Goal: Task Accomplishment & Management: Complete application form

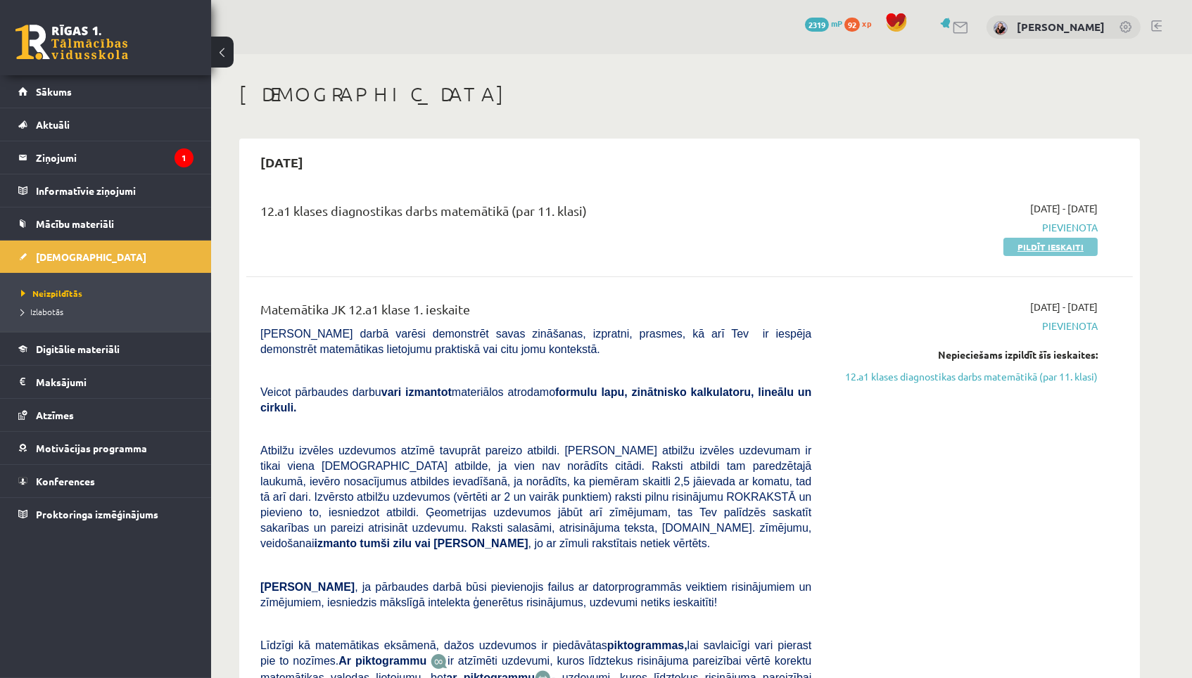
click at [756, 238] on link "Pildīt ieskaiti" at bounding box center [1050, 247] width 94 height 18
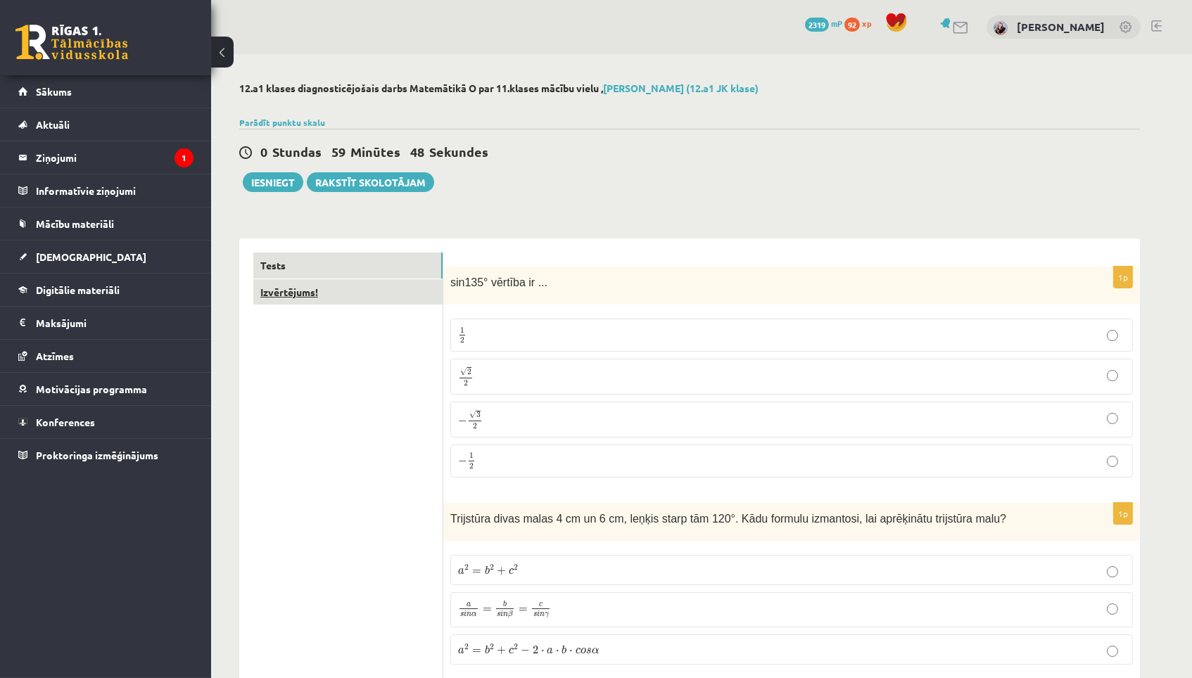
click at [386, 290] on link "Izvērtējums!" at bounding box center [347, 292] width 189 height 26
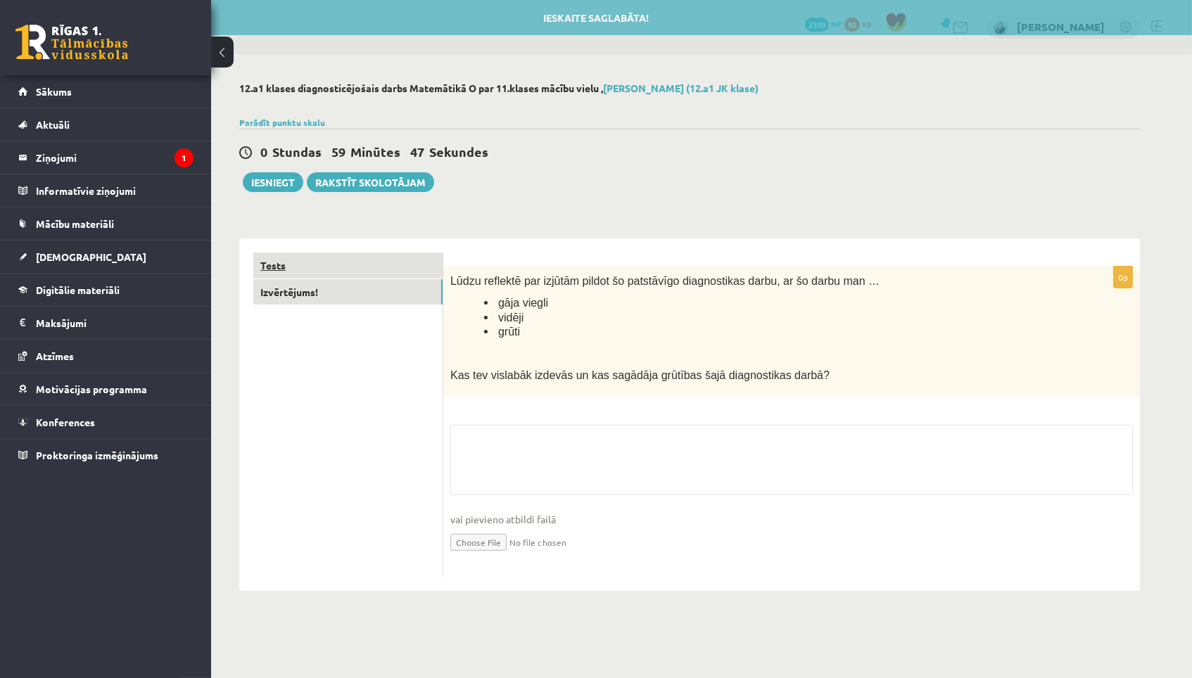
click at [388, 262] on link "Tests" at bounding box center [347, 266] width 189 height 26
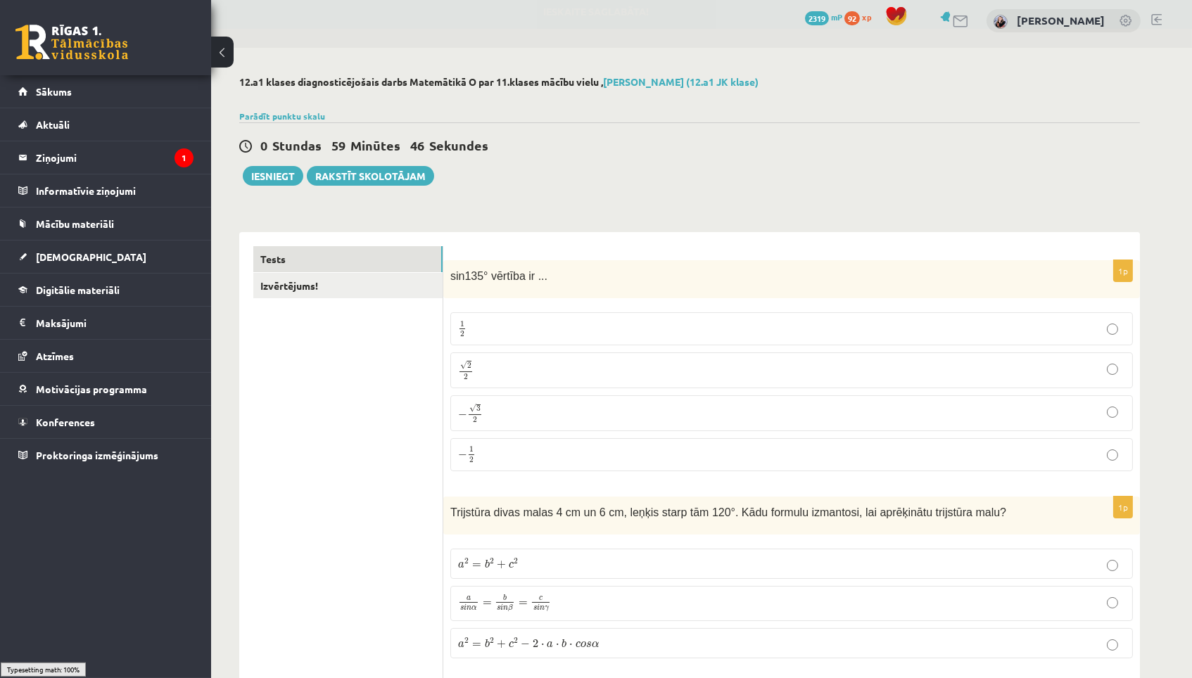
scroll to position [8, 0]
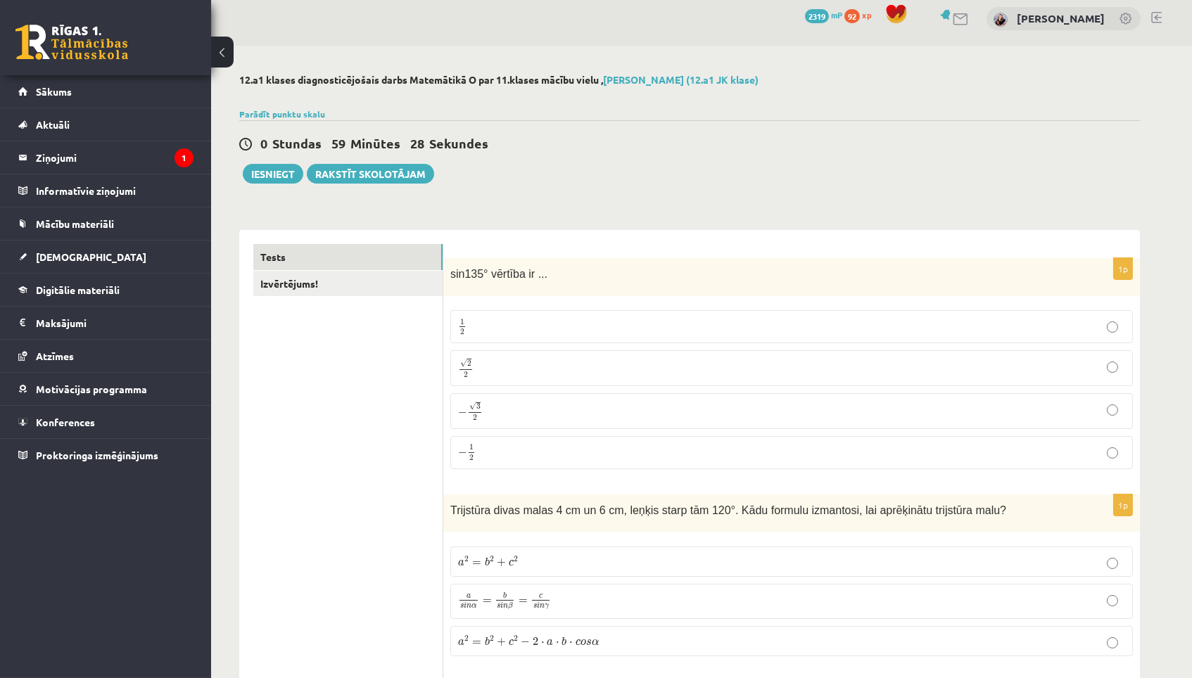
click at [547, 360] on p "√ 2 2 2 2" at bounding box center [791, 368] width 667 height 20
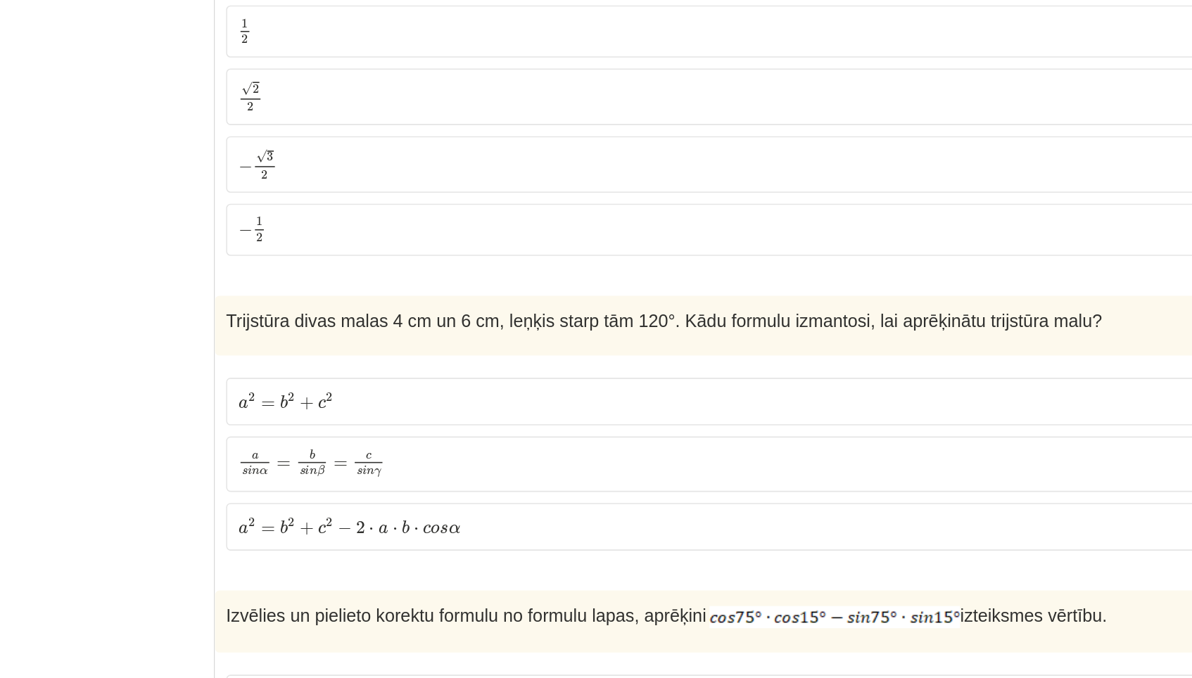
scroll to position [219, 0]
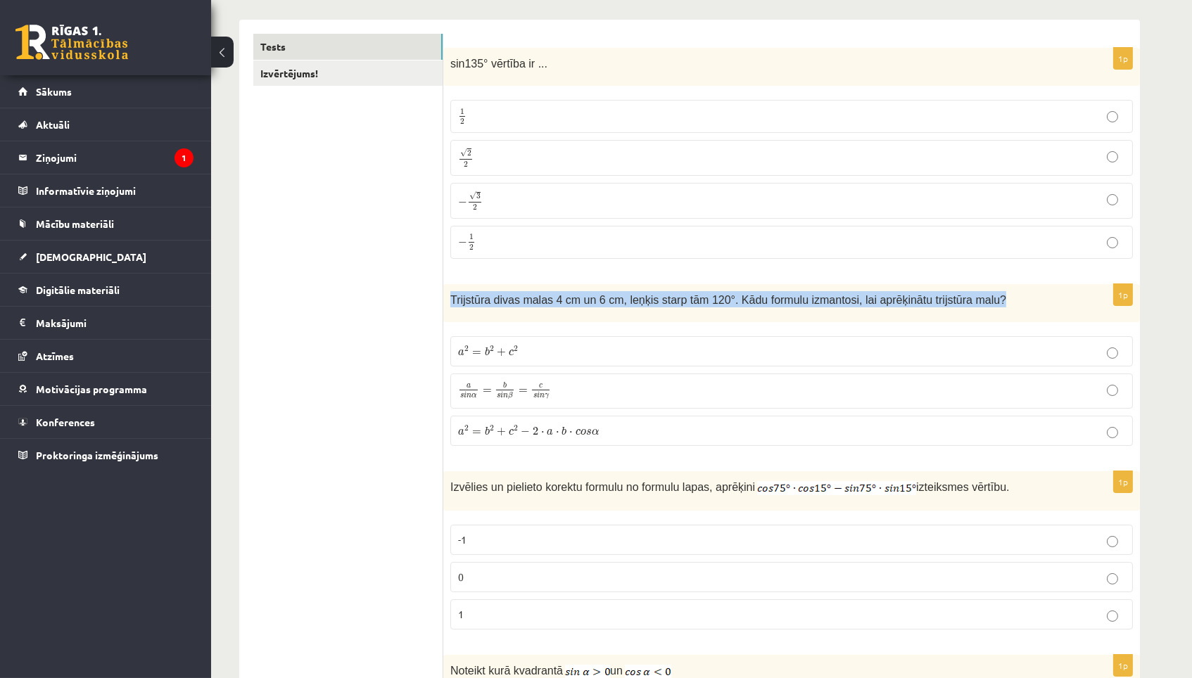
drag, startPoint x: 447, startPoint y: 294, endPoint x: 979, endPoint y: 314, distance: 532.2
click at [978, 317] on div "Trijstūra divas malas 4 cm un 6 cm, leņķis starp tām 120°. Kādu formulu izmanto…" at bounding box center [791, 303] width 696 height 39
copy span "Trijstūra divas malas 4 cm un 6 cm, leņķis starp tām 120°. Kādu formulu izmanto…"
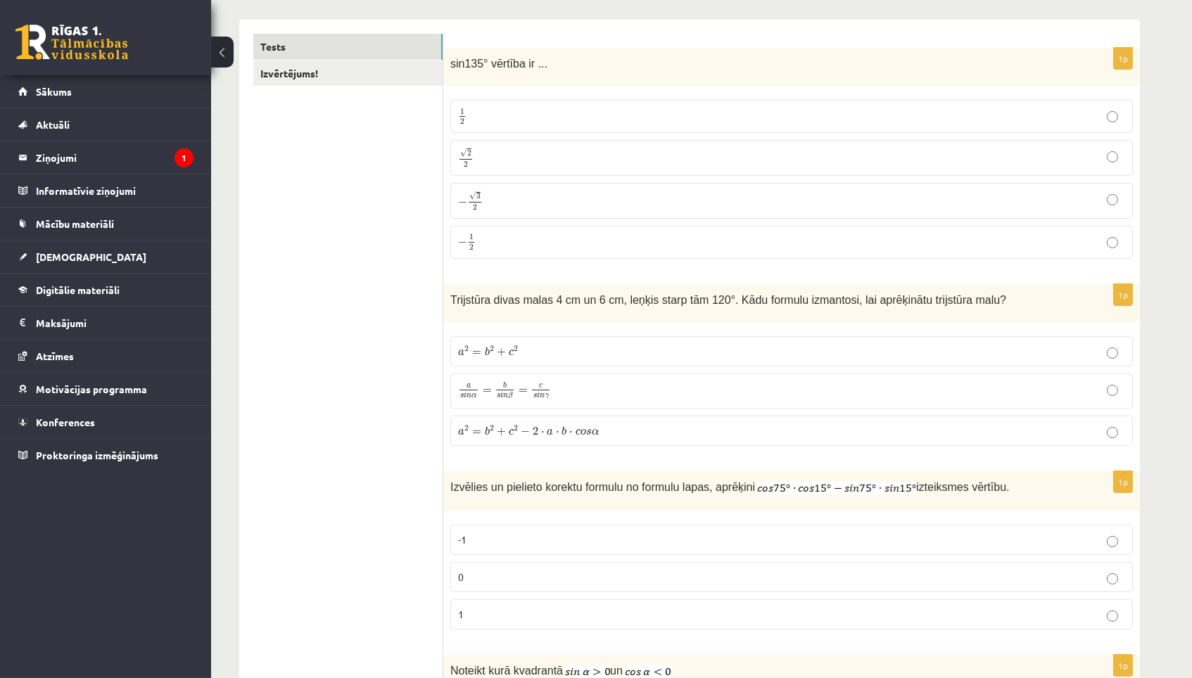
click at [644, 428] on p "a 2 = b 2 + c 2 − 2 ⋅ a ⋅ b ⋅ c o s α a 2 = b 2 + c 2 − 2 ⋅ a ⋅ b ⋅ c o s α" at bounding box center [791, 431] width 667 height 15
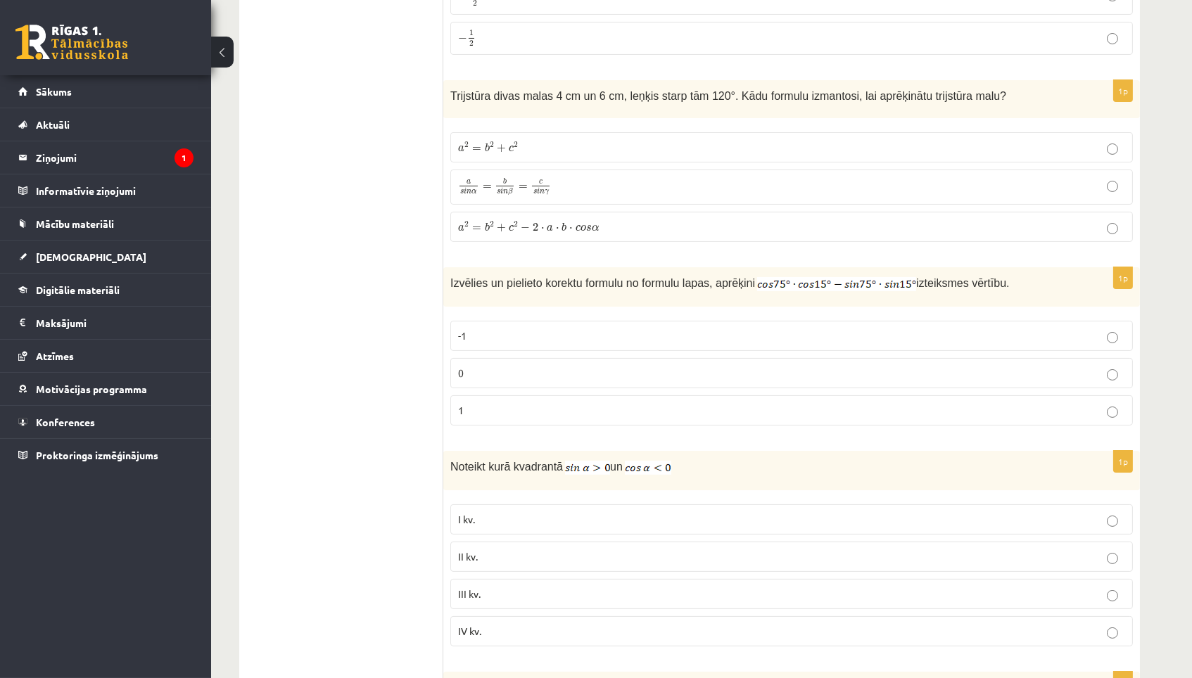
scroll to position [425, 0]
click at [654, 373] on p "0" at bounding box center [791, 371] width 667 height 15
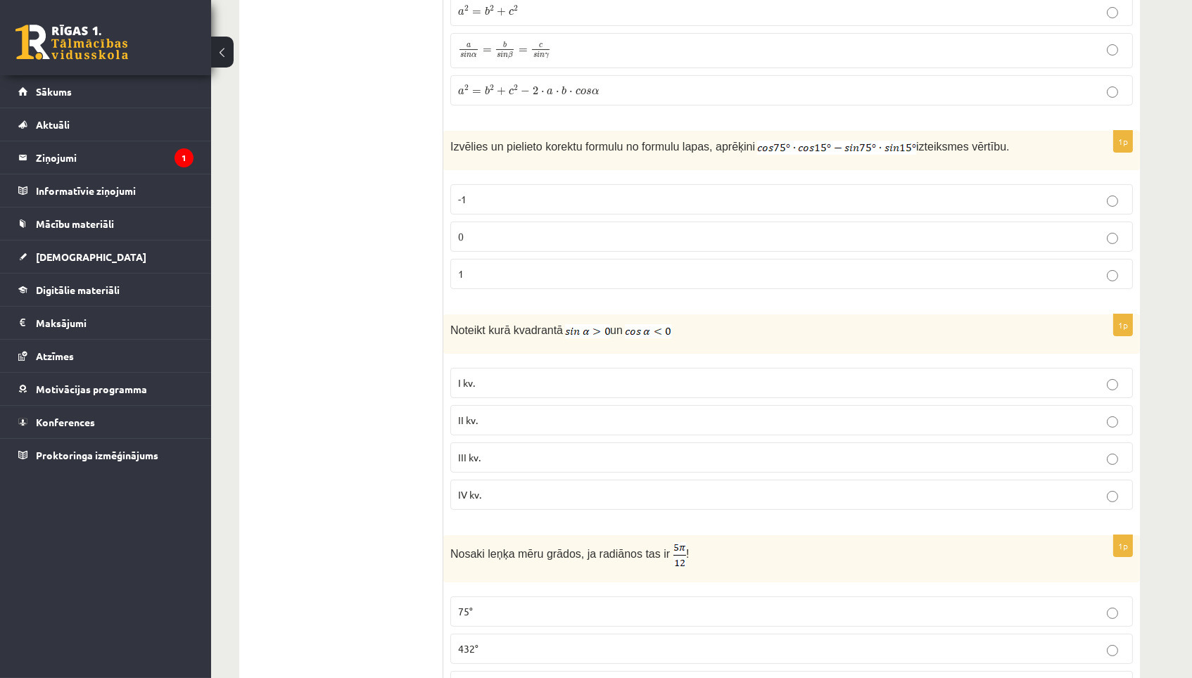
scroll to position [566, 0]
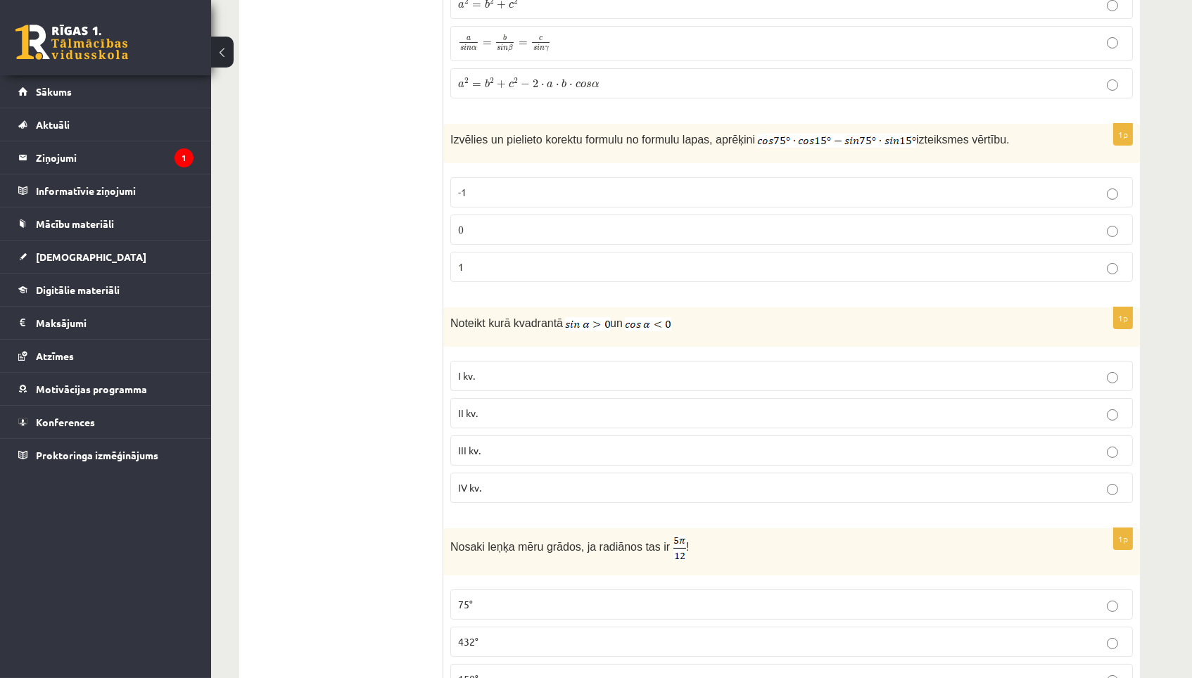
click at [599, 402] on label "II kv." at bounding box center [791, 413] width 682 height 30
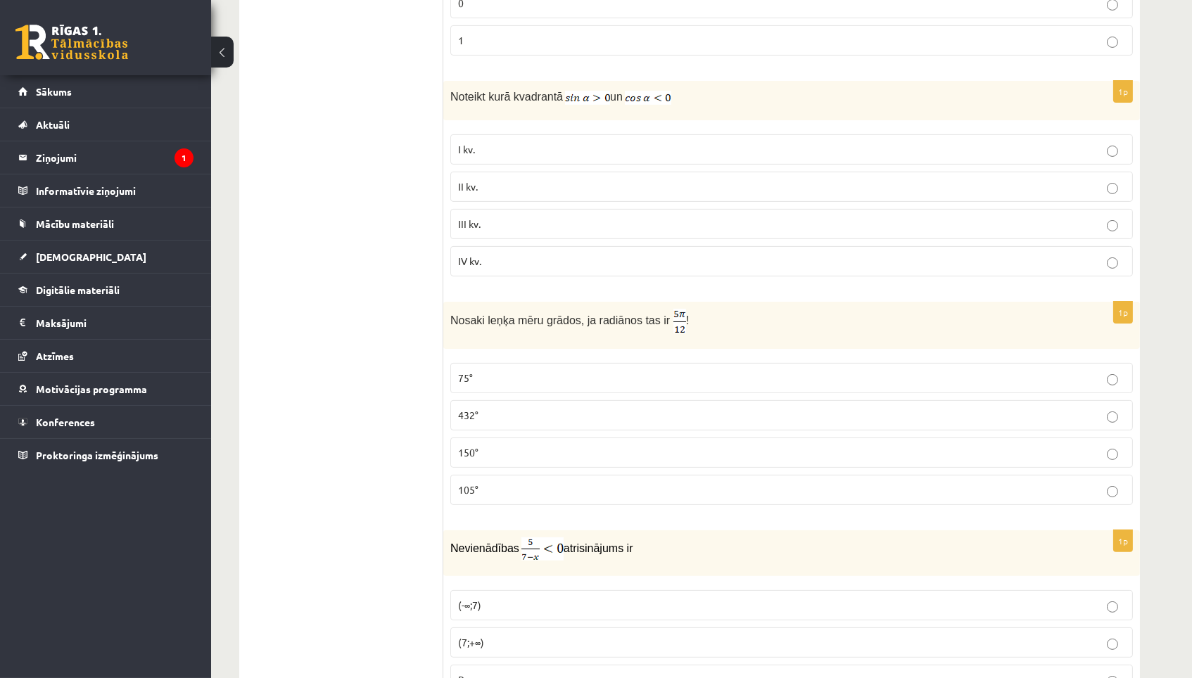
scroll to position [799, 0]
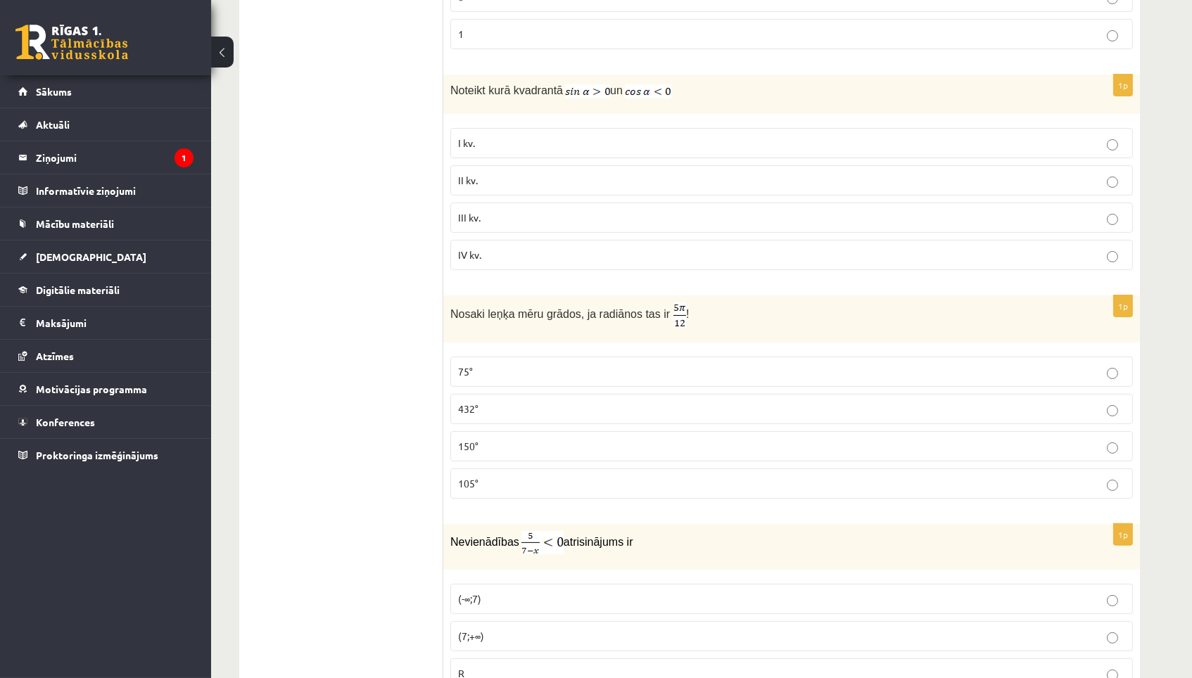
click at [561, 482] on p "105°" at bounding box center [791, 483] width 667 height 15
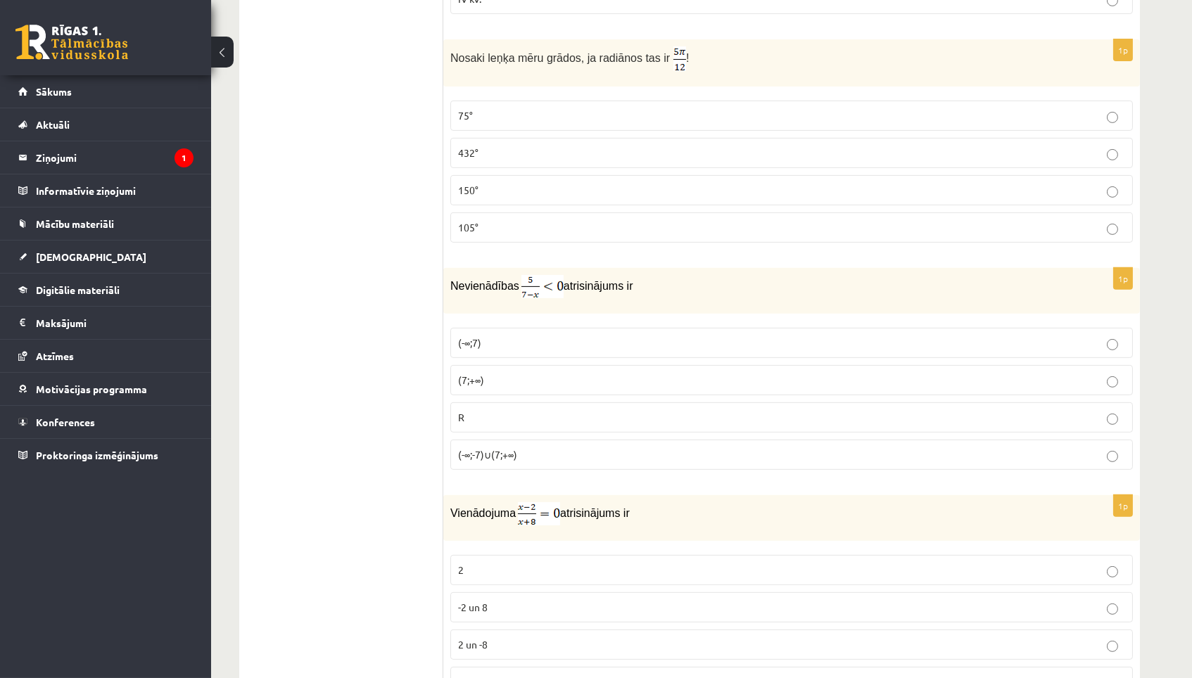
scroll to position [1057, 0]
click at [530, 378] on p "(7;+∞)" at bounding box center [791, 378] width 667 height 15
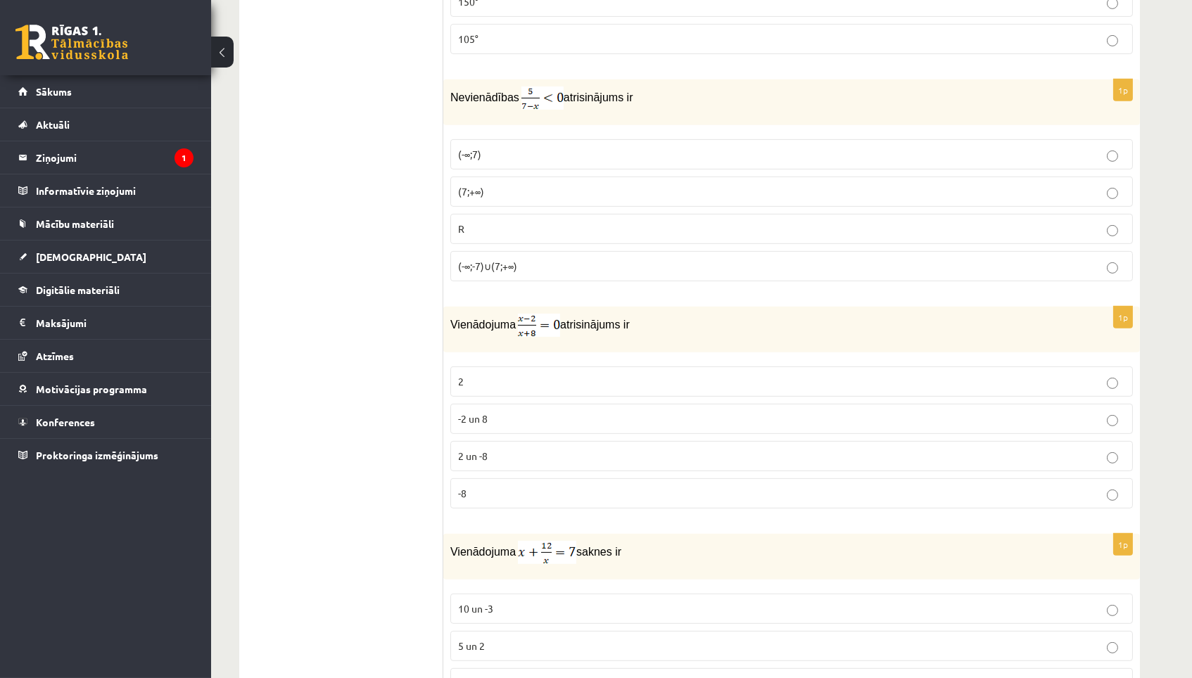
scroll to position [1266, 0]
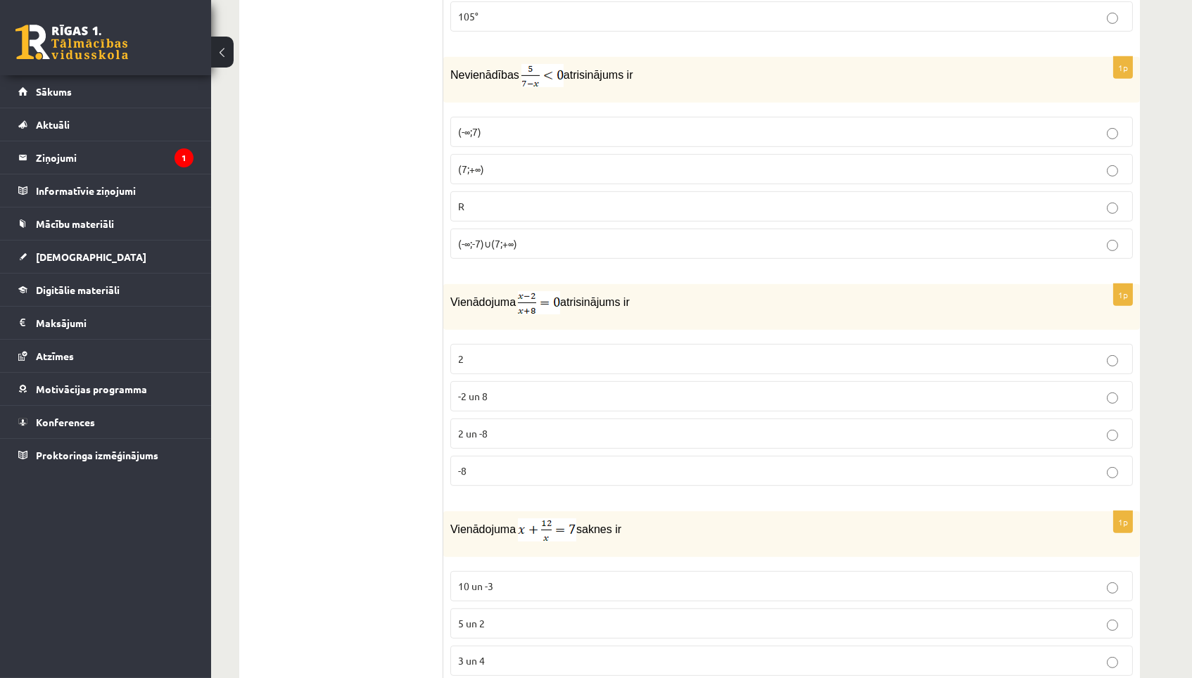
click at [538, 354] on label "2" at bounding box center [791, 359] width 682 height 30
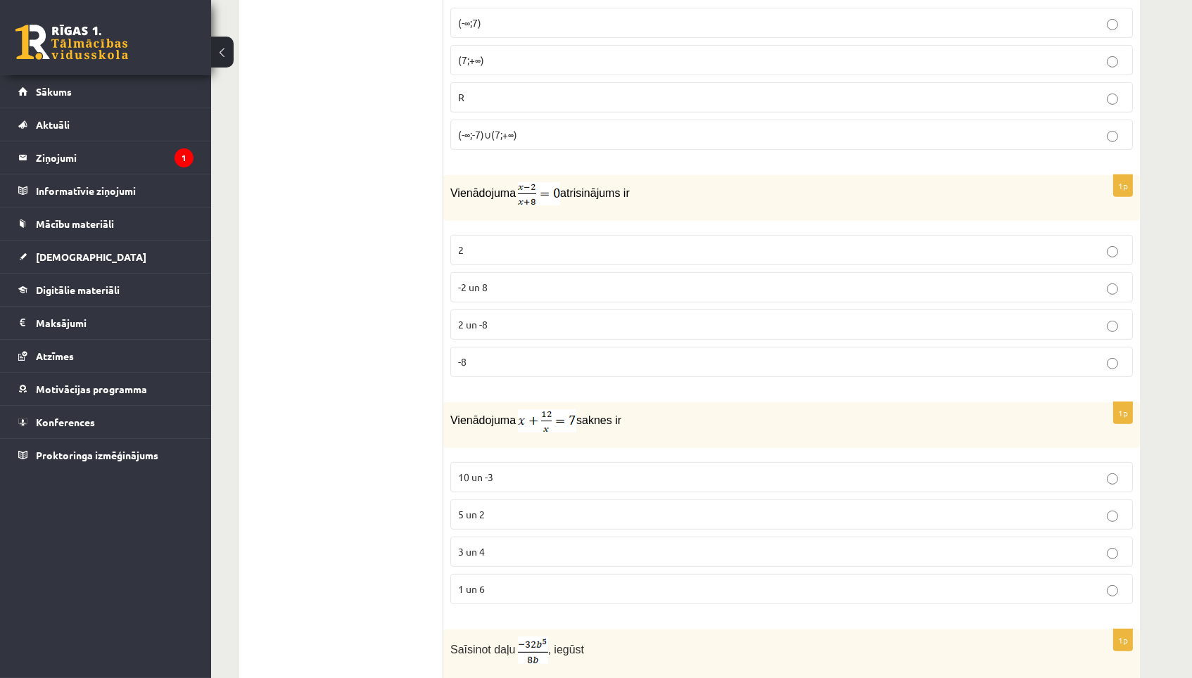
scroll to position [1614, 0]
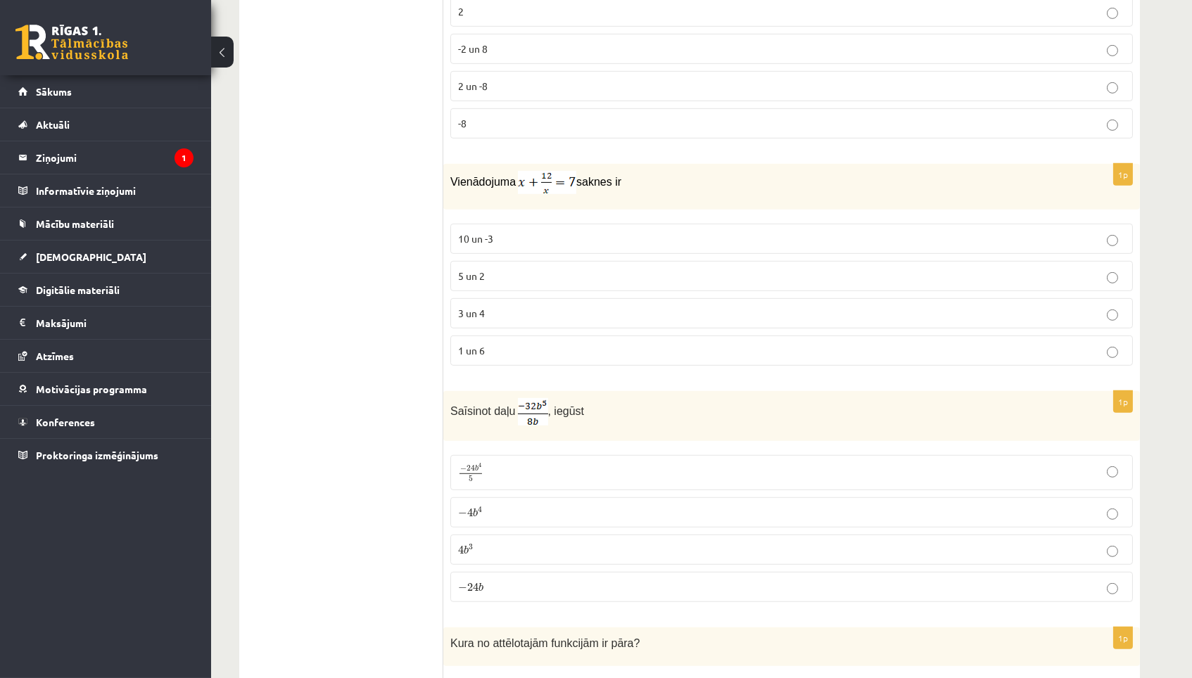
click at [532, 301] on fieldset "10 un -3 5 un 2 3 un 4 1 un 6" at bounding box center [791, 293] width 682 height 153
click at [532, 307] on label "3 un 4" at bounding box center [791, 313] width 682 height 30
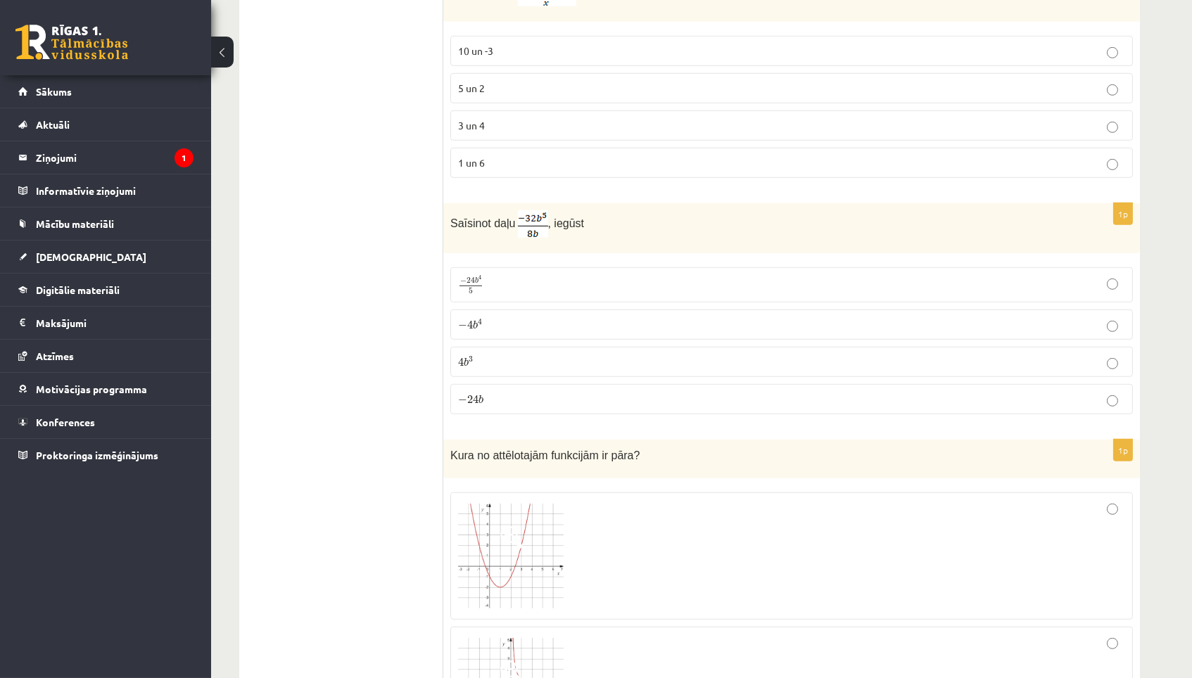
scroll to position [1806, 0]
click at [604, 321] on p "− 4 b 4 − 4 b 4" at bounding box center [791, 320] width 667 height 15
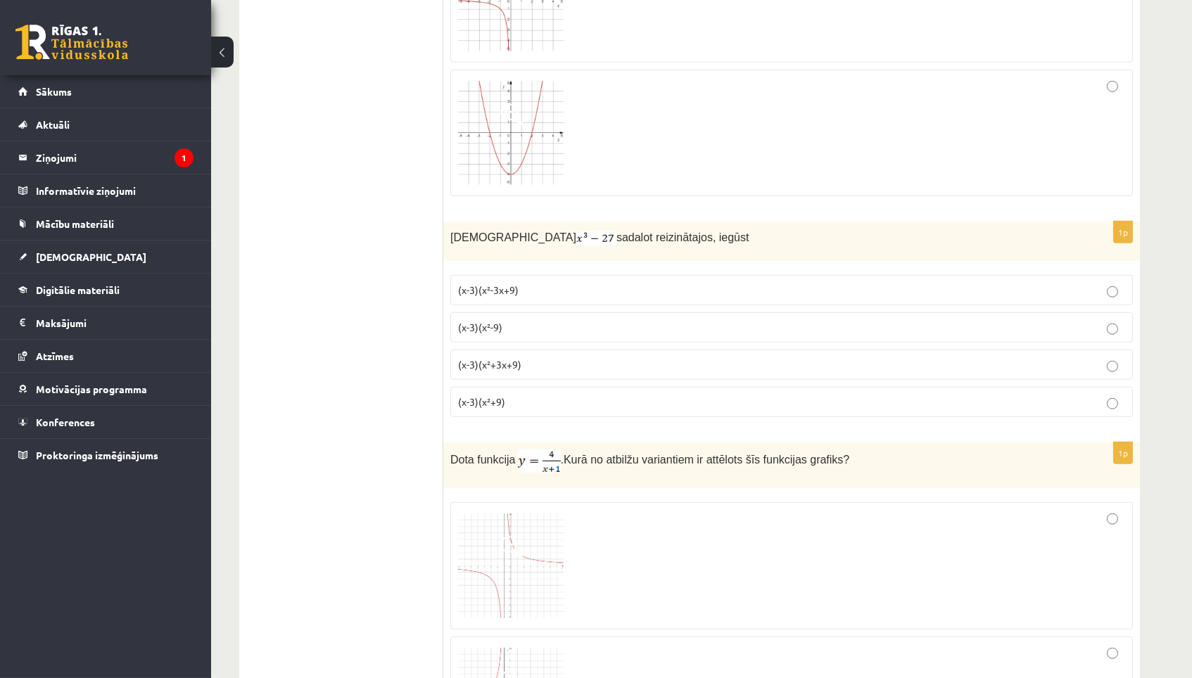
scroll to position [2498, 0]
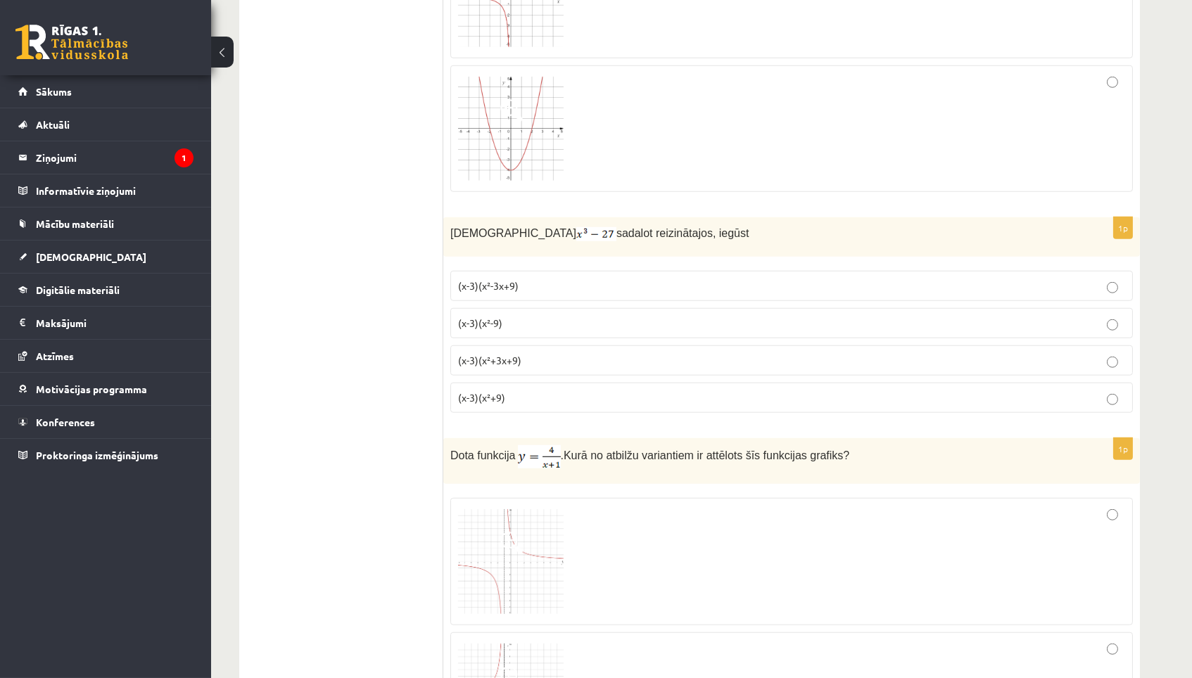
click at [575, 364] on p "(x-3)(x²+3x+9)" at bounding box center [791, 360] width 667 height 15
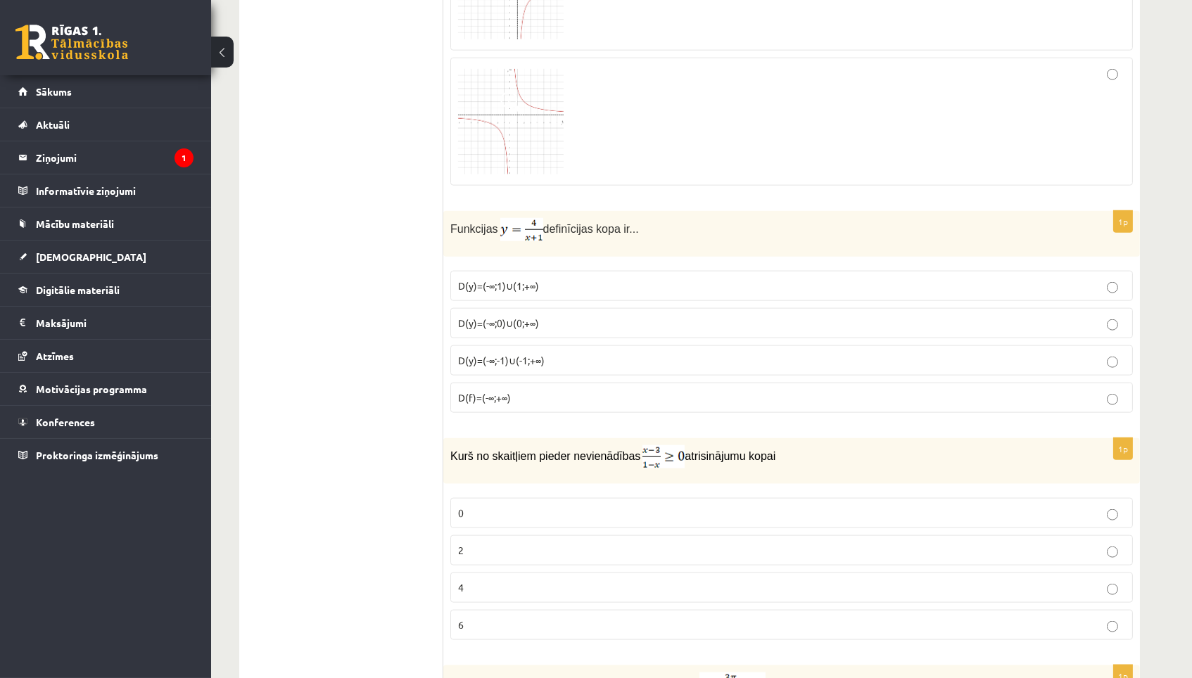
scroll to position [3345, 0]
click at [601, 362] on p "D(y)=(-∞;-1)∪(-1;+∞)" at bounding box center [791, 358] width 667 height 15
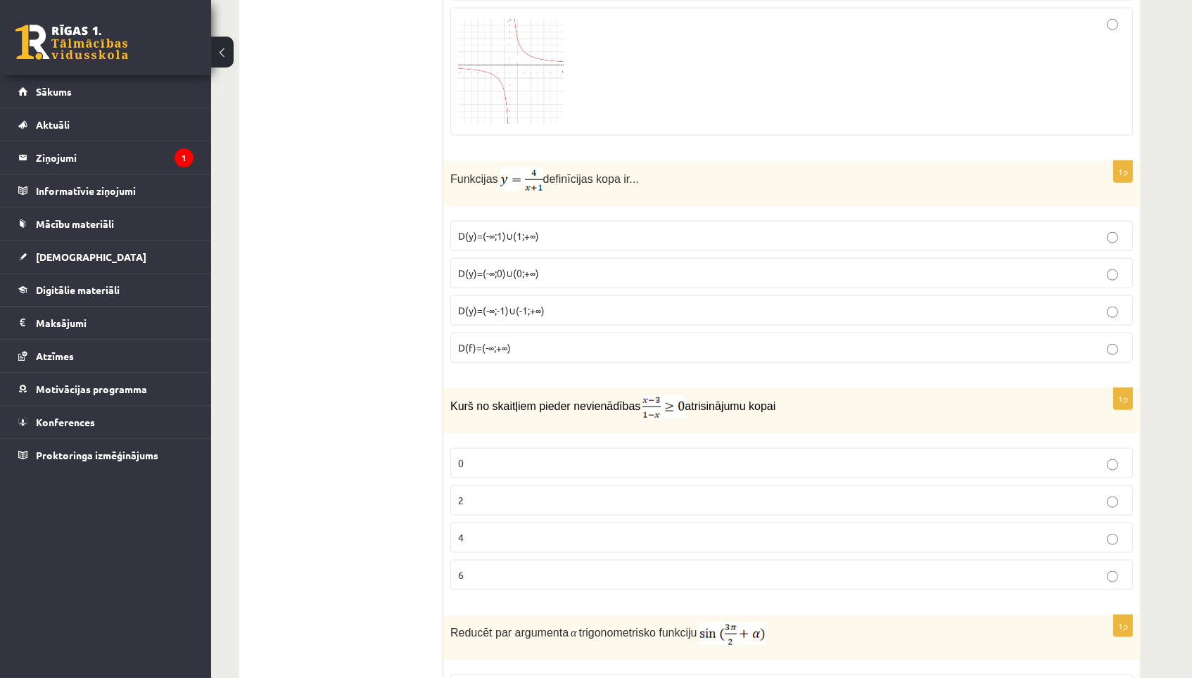
scroll to position [3417, 0]
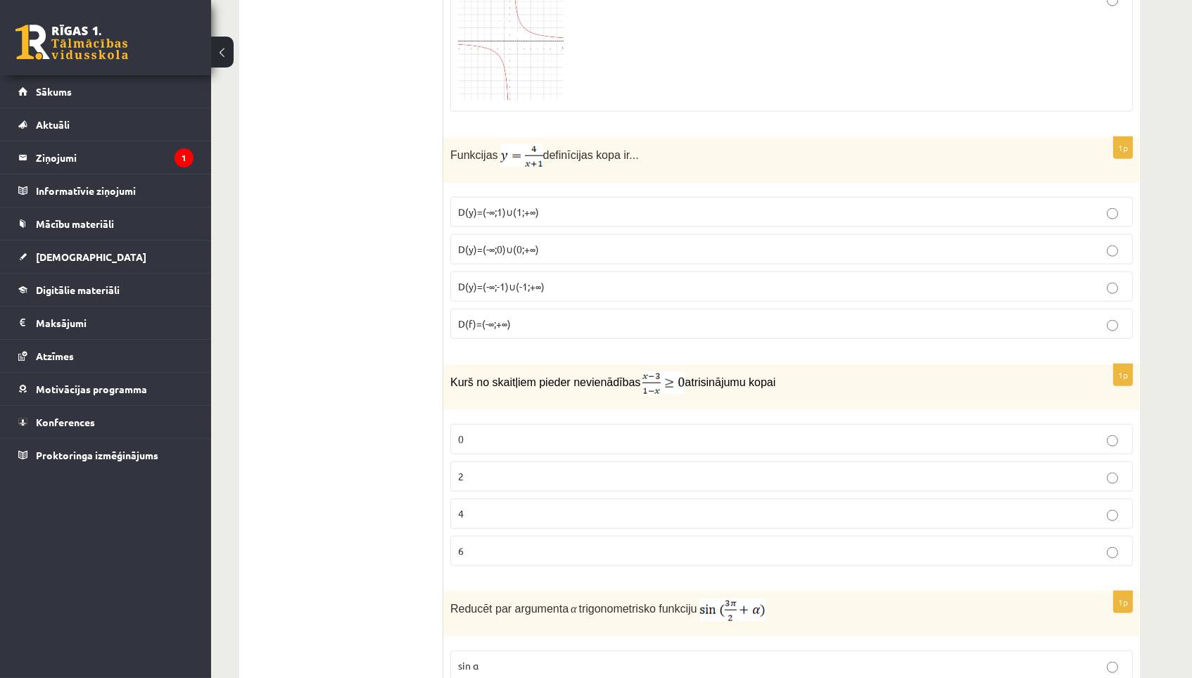
click at [480, 484] on p "2" at bounding box center [791, 476] width 667 height 15
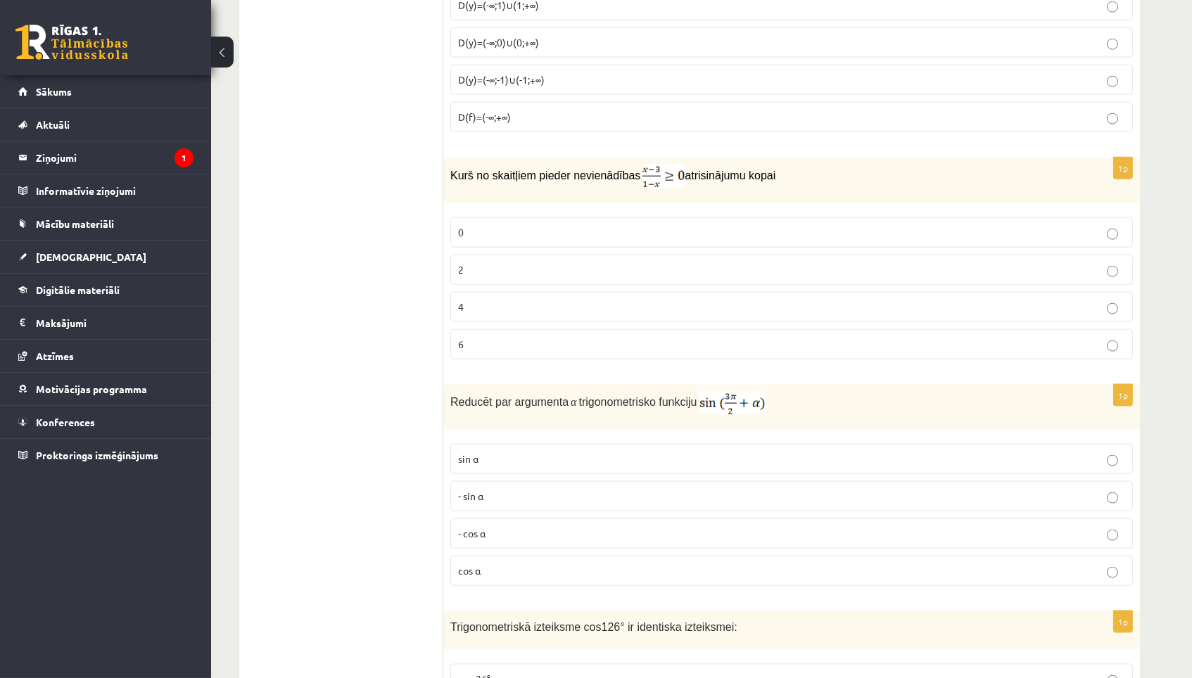
scroll to position [3740, 0]
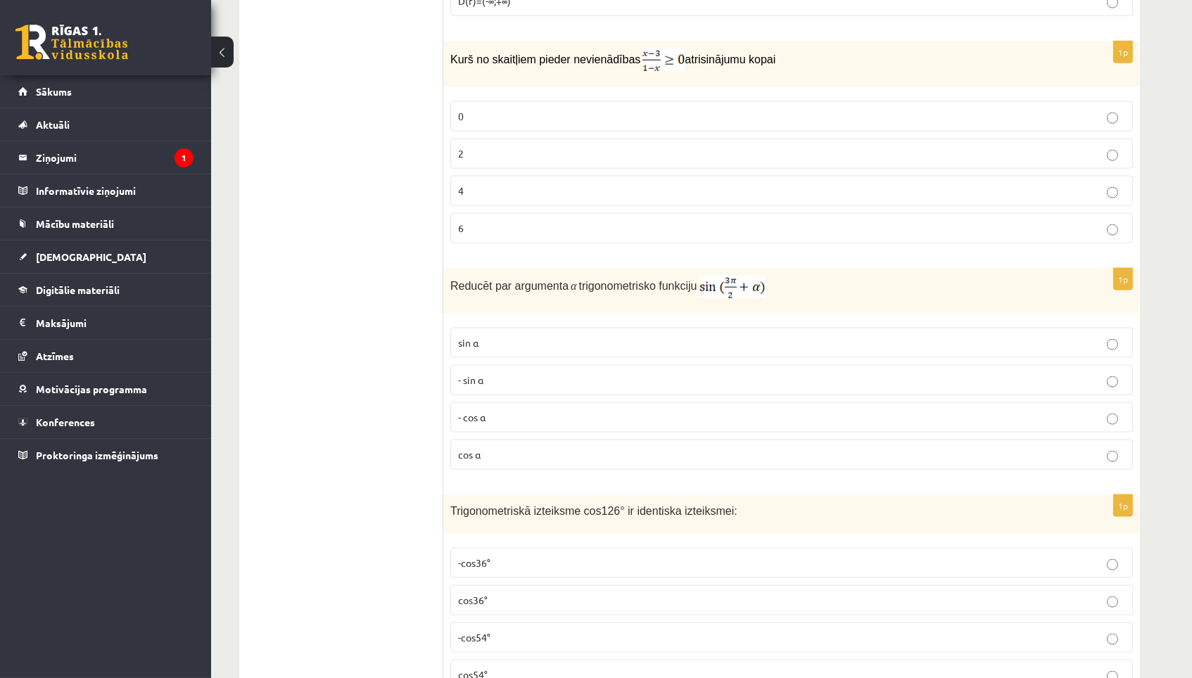
click at [503, 420] on p "- cos ⁡α" at bounding box center [791, 417] width 667 height 15
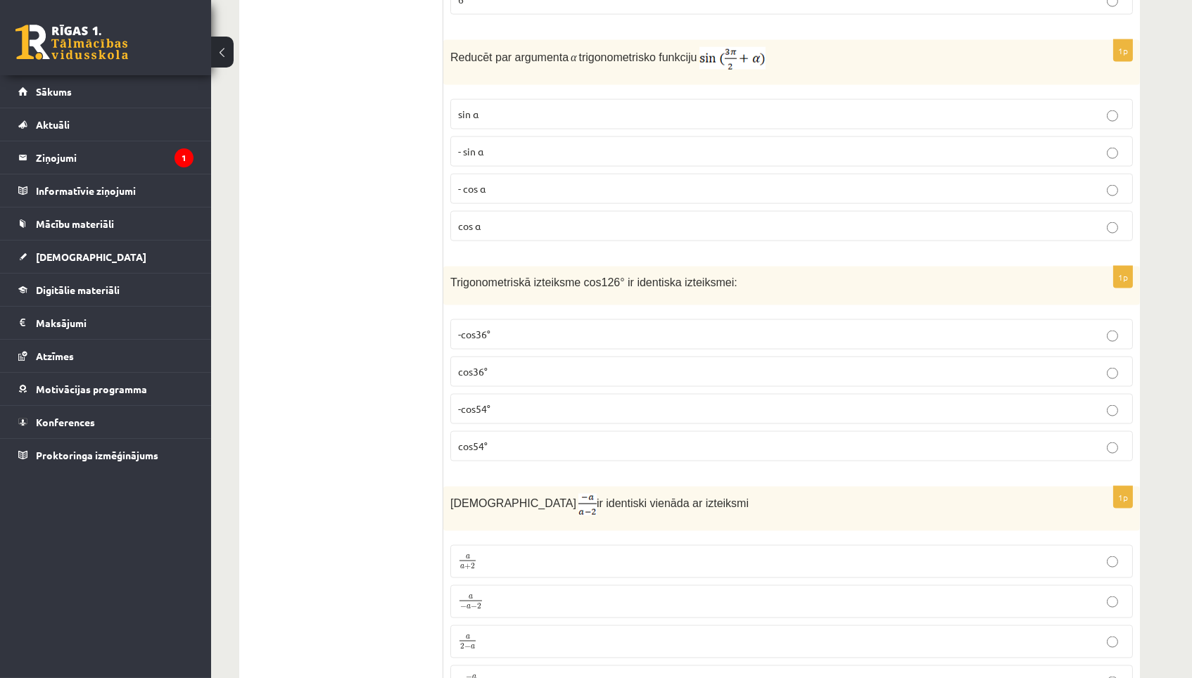
scroll to position [3968, 0]
drag, startPoint x: 449, startPoint y: 288, endPoint x: 773, endPoint y: 304, distance: 324.7
click at [775, 305] on div "Trigonometriskā izteiksme cos126° ir identiska izteiksmei:" at bounding box center [791, 286] width 696 height 39
copy span "Trigonometriskā izteiksme cos126° ir identiska izteiksmei:"
click at [559, 417] on p "-cos54°" at bounding box center [791, 409] width 667 height 15
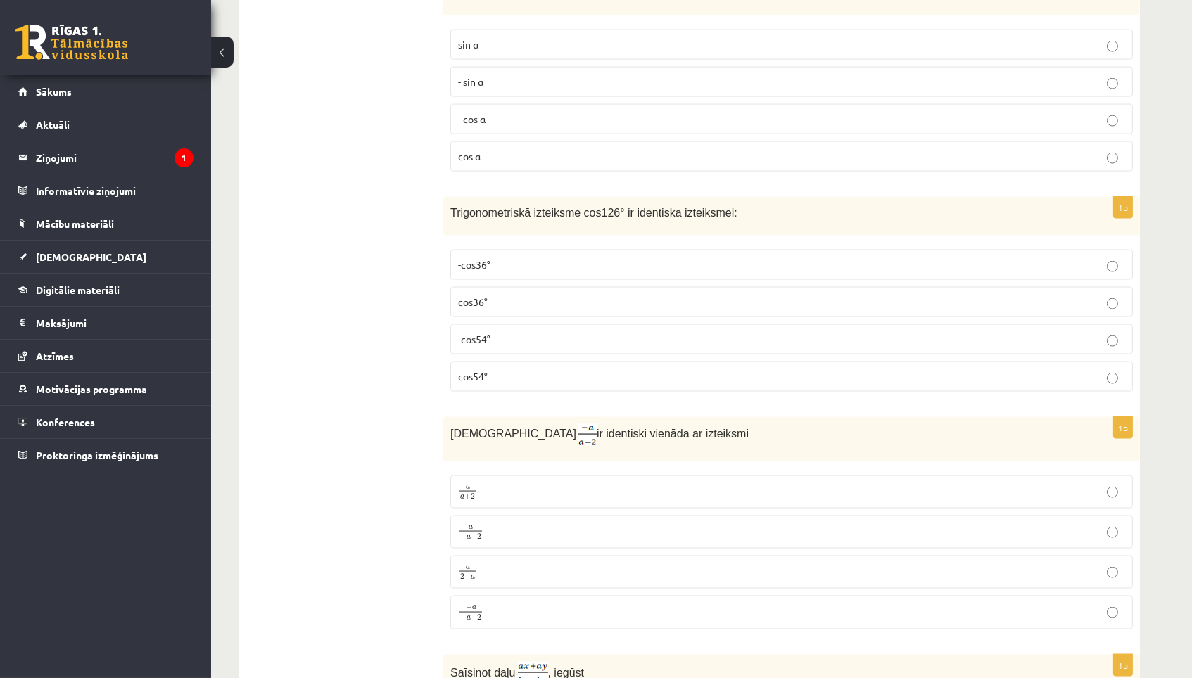
scroll to position [4134, 0]
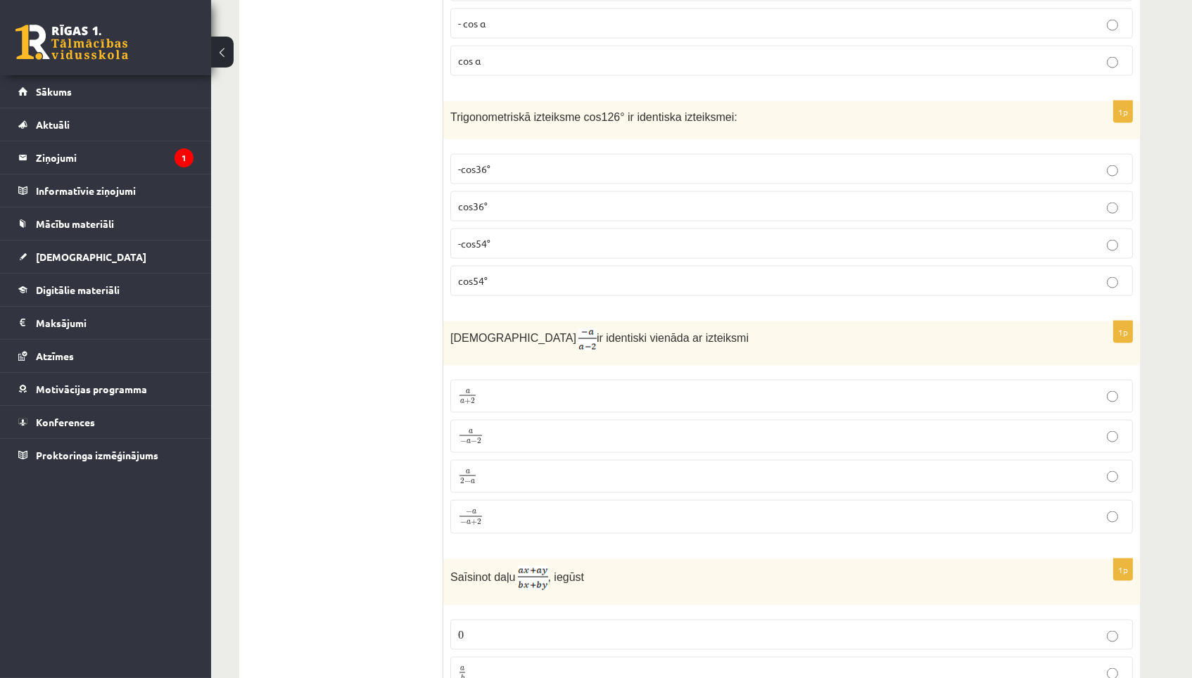
click at [540, 445] on p "a − a − 2 a − a − 2" at bounding box center [791, 437] width 667 height 18
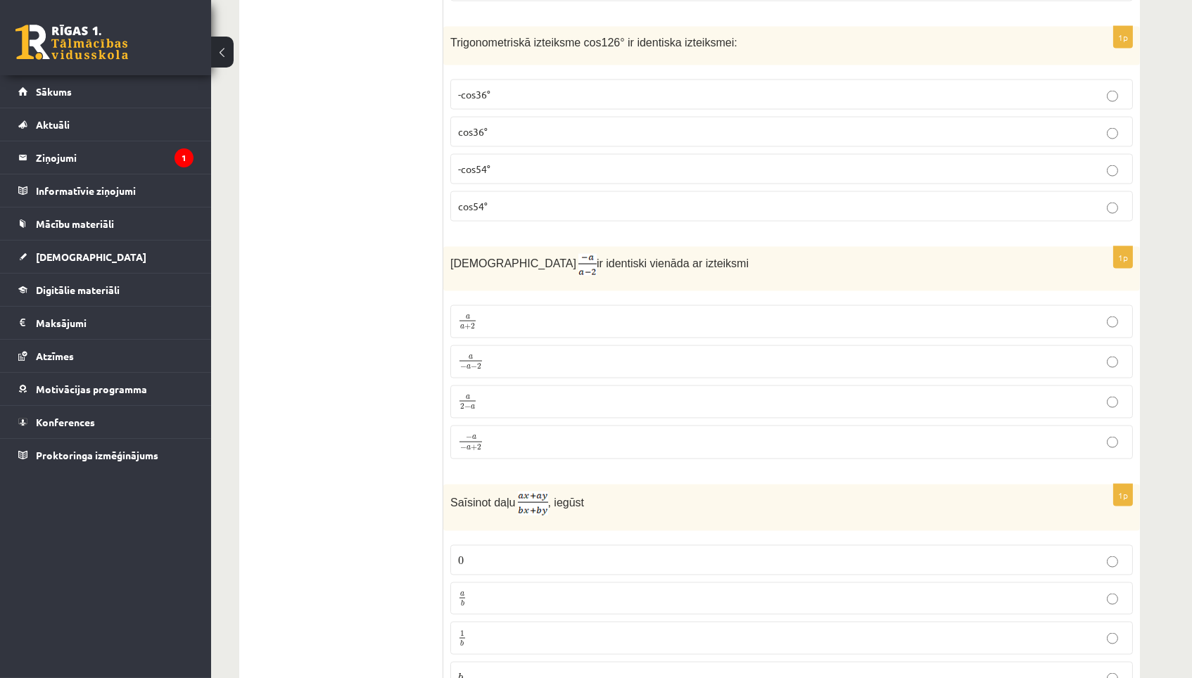
scroll to position [4210, 0]
click at [652, 376] on label "a − a − 2 a − a − 2" at bounding box center [791, 359] width 682 height 33
click at [1012, 409] on p "a 2 − a a 2 − a" at bounding box center [791, 400] width 667 height 18
drag, startPoint x: 450, startPoint y: 274, endPoint x: 727, endPoint y: 274, distance: 277.9
click at [727, 274] on p "Izteiksme ir identiski vienāda ar izteiksmi" at bounding box center [756, 263] width 612 height 22
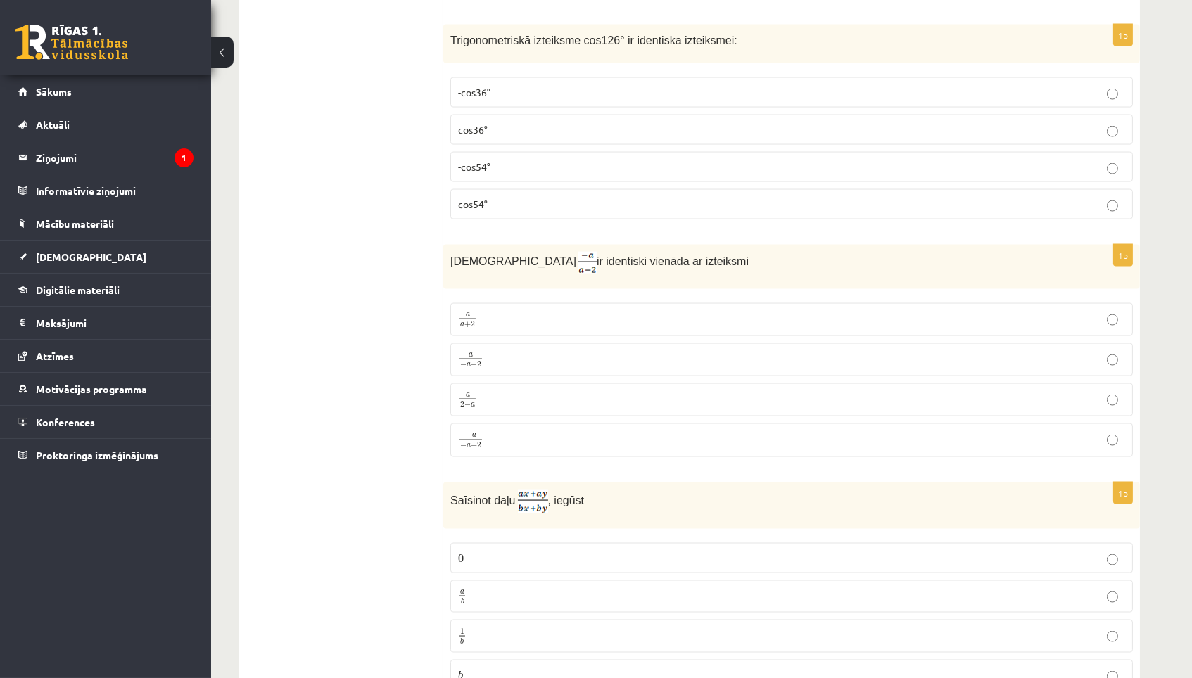
copy p "Izteiksme ir identiski vienāda ar izteiksmi"
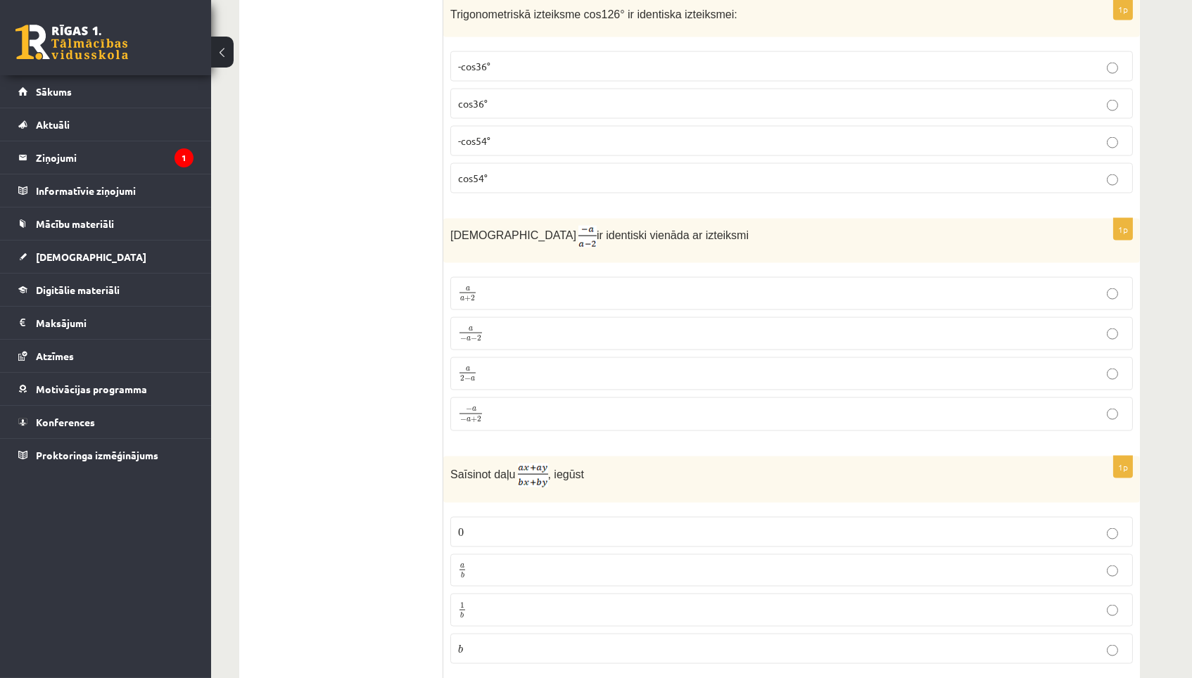
scroll to position [4308, 0]
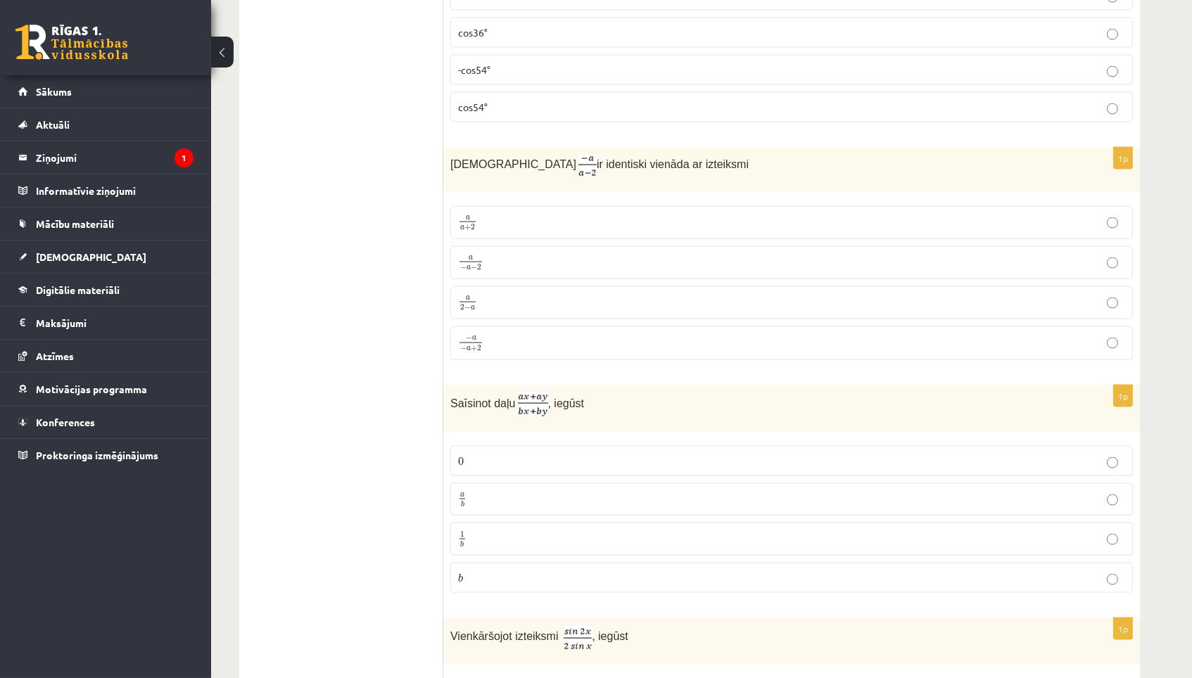
click at [662, 409] on p "Saīsinot daļu , iegūst" at bounding box center [756, 405] width 612 height 24
click at [571, 509] on p "a b a b" at bounding box center [791, 500] width 667 height 18
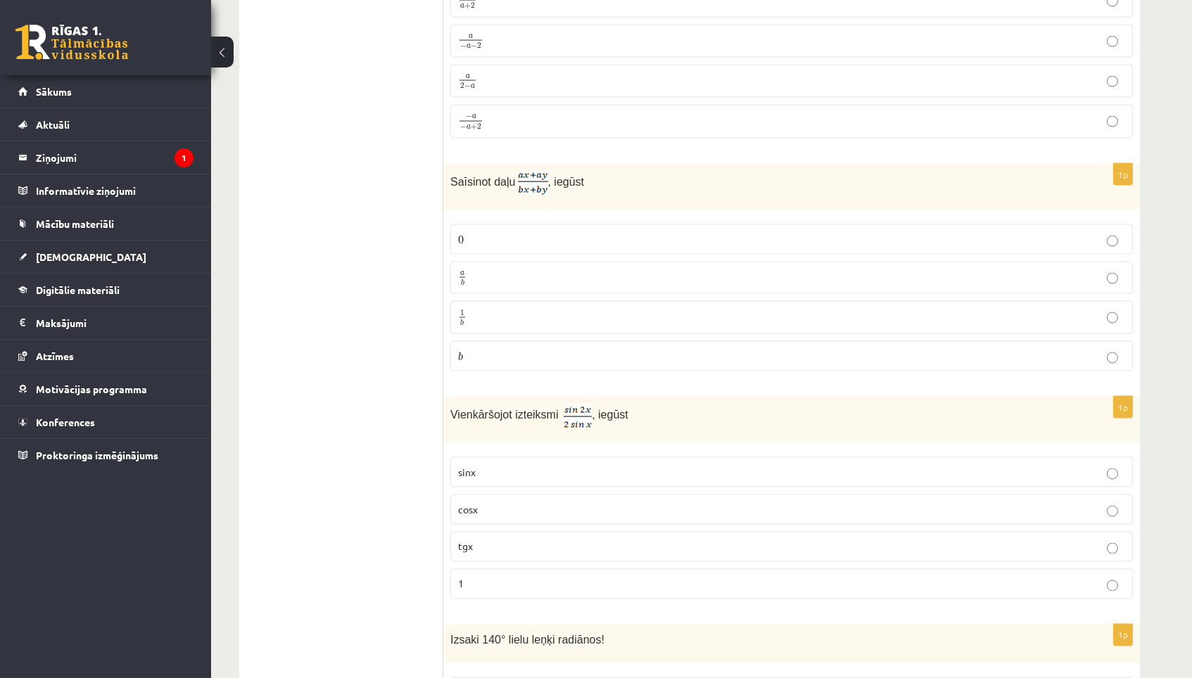
scroll to position [4533, 0]
click at [540, 514] on p "cosx" at bounding box center [791, 506] width 667 height 15
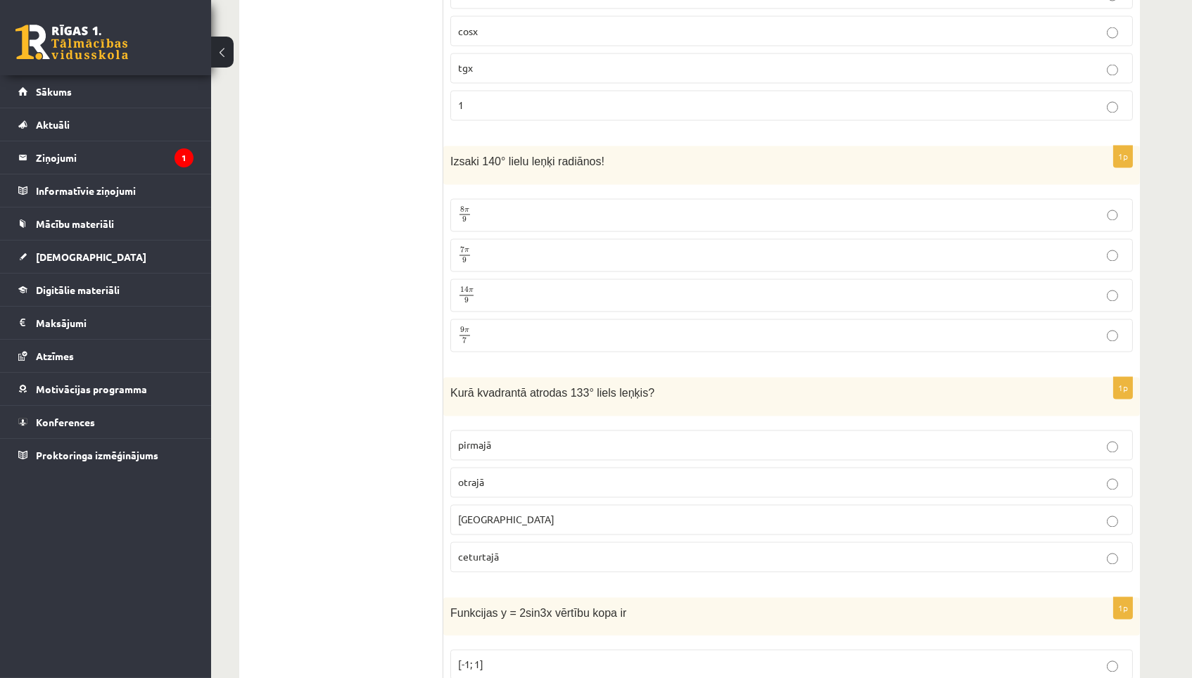
scroll to position [5012, 0]
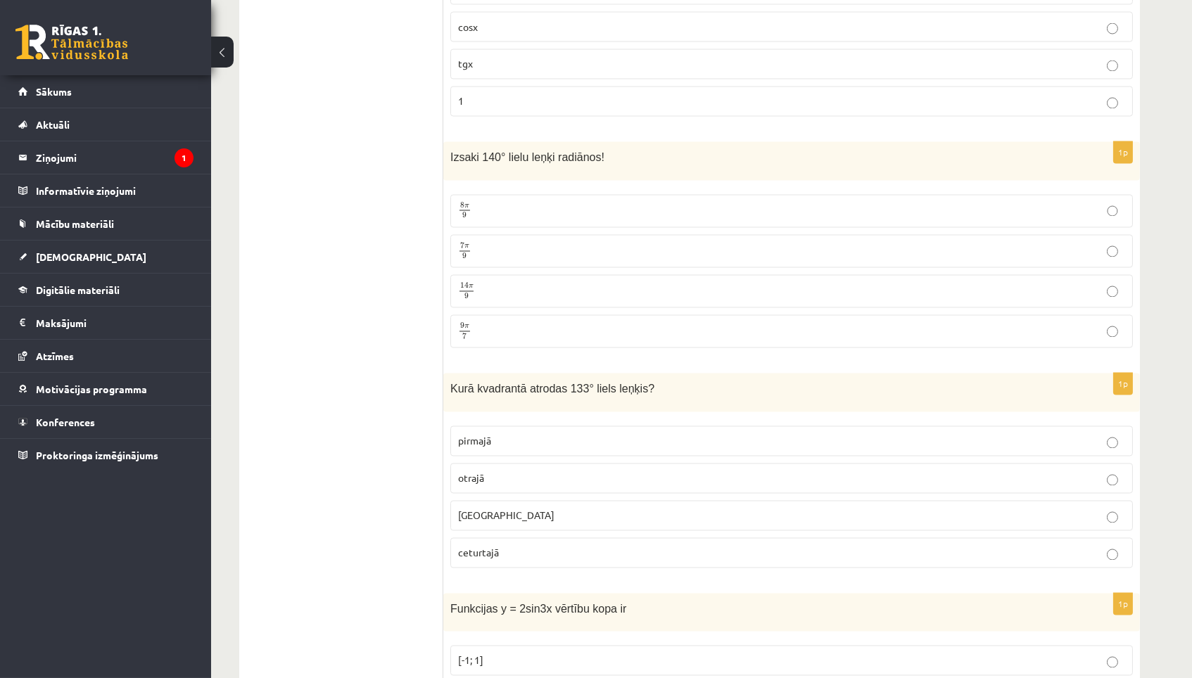
click at [650, 260] on p "7 π 9 7 π 9" at bounding box center [791, 252] width 667 height 18
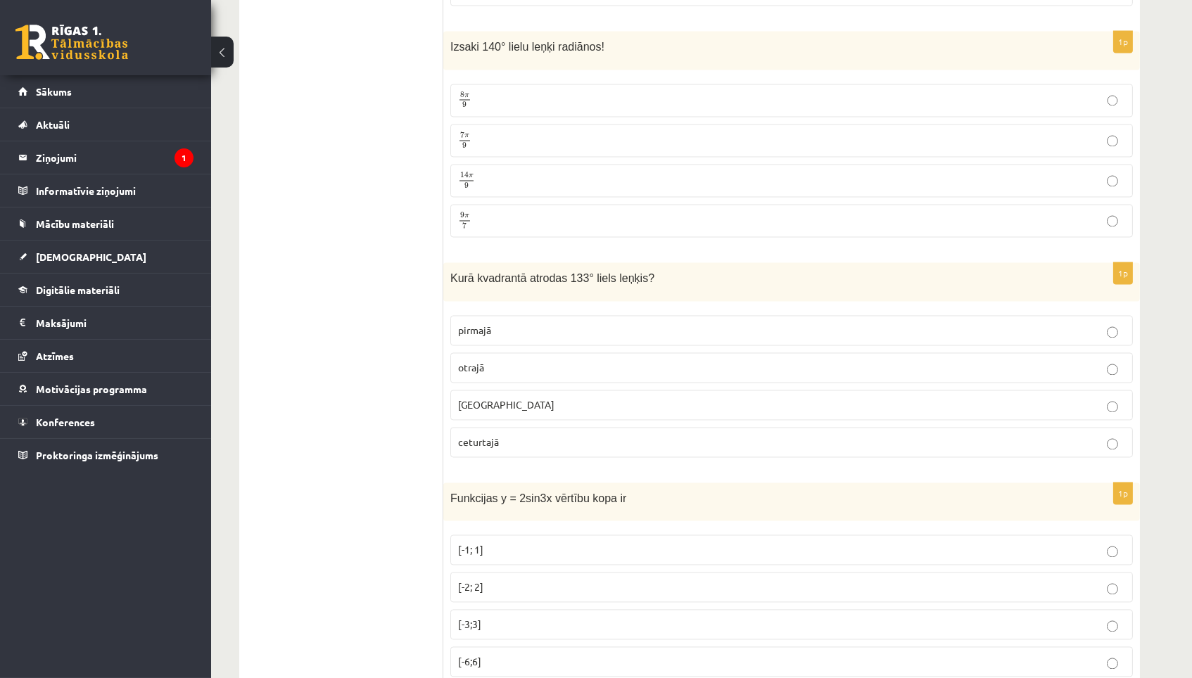
scroll to position [5124, 0]
drag, startPoint x: 446, startPoint y: 293, endPoint x: 684, endPoint y: 301, distance: 237.9
click at [684, 300] on div "Kurā kvadrantā atrodas 133° liels leņķis?" at bounding box center [791, 280] width 696 height 39
copy span "Kurā kvadrantā atrodas 133° liels leņķis?"
click at [613, 368] on fieldset "pirmajā otrajā trešajā ceturtajā" at bounding box center [791, 383] width 682 height 153
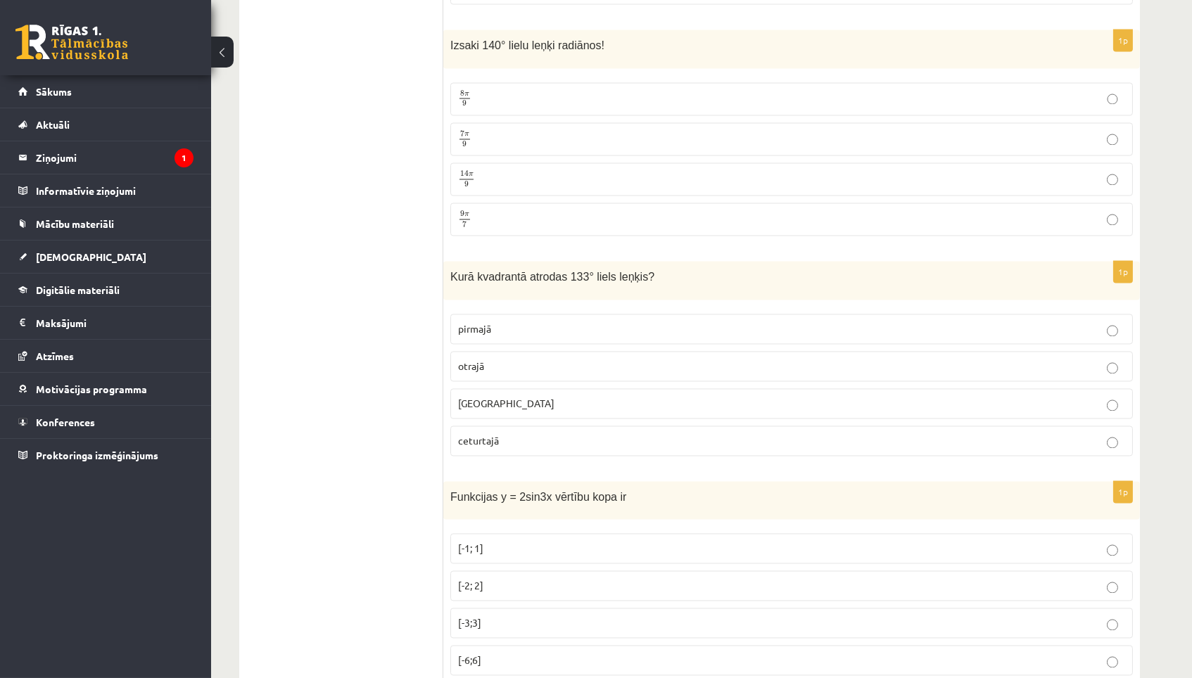
click at [613, 374] on p "otrajā" at bounding box center [791, 366] width 667 height 15
drag, startPoint x: 450, startPoint y: 60, endPoint x: 660, endPoint y: 62, distance: 210.4
click at [658, 53] on p "Izsaki 140° lielu leņķi radiānos!" at bounding box center [756, 45] width 612 height 16
copy span "Izsaki 140° lielu leņķi radiānos!"
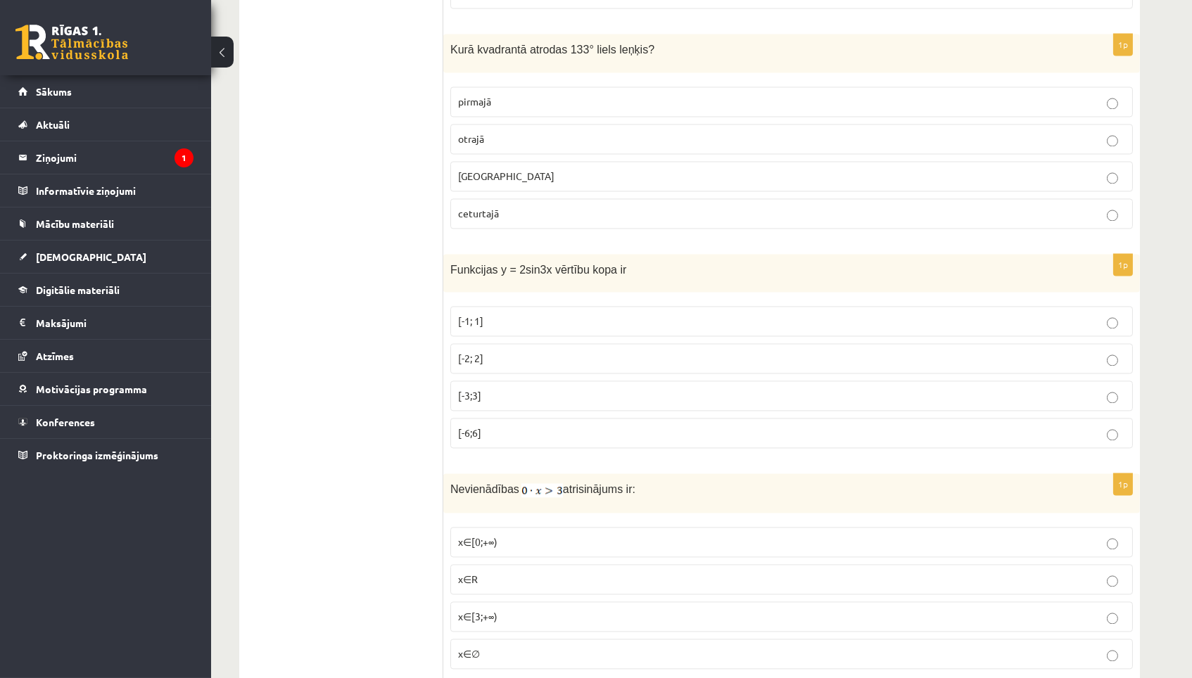
scroll to position [5458, 0]
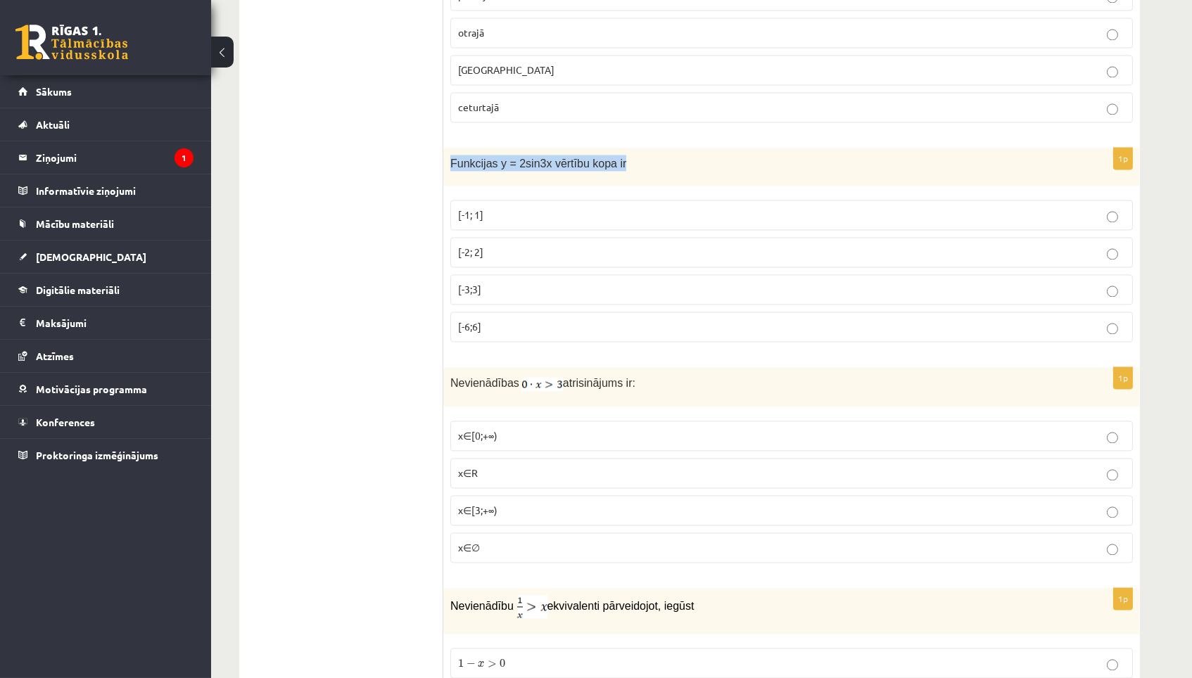
drag, startPoint x: 448, startPoint y: 188, endPoint x: 636, endPoint y: 186, distance: 187.8
click at [636, 186] on div "Funkcijas y = 2sin3x vērtību kopa ir" at bounding box center [791, 167] width 696 height 39
copy span "Funkcijas y = 2sin3x vērtību kopa ir"
click at [535, 258] on label "[-2; 2]" at bounding box center [791, 252] width 682 height 30
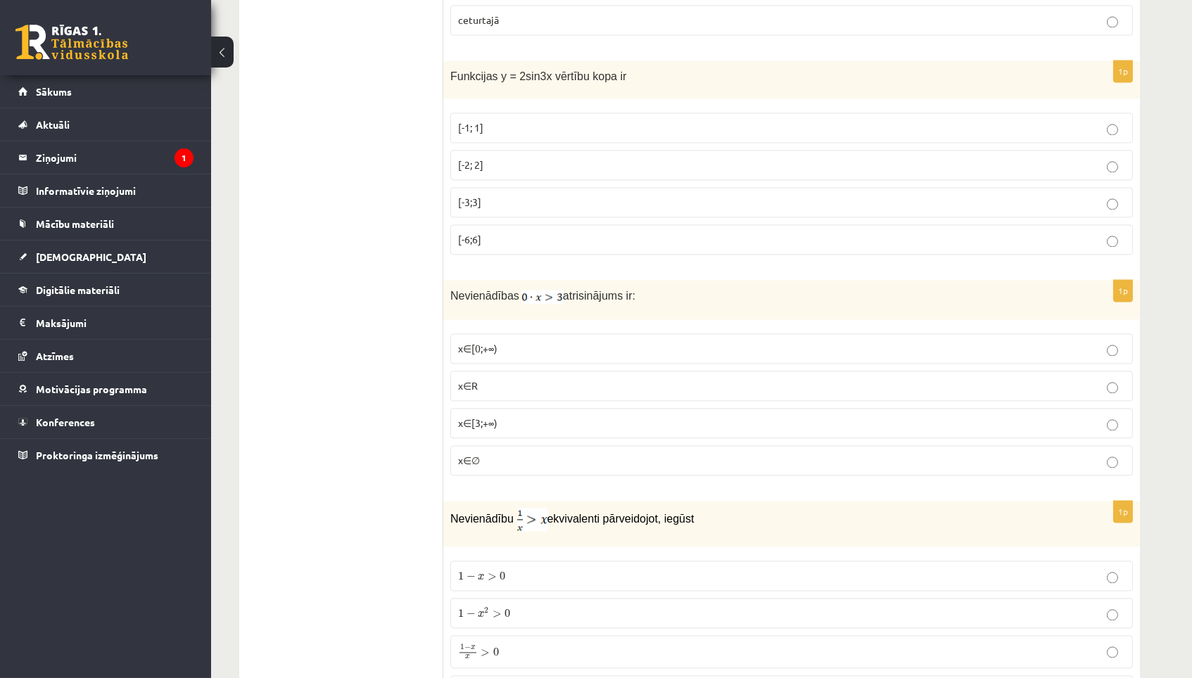
scroll to position [5549, 0]
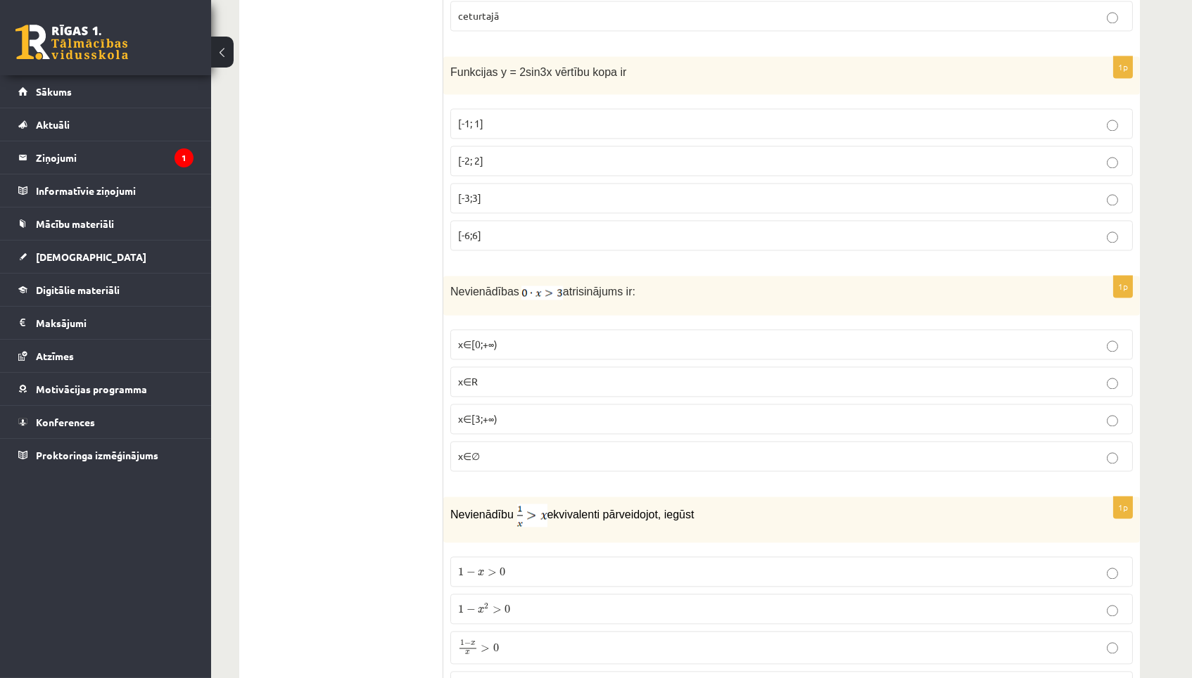
click at [478, 464] on p "x∈∅" at bounding box center [791, 456] width 667 height 15
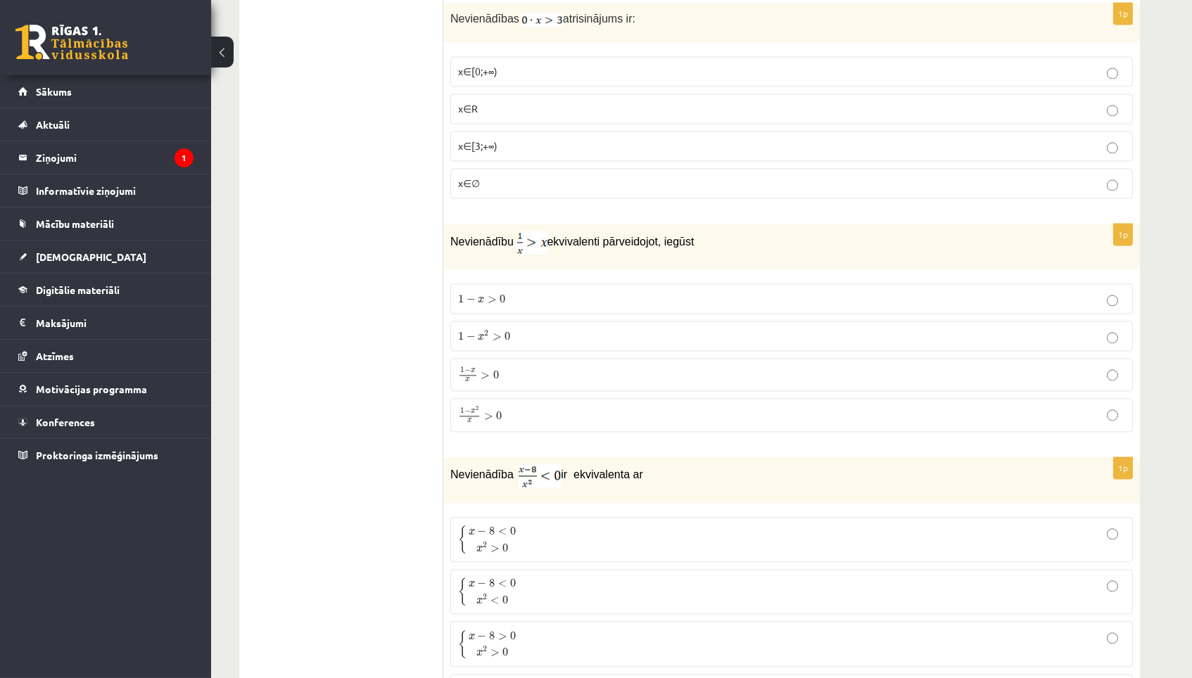
scroll to position [5848, 0]
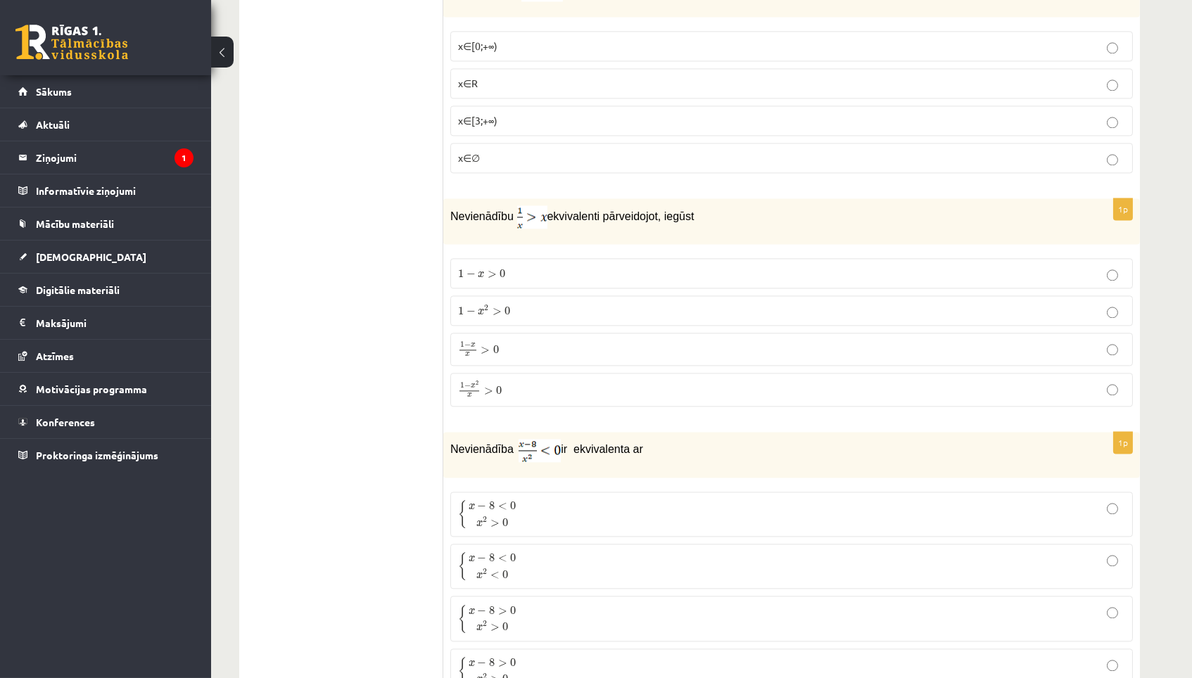
drag, startPoint x: 447, startPoint y: 229, endPoint x: 727, endPoint y: 247, distance: 280.6
click at [727, 244] on div "Nevienādību ekvivalenti pārveidojot, iegūst" at bounding box center [791, 221] width 696 height 46
copy p "Nevienādību ekvivalenti pārveidojot, iegūst"
click at [515, 399] on p "1 − x 2 x > 0 1 − x 2 x > 0" at bounding box center [791, 390] width 667 height 18
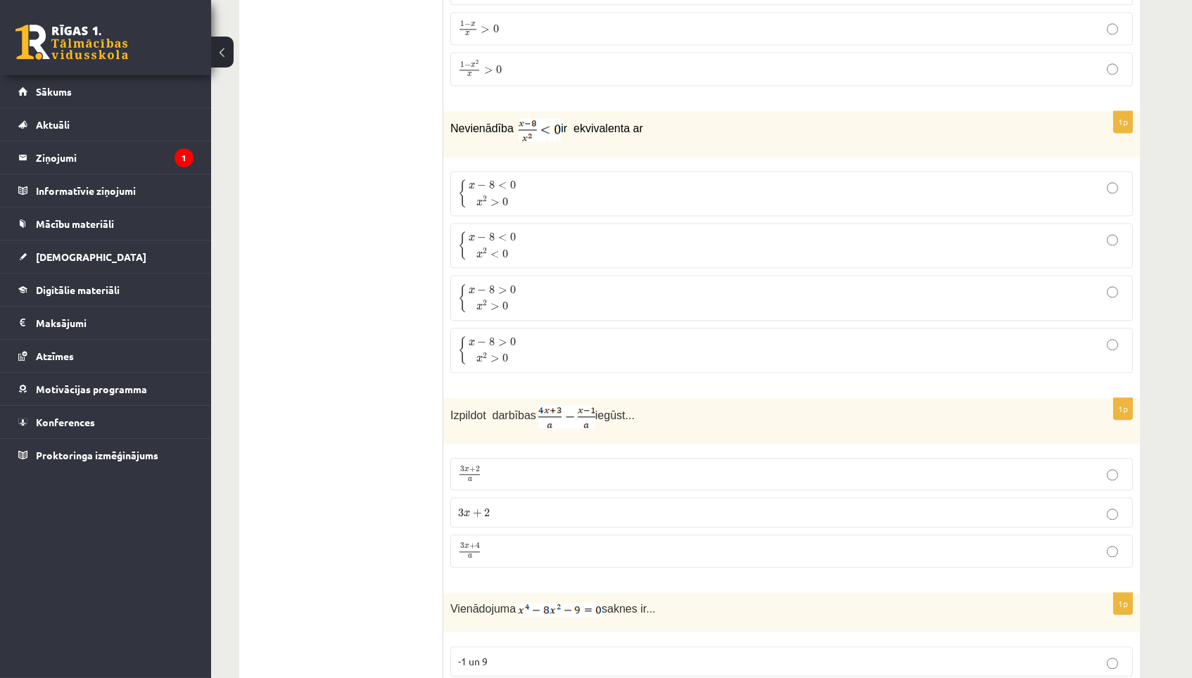
scroll to position [6166, 0]
drag, startPoint x: 452, startPoint y: 152, endPoint x: 741, endPoint y: 174, distance: 290.0
click at [740, 159] on div "Nevienādība ir ekvivalenta ar" at bounding box center [791, 136] width 696 height 46
copy p "Nevienādība ir ekvivalenta ar"
drag, startPoint x: 448, startPoint y: 208, endPoint x: 522, endPoint y: 395, distance: 201.2
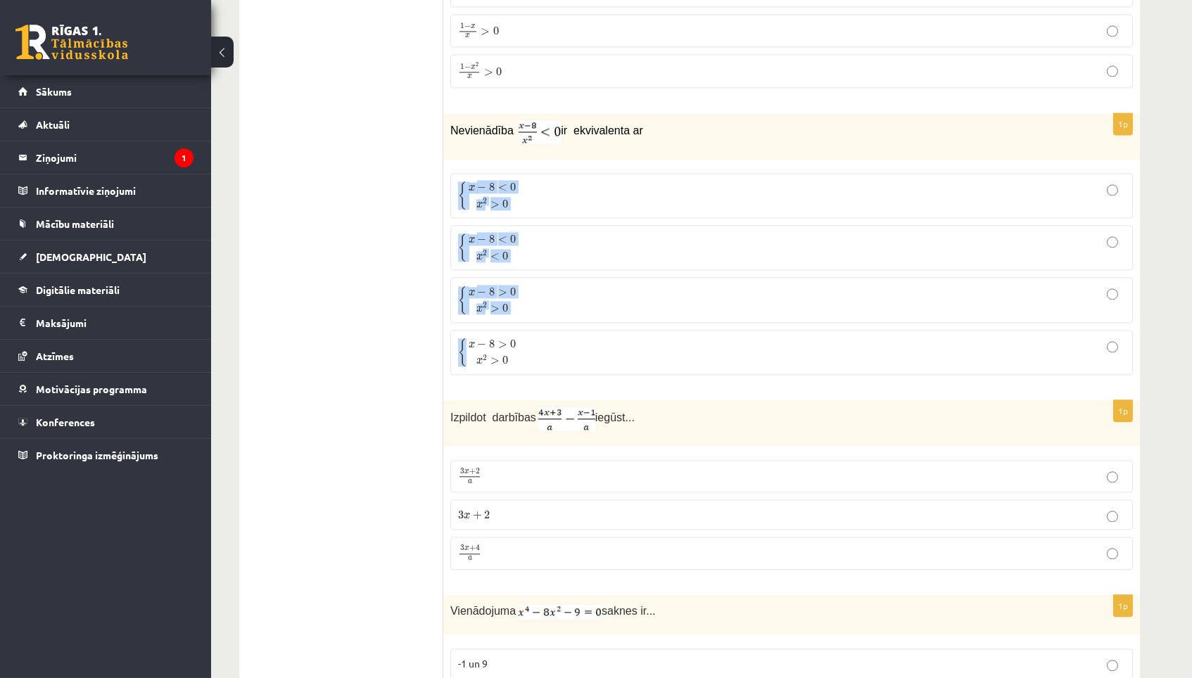
click at [522, 386] on div "1p Nevienādība ir ekvivalenta ar { x − 8 < 0 x 2 > 0 { x − 8 < 0 x 2 > 0 { x − …" at bounding box center [791, 249] width 696 height 273
copy fieldset "{ x − 8 < 0 x 2 > 0 { x − 8 < 0 x 2 > 0 { x − 8 < 0 x 2 < 0 { x − 8 < 0 x 2 < 0…"
click at [542, 379] on fieldset "{ x − 8 < 0 x 2 > 0 { x − 8 < 0 x 2 > 0 { x − 8 < 0 x 2 < 0 { x − 8 < 0 x 2 < 0…" at bounding box center [791, 272] width 682 height 213
click at [574, 194] on label "{ x − 8 < 0 x 2 > 0 { x − 8 < 0 x 2 > 0" at bounding box center [791, 195] width 682 height 45
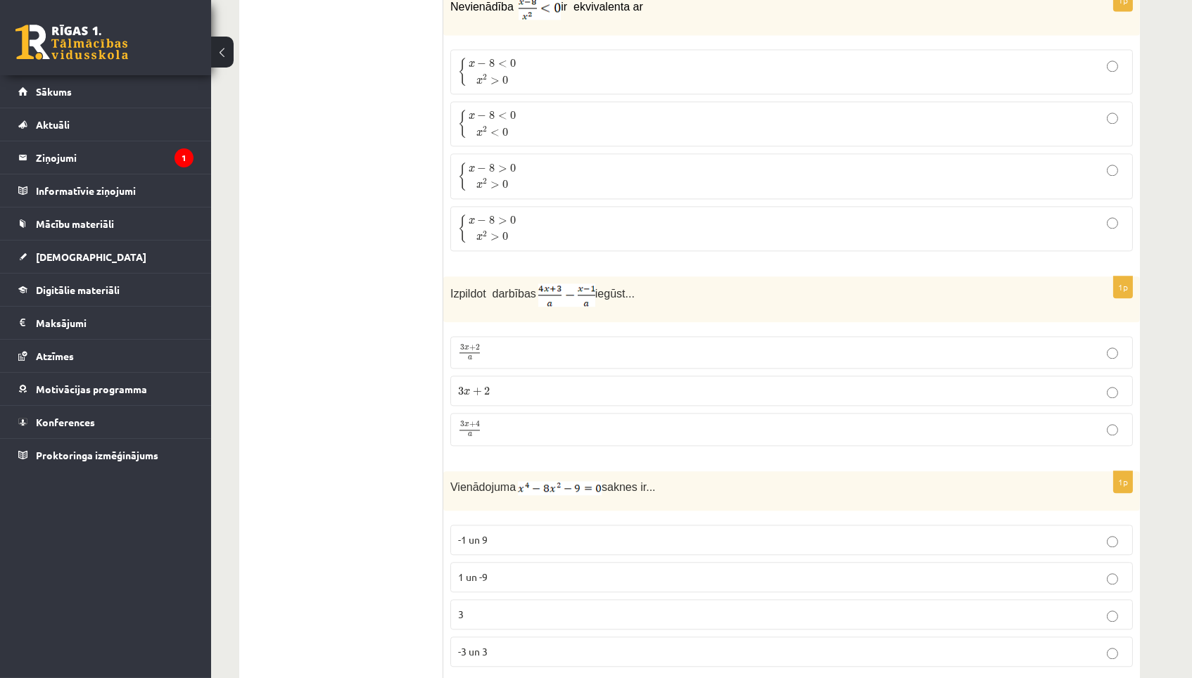
scroll to position [6309, 0]
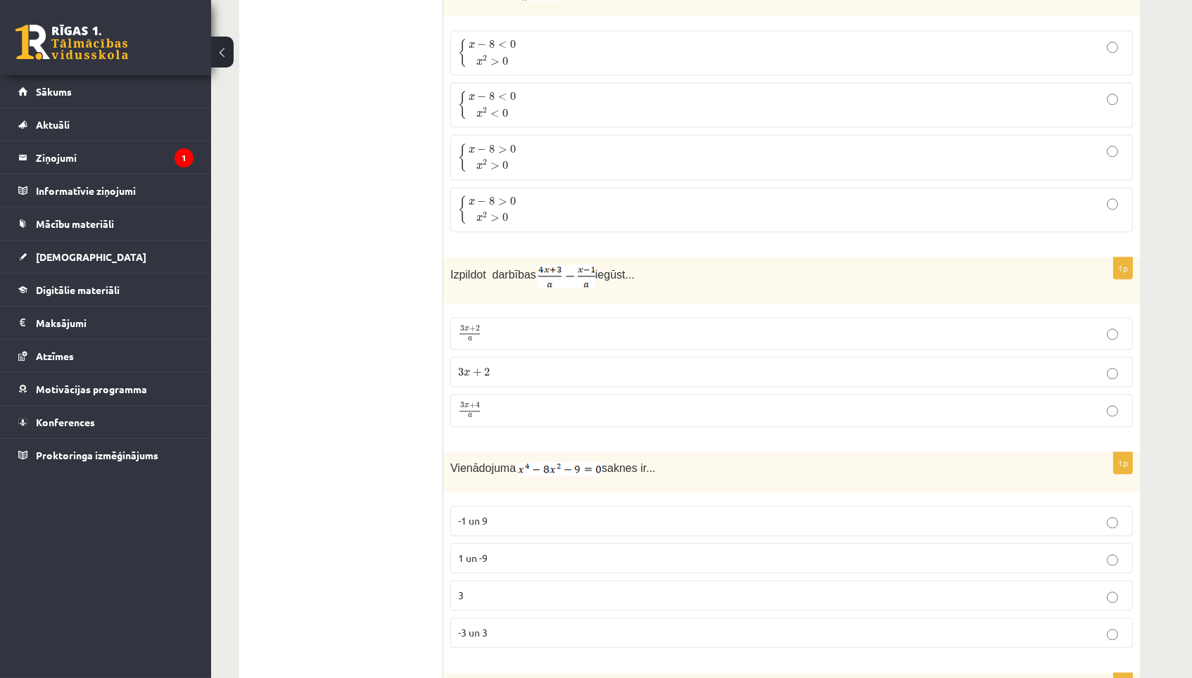
click at [498, 419] on p "3 x + 4 a 3 x + 4 a" at bounding box center [791, 411] width 667 height 18
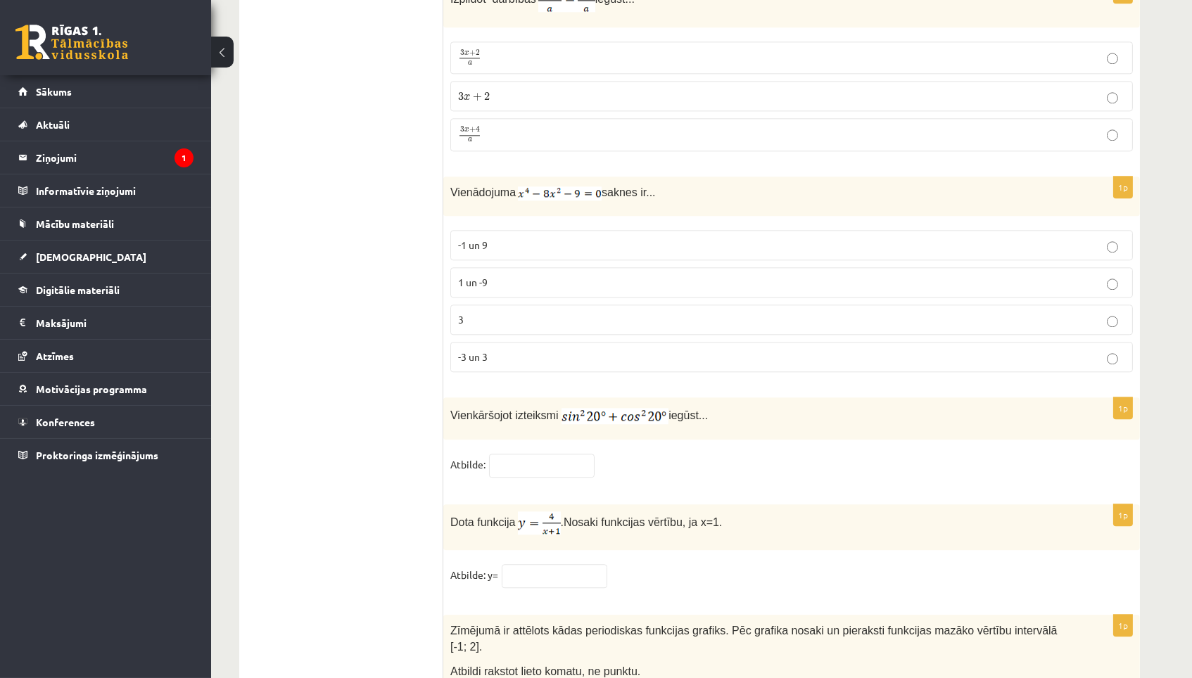
scroll to position [6588, 0]
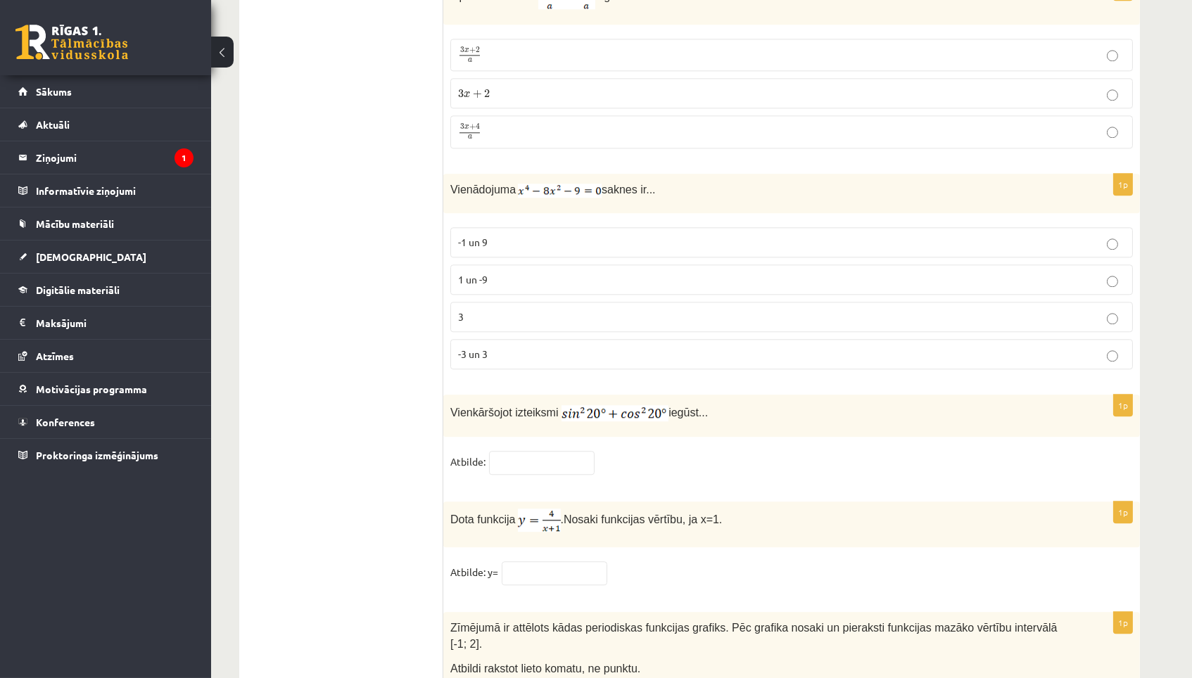
click at [508, 362] on p "-3 un 3" at bounding box center [791, 354] width 667 height 15
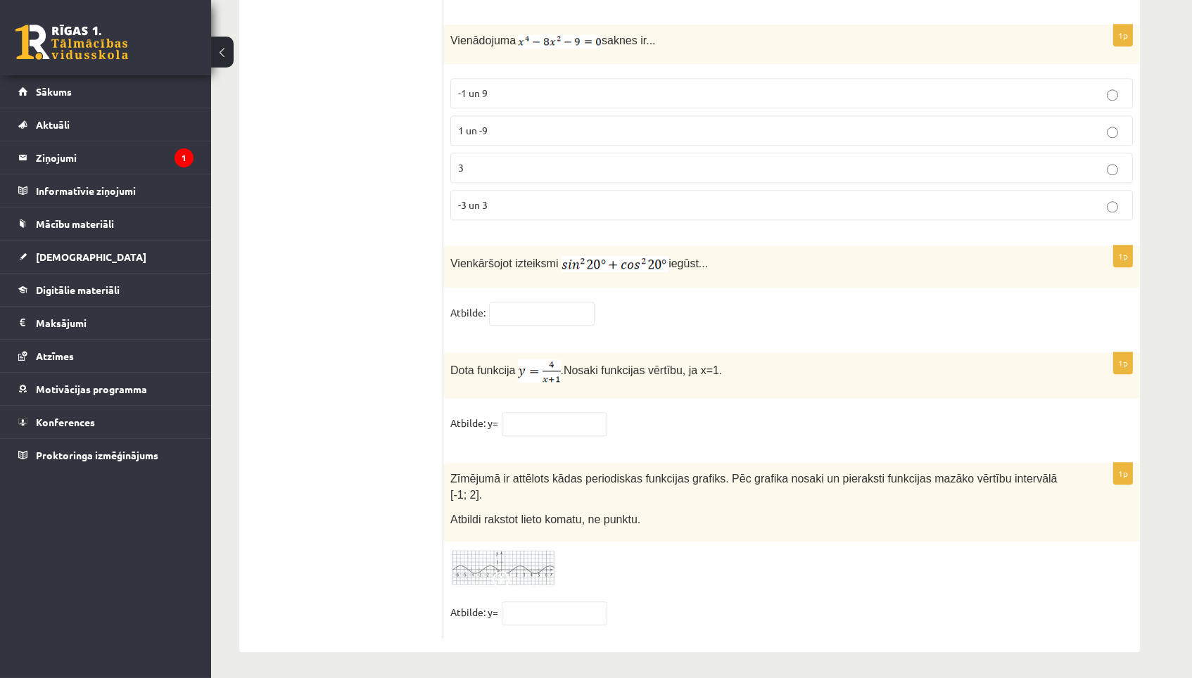
scroll to position [6743, 0]
click at [537, 323] on input "text" at bounding box center [542, 311] width 106 height 24
type input "*"
click at [517, 439] on fieldset "Atbilde: y=" at bounding box center [791, 424] width 682 height 30
click at [519, 433] on input "text" at bounding box center [555, 421] width 106 height 24
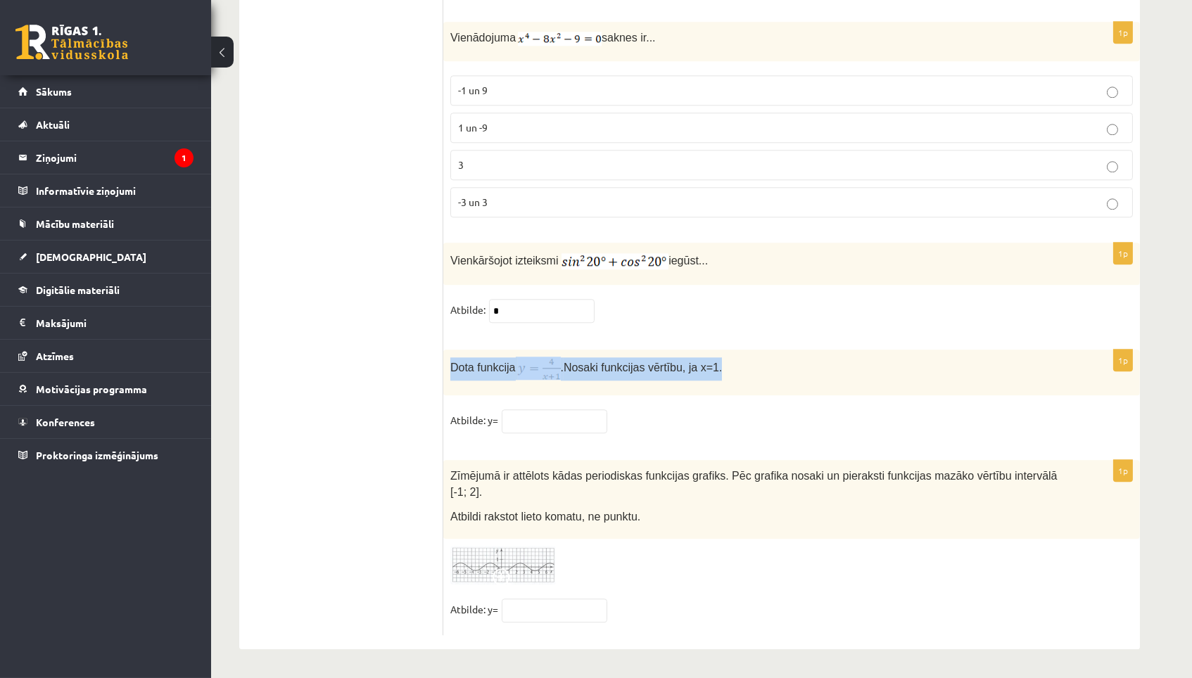
drag, startPoint x: 448, startPoint y: 383, endPoint x: 874, endPoint y: 395, distance: 426.5
click at [874, 395] on div "Dota funkcija . Nosaki funkcijas vērtību, ja x=1." at bounding box center [791, 373] width 696 height 46
copy p "Dota funkcija . Nosaki funkcijas vērtību, ja x=1."
click at [597, 433] on input "text" at bounding box center [555, 421] width 106 height 24
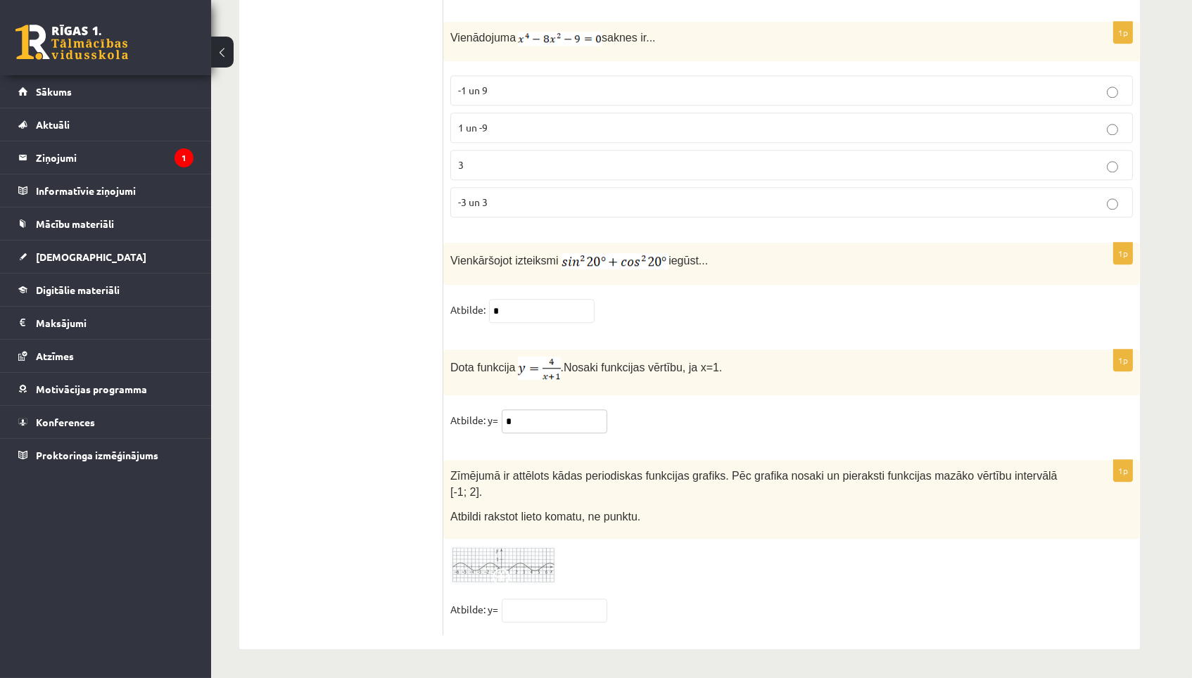
type input "*"
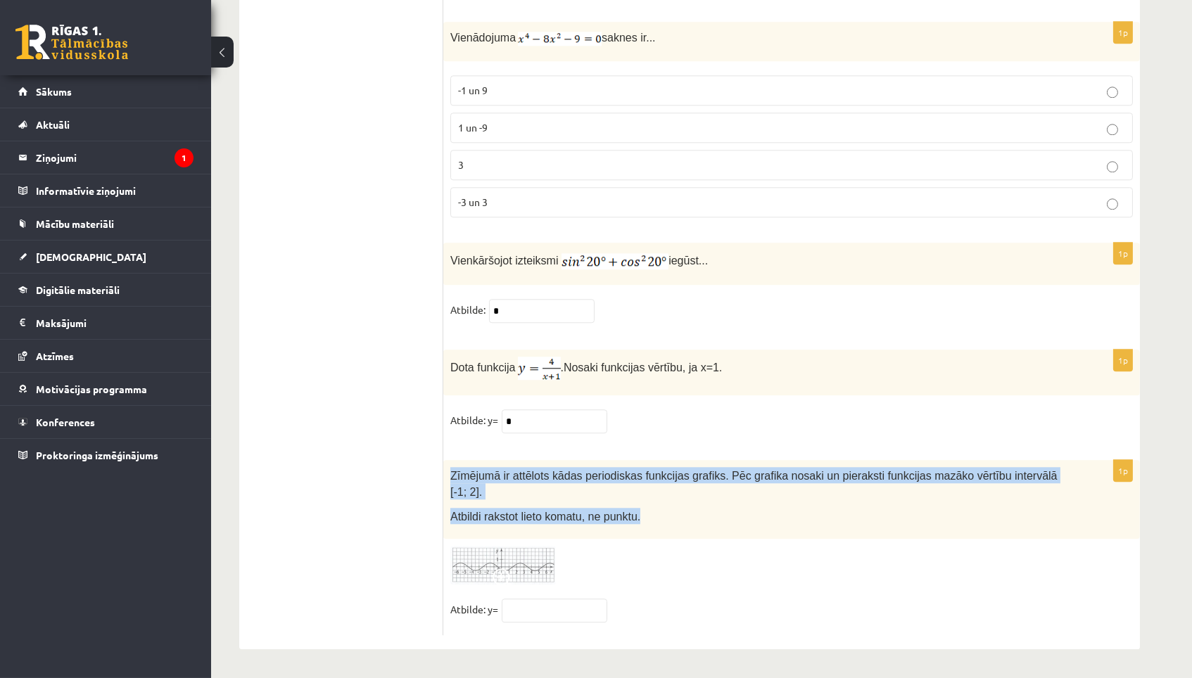
drag, startPoint x: 452, startPoint y: 475, endPoint x: 631, endPoint y: 529, distance: 186.7
click at [631, 529] on div "Zīmējumā ir attēlots kādas periodiskas funkcijas grafiks. Pēc grafika nosaki un…" at bounding box center [791, 499] width 696 height 79
click at [516, 566] on img at bounding box center [503, 565] width 106 height 39
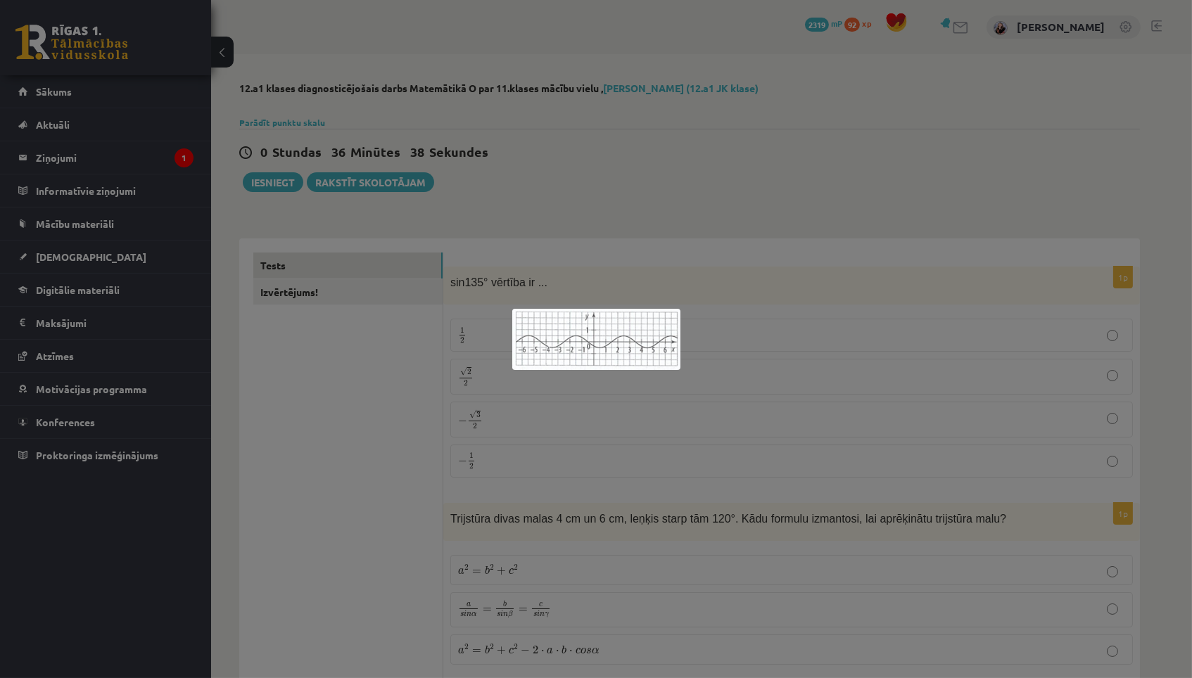
scroll to position [0, 0]
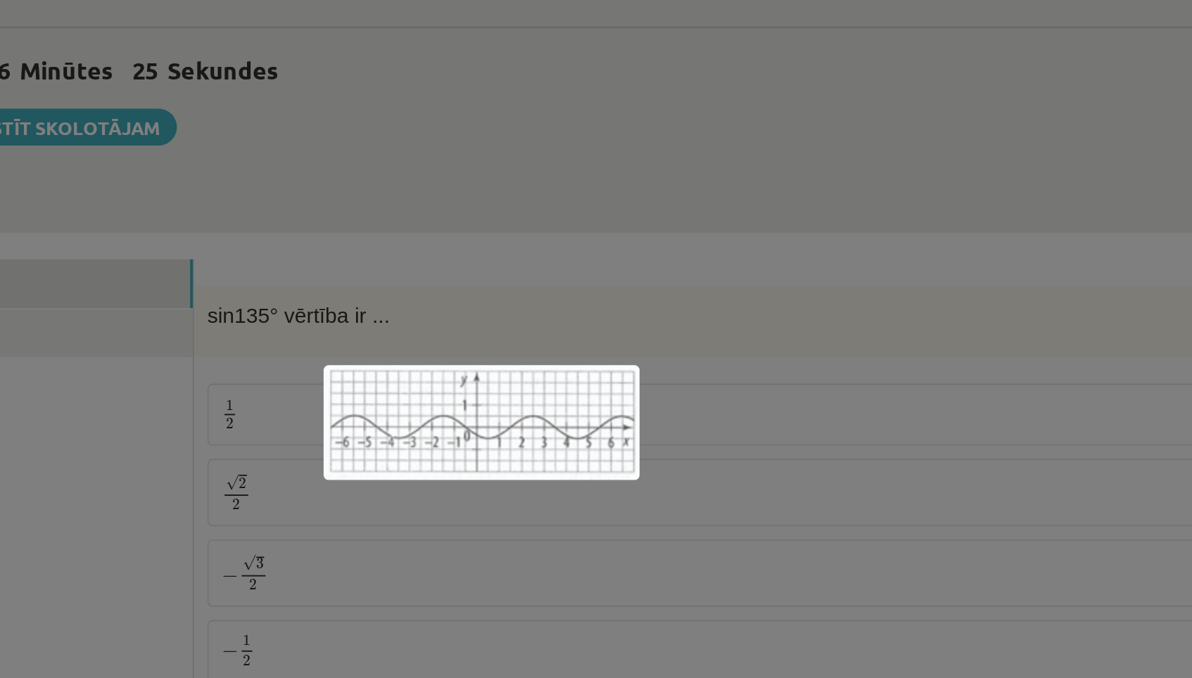
click at [360, 154] on div at bounding box center [596, 339] width 1192 height 678
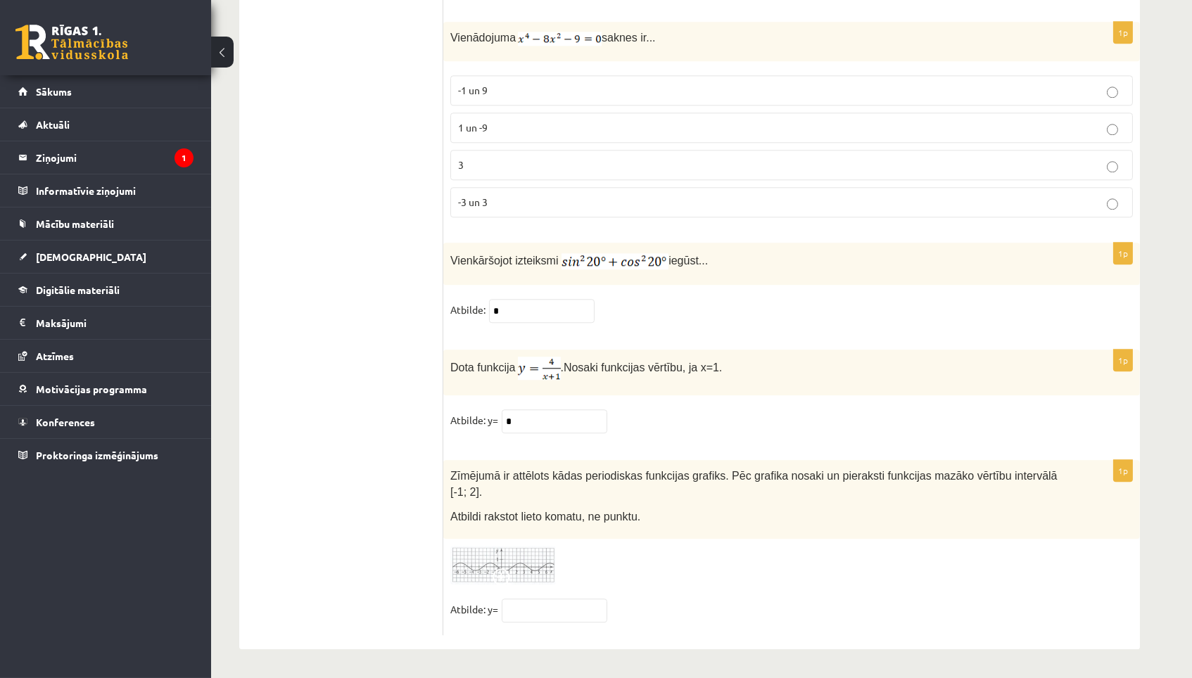
scroll to position [6763, 0]
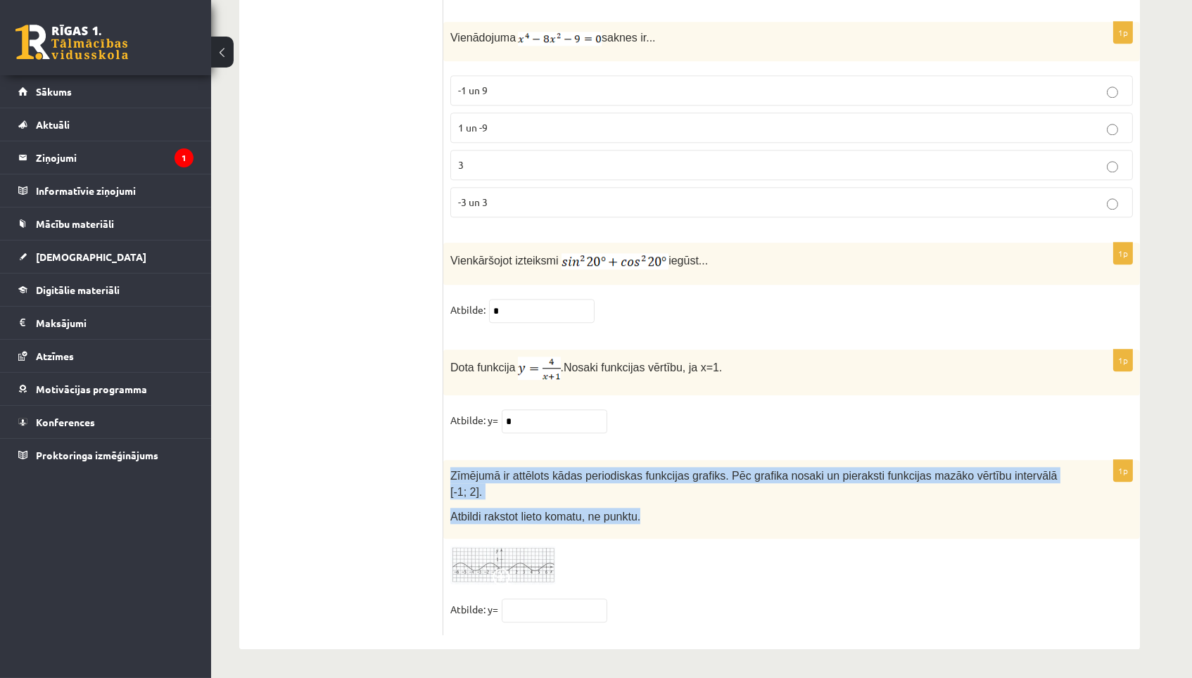
drag, startPoint x: 448, startPoint y: 471, endPoint x: 632, endPoint y: 527, distance: 192.7
click at [632, 528] on div "Zīmējumā ir attēlots kādas periodiskas funkcijas grafiks. Pēc grafika nosaki un…" at bounding box center [791, 499] width 696 height 79
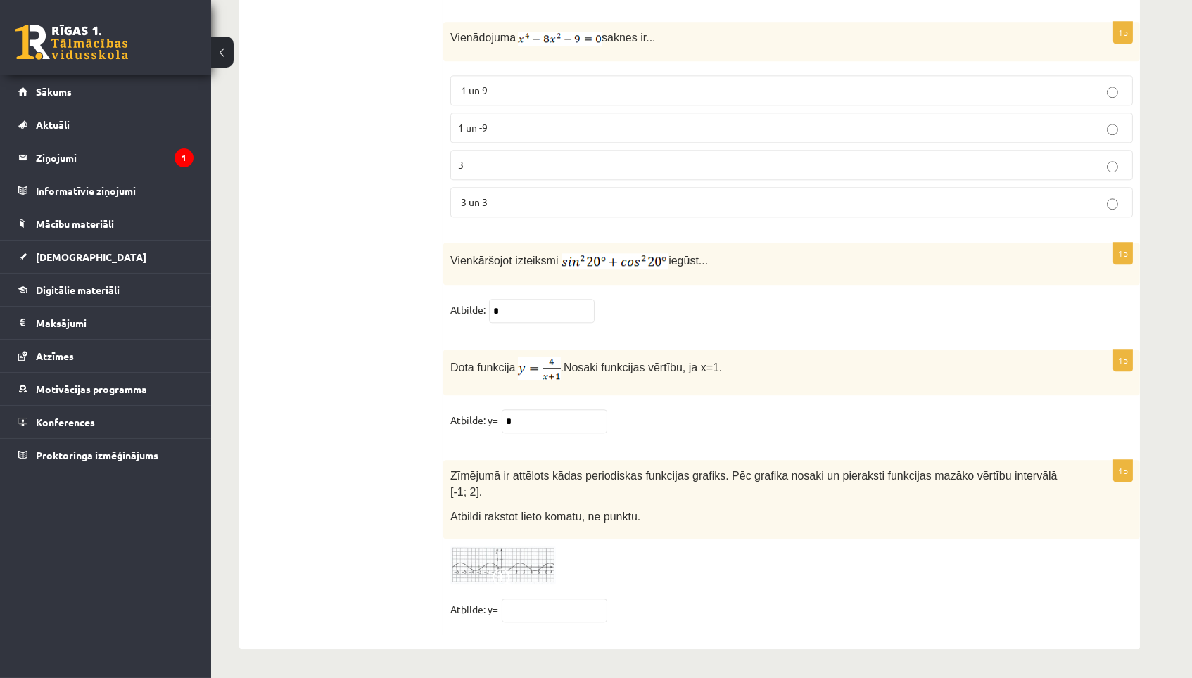
click at [631, 542] on div "1p Zīmējumā ir attēlots kādas periodiskas funkcijas grafiks. Pēc grafika nosaki…" at bounding box center [791, 547] width 696 height 174
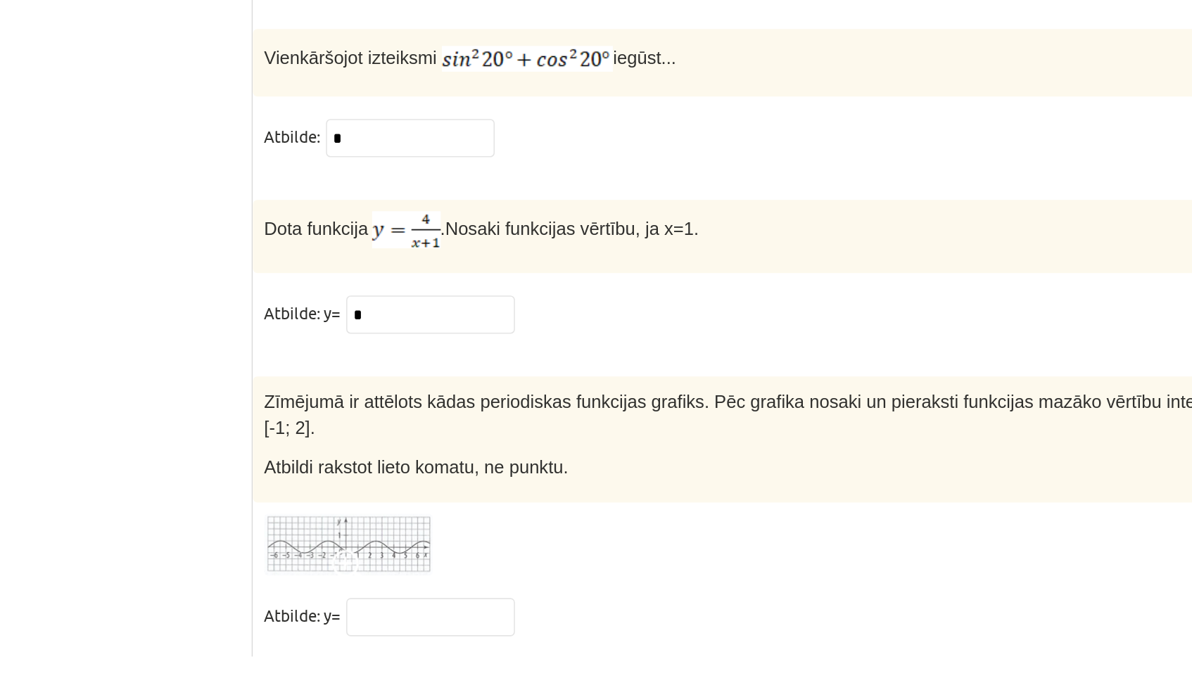
scroll to position [6763, 0]
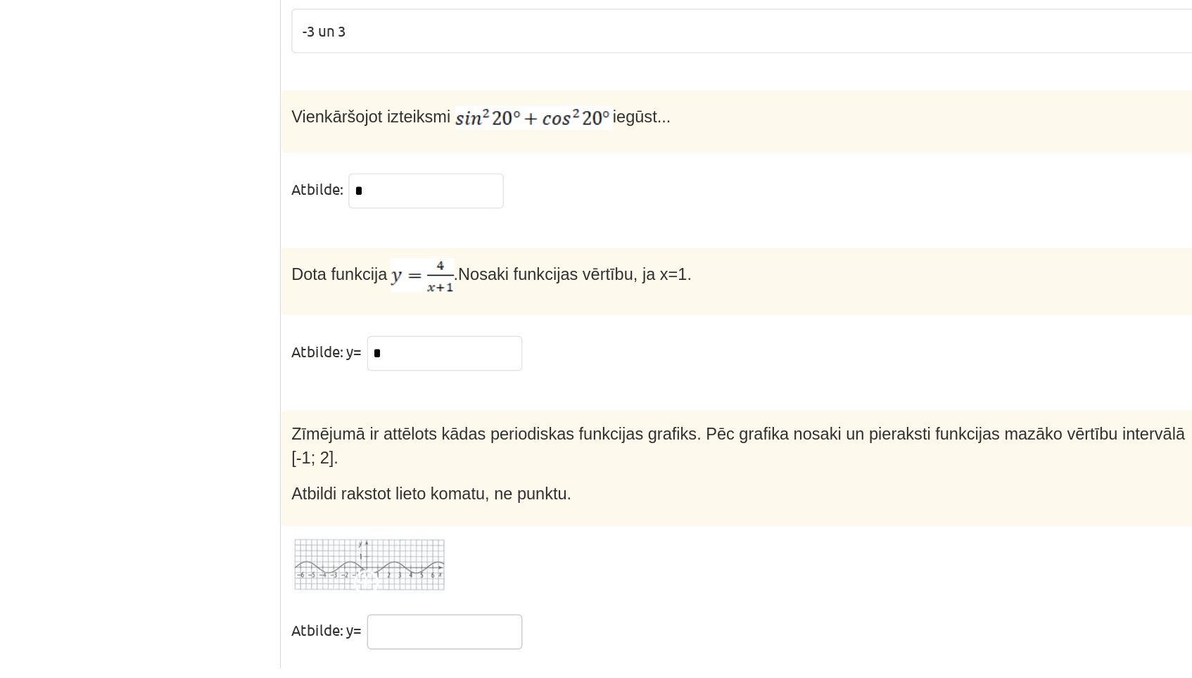
click at [502, 599] on input "text" at bounding box center [555, 611] width 106 height 24
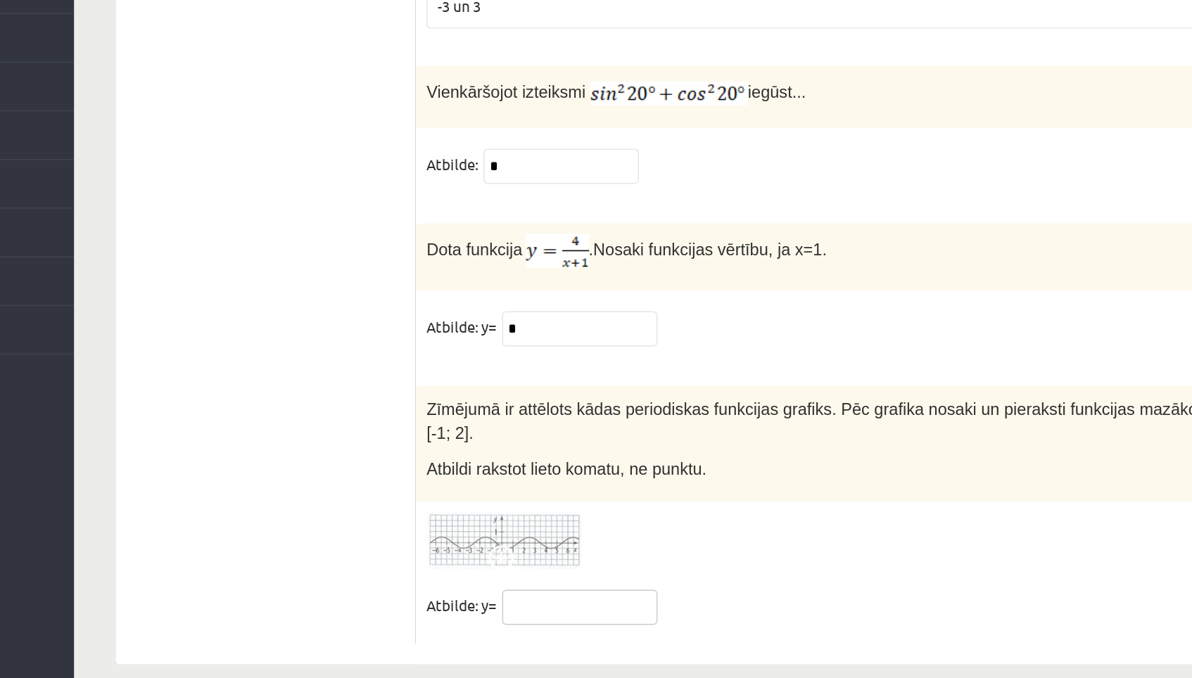
scroll to position [6757, 0]
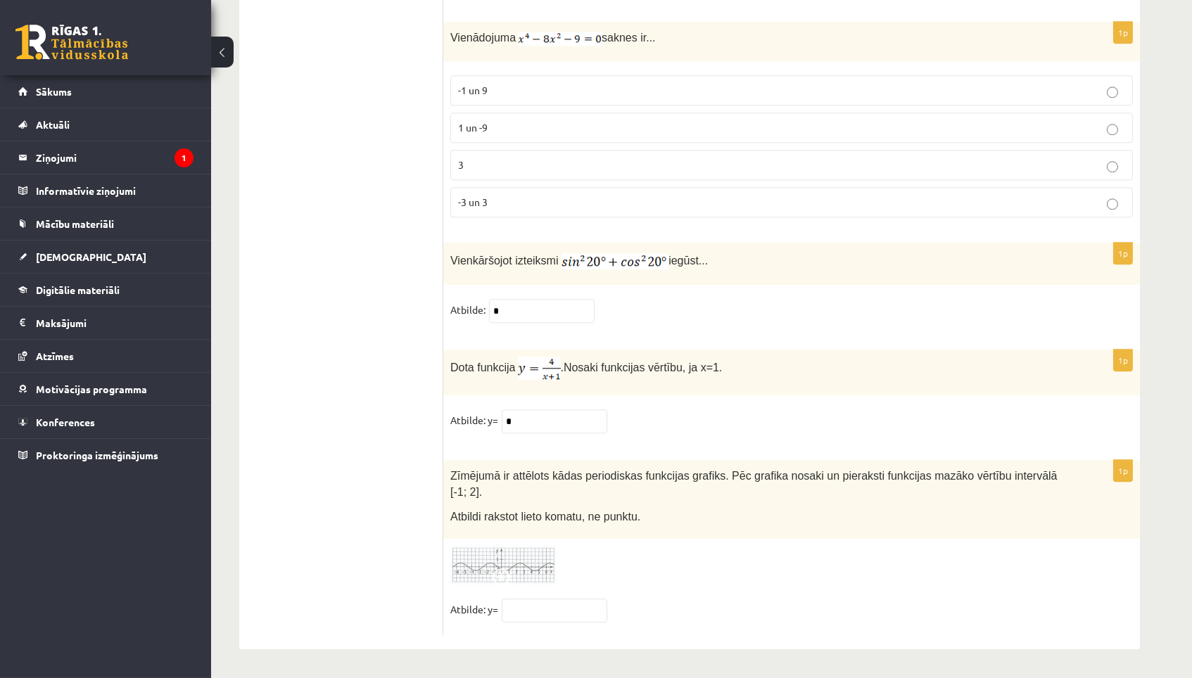
click at [501, 588] on span at bounding box center [503, 579] width 23 height 23
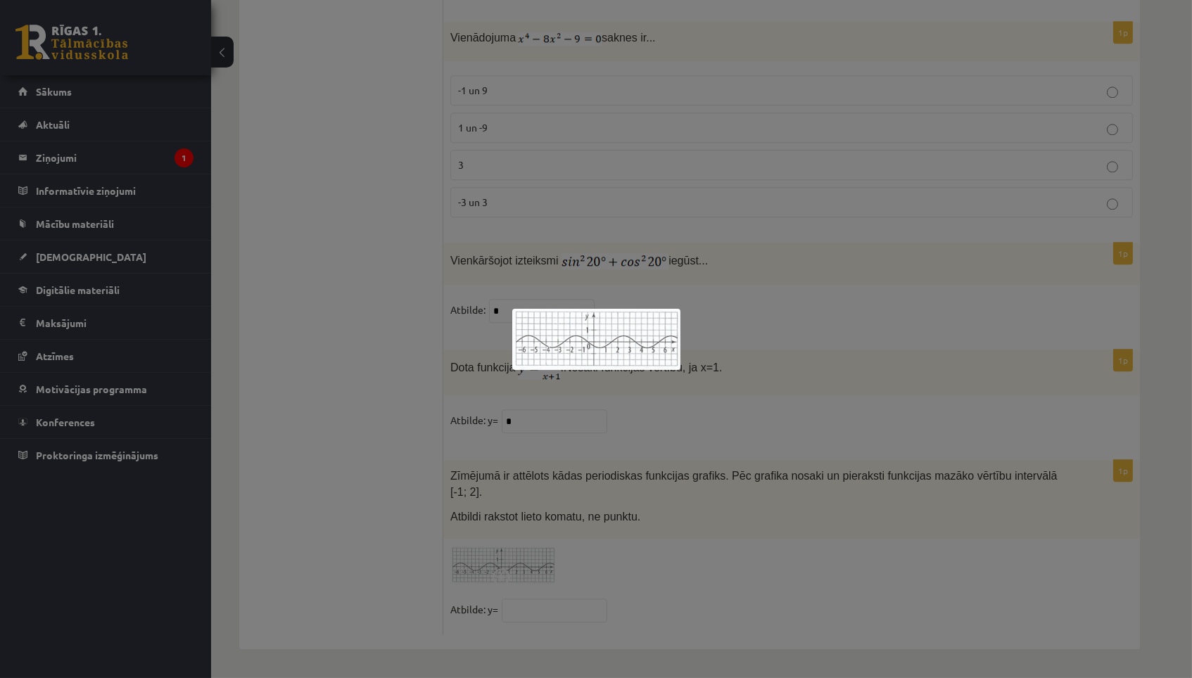
click at [692, 474] on div at bounding box center [596, 339] width 1192 height 678
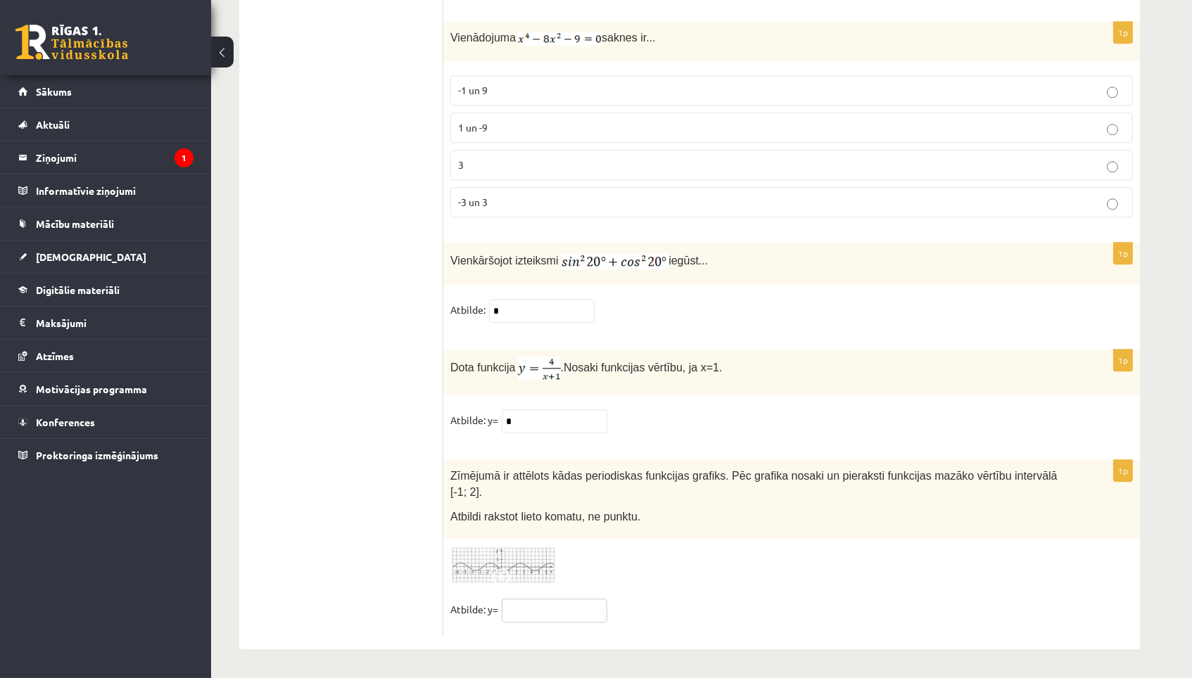
click at [561, 618] on input "text" at bounding box center [555, 611] width 106 height 24
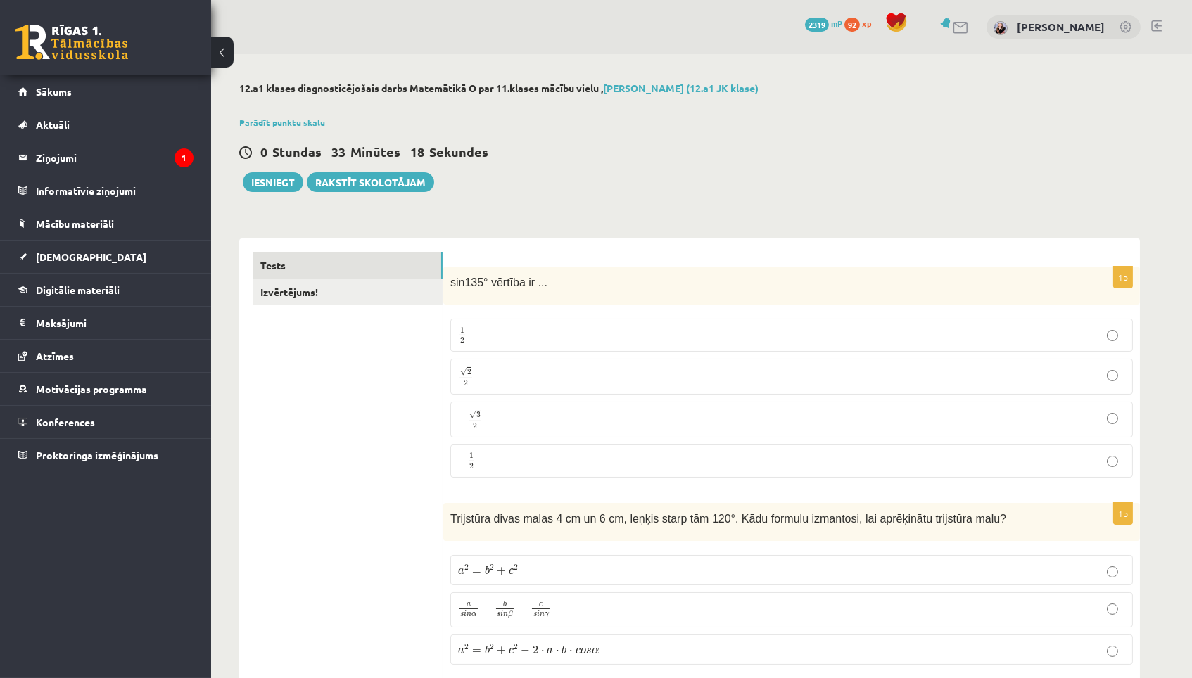
scroll to position [0, 0]
type input "**"
click at [371, 291] on link "Izvērtējums!" at bounding box center [347, 292] width 189 height 26
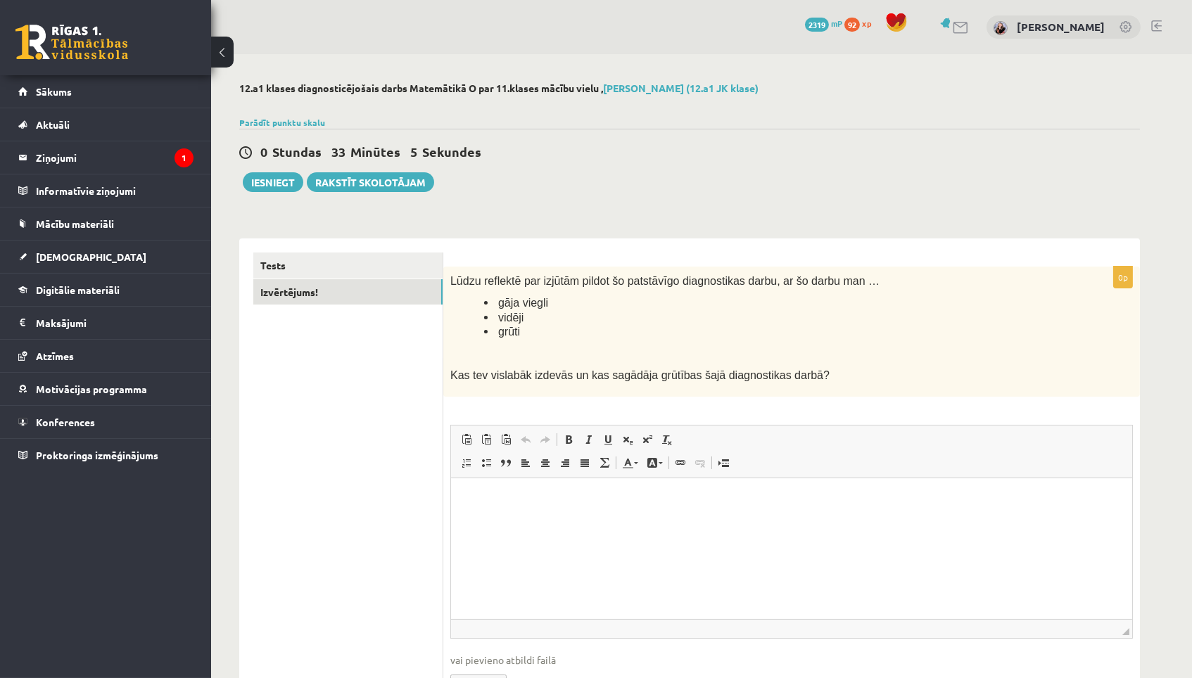
click at [493, 521] on html at bounding box center [790, 499] width 681 height 43
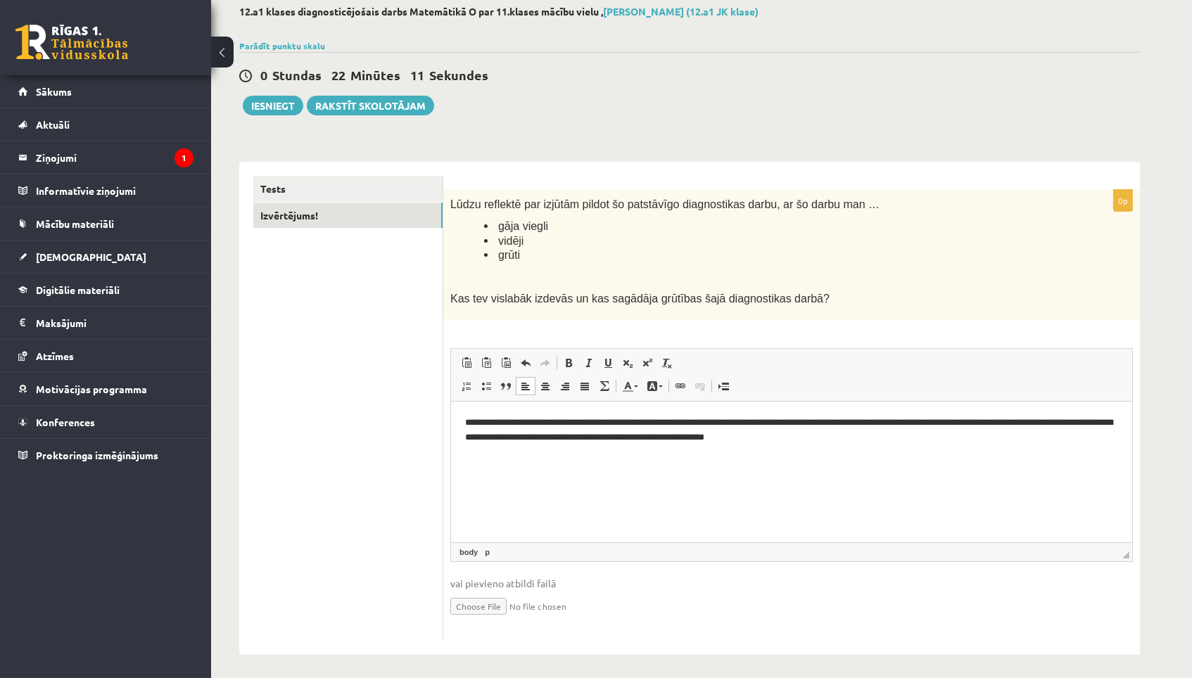
scroll to position [76, 0]
click at [317, 179] on link "Tests" at bounding box center [347, 190] width 189 height 26
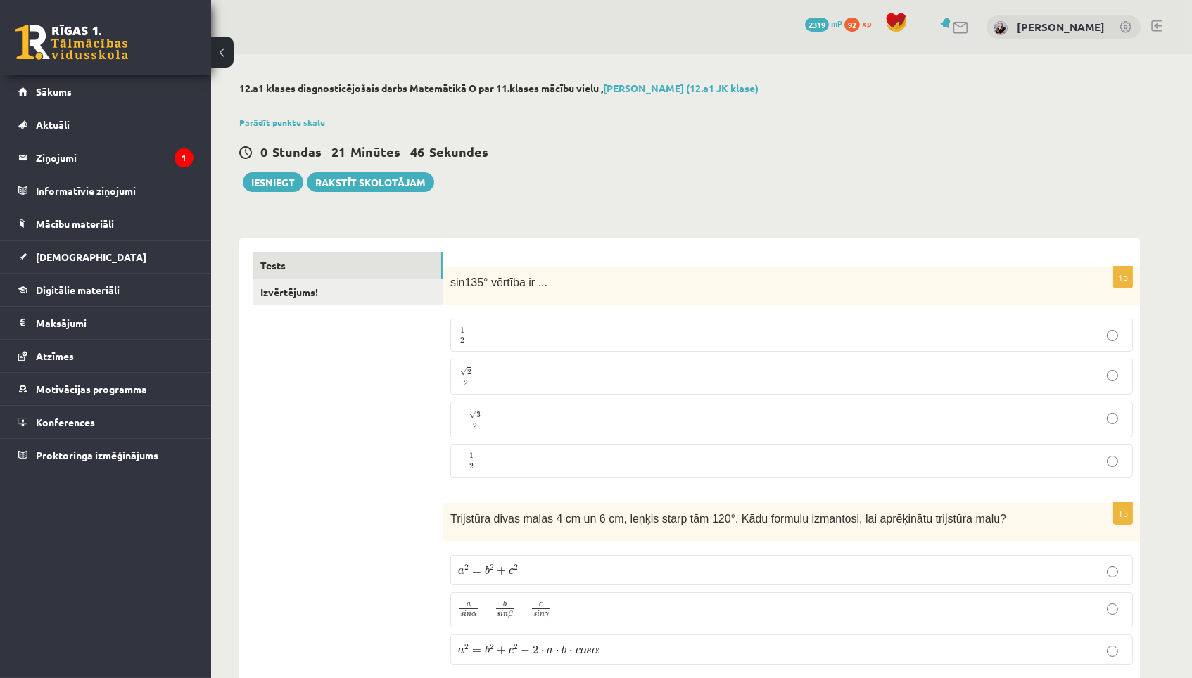
scroll to position [1, 0]
click at [518, 335] on p "1 2 1 2" at bounding box center [791, 335] width 667 height 18
click at [517, 374] on p "√ 2 2 2 2" at bounding box center [791, 376] width 667 height 20
click at [367, 294] on link "Izvērtējums!" at bounding box center [347, 292] width 189 height 26
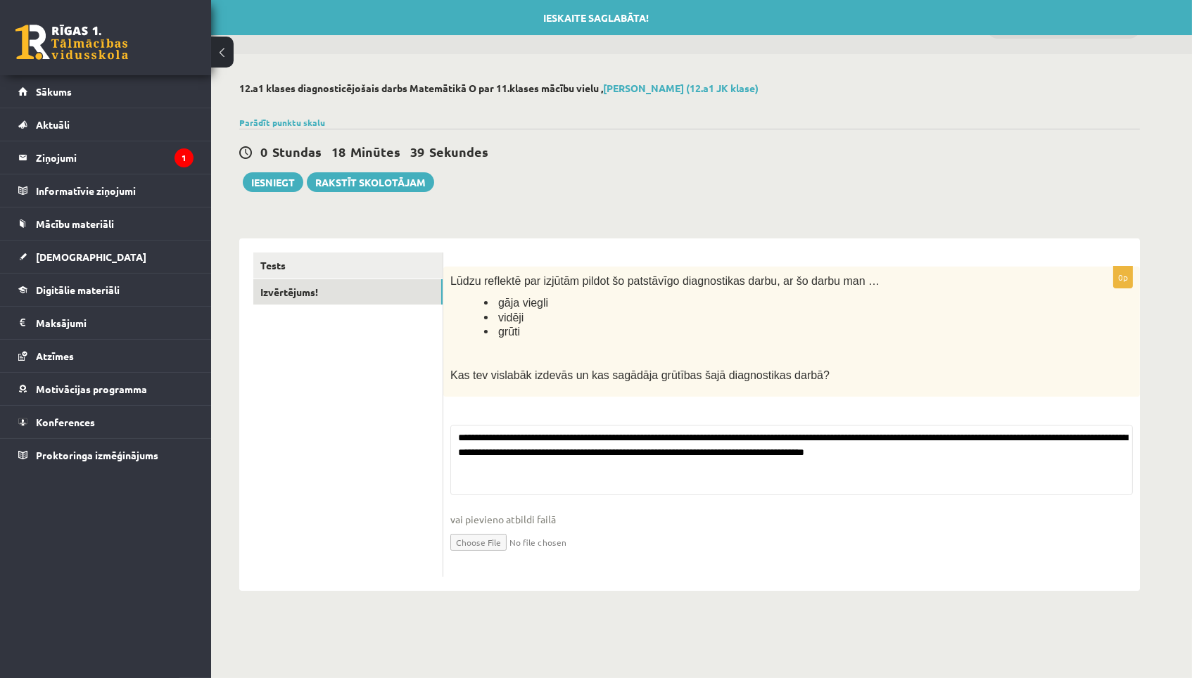
scroll to position [0, 0]
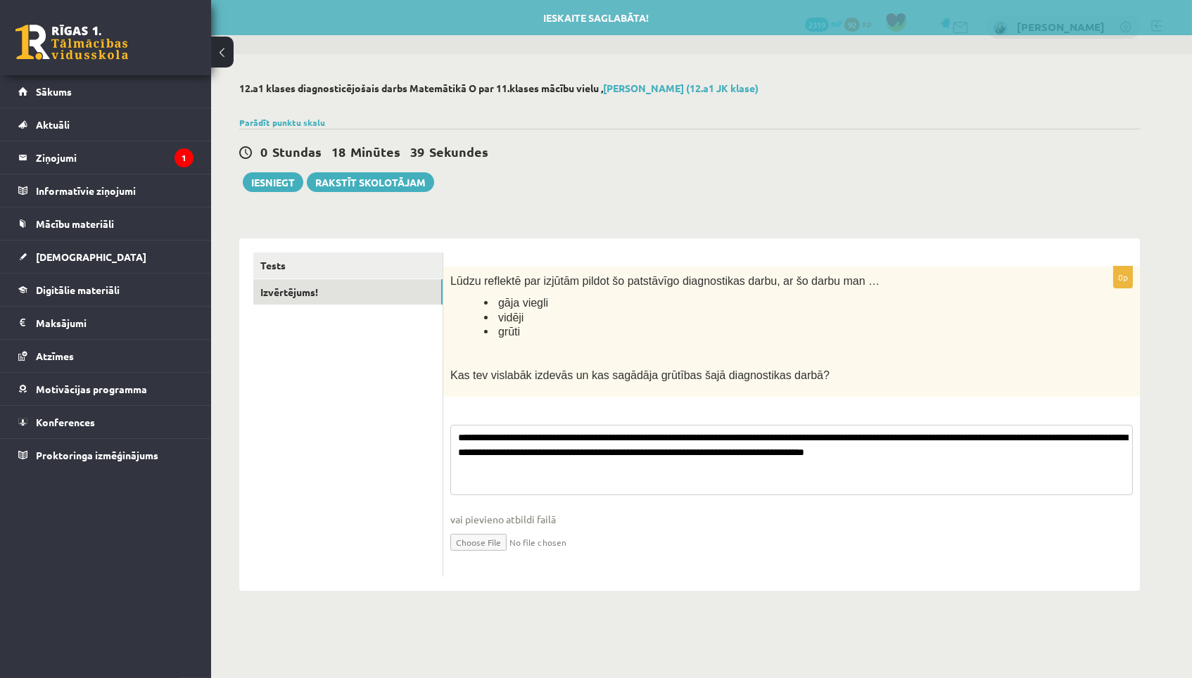
click at [548, 476] on textarea "**********" at bounding box center [791, 460] width 682 height 70
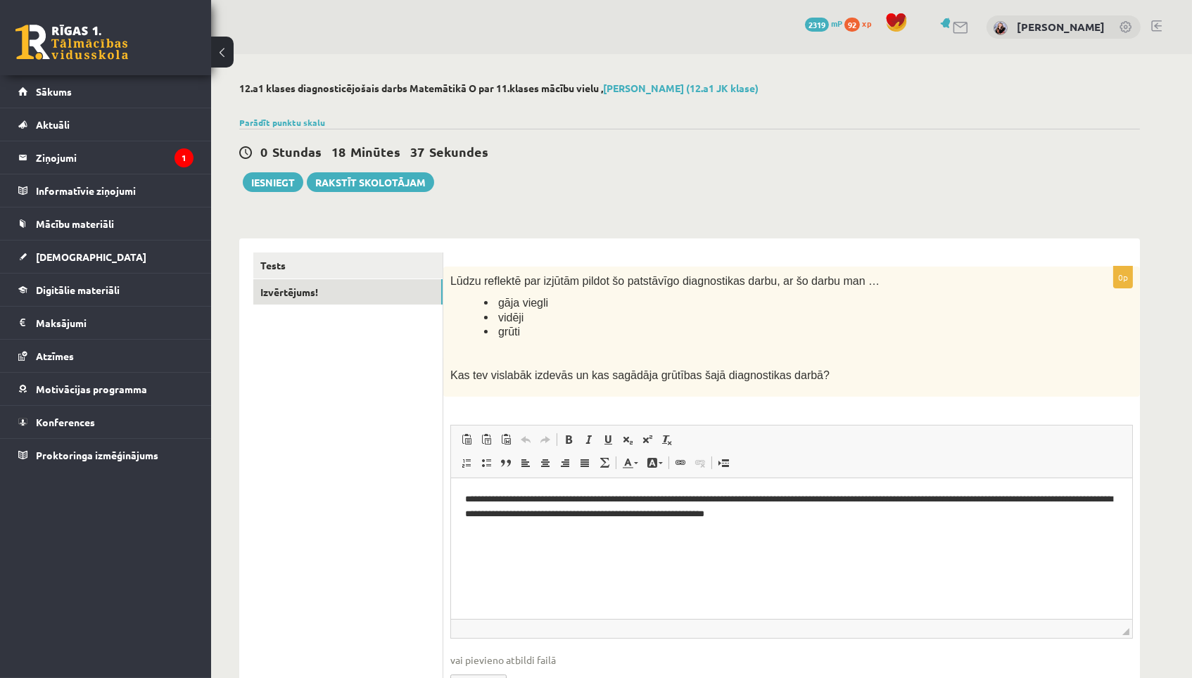
click at [702, 619] on span "◢ Elements path" at bounding box center [791, 628] width 681 height 19
click at [704, 534] on html "**********" at bounding box center [790, 506] width 681 height 56
click at [276, 182] on button "Iesniegt" at bounding box center [273, 182] width 61 height 20
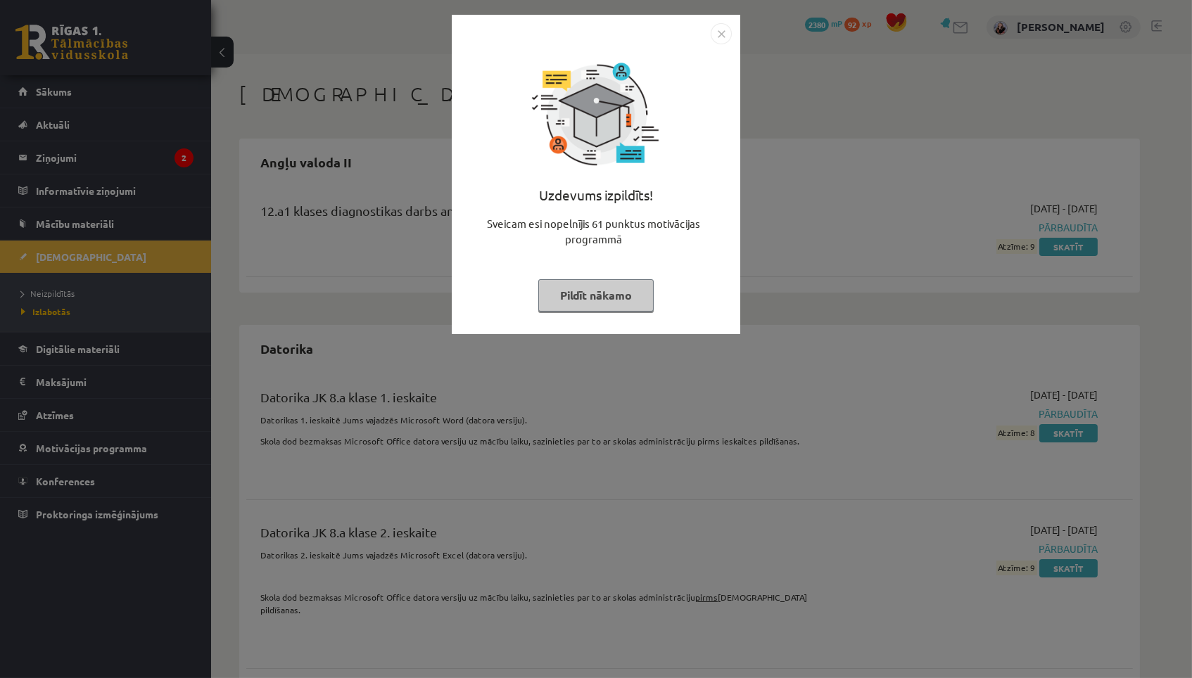
click at [639, 292] on button "Pildīt nākamo" at bounding box center [595, 295] width 115 height 32
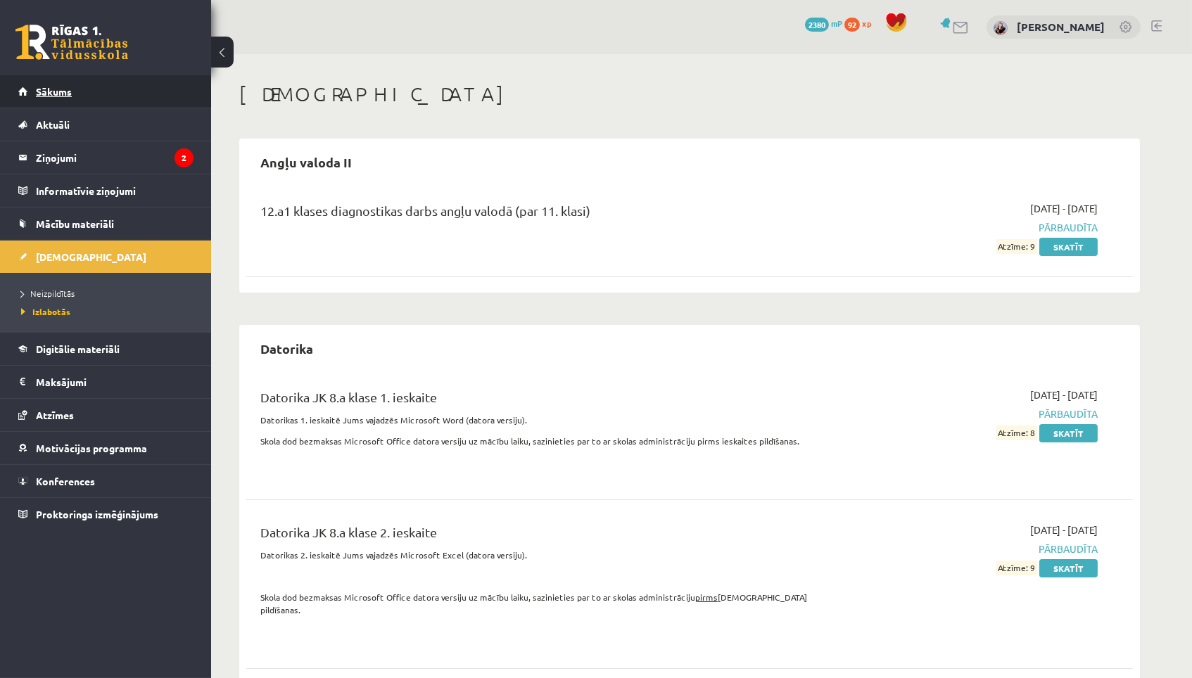
click at [180, 91] on link "Sākums" at bounding box center [105, 91] width 175 height 32
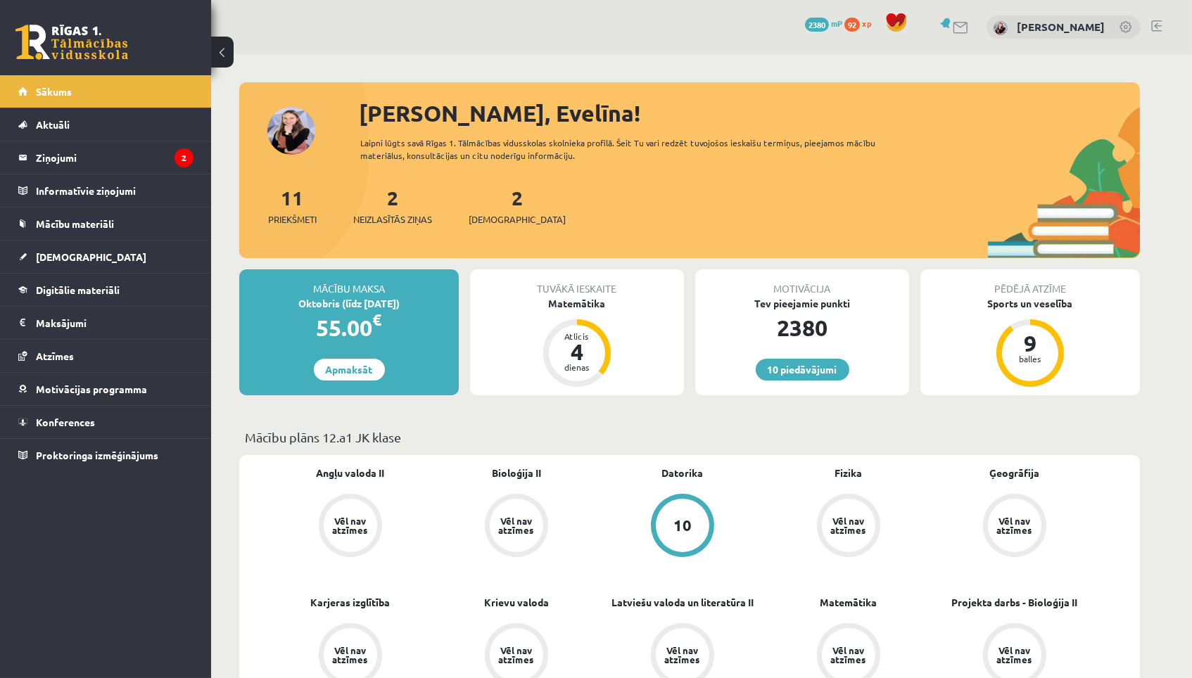
click at [465, 210] on div "11 Priekšmeti 2 Neizlasītās ziņas 2 Ieskaites" at bounding box center [689, 220] width 900 height 75
click at [465, 209] on div "11 Priekšmeti 2 Neizlasītās ziņas 2 Ieskaites" at bounding box center [689, 220] width 900 height 75
click at [467, 208] on div "11 Priekšmeti 2 Neizlasītās ziņas 2 Ieskaites" at bounding box center [689, 220] width 900 height 75
click at [473, 209] on div "2 Ieskaites" at bounding box center [517, 205] width 97 height 44
click at [484, 209] on div "2 Ieskaites" at bounding box center [517, 205] width 97 height 44
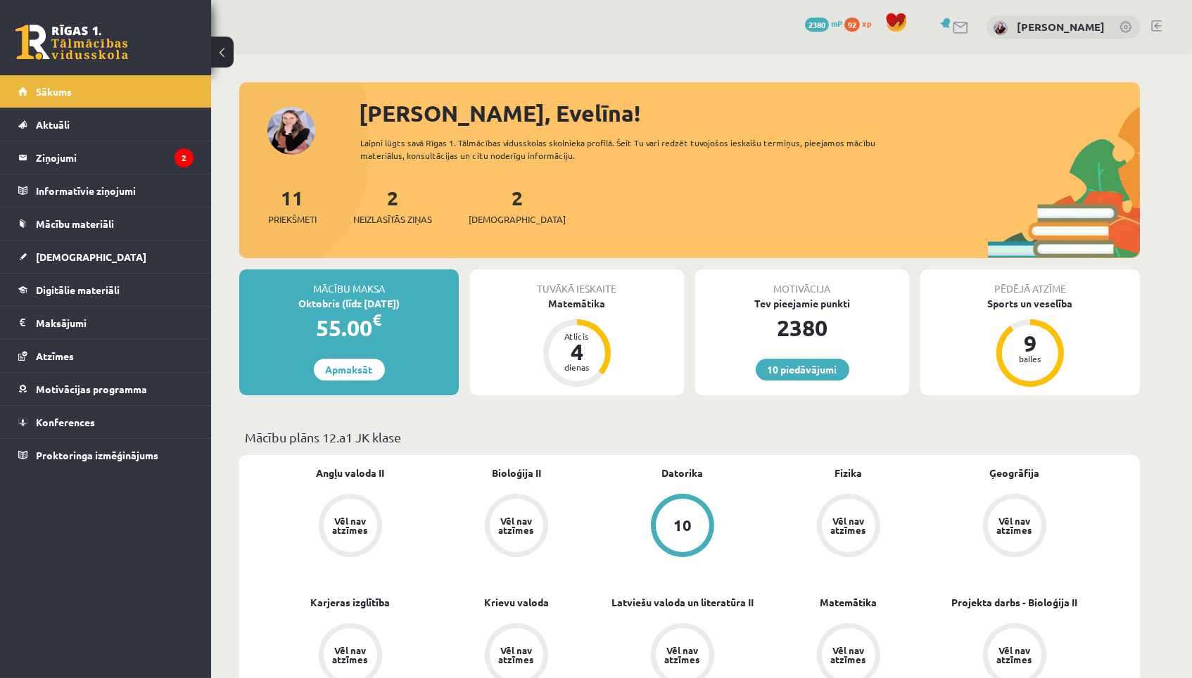
click at [490, 207] on div "2 Ieskaites" at bounding box center [517, 205] width 97 height 44
click at [496, 202] on link "2 Ieskaites" at bounding box center [517, 206] width 97 height 42
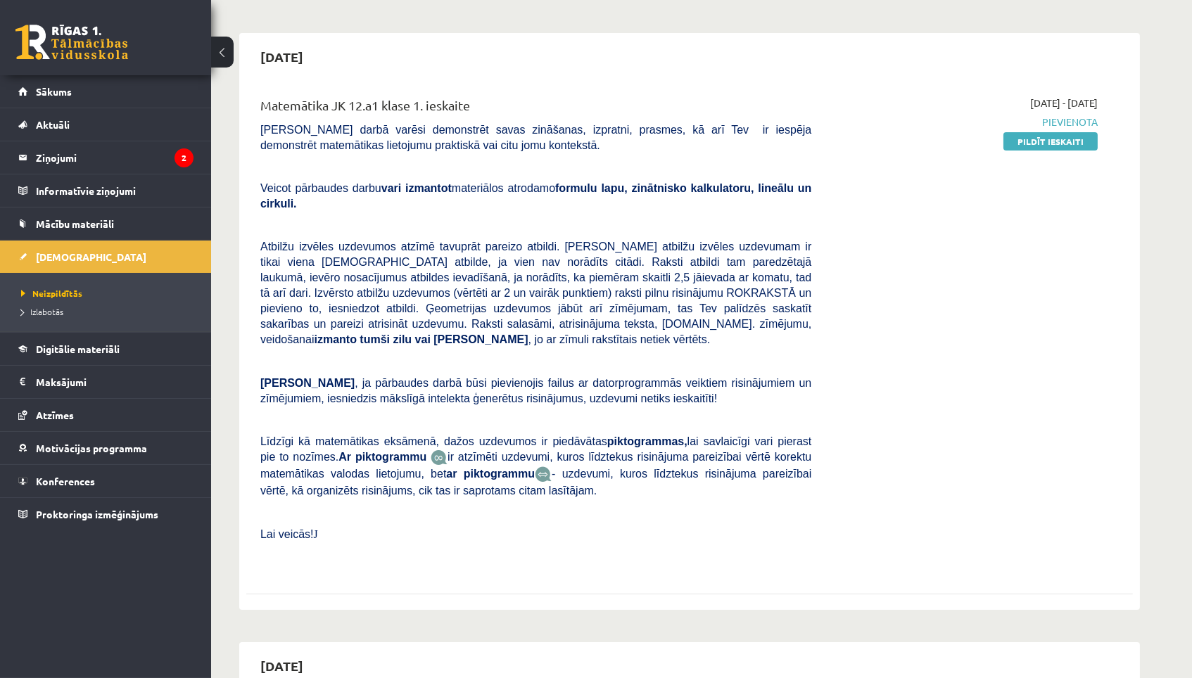
scroll to position [28, 0]
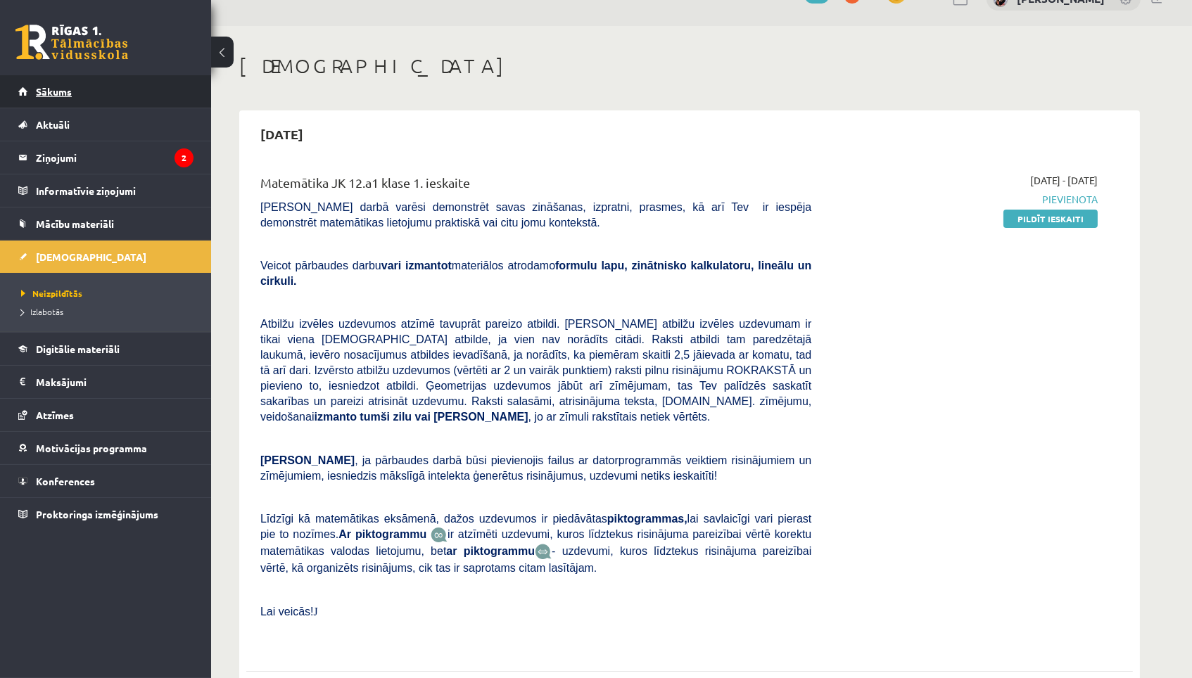
click at [114, 94] on link "Sākums" at bounding box center [105, 91] width 175 height 32
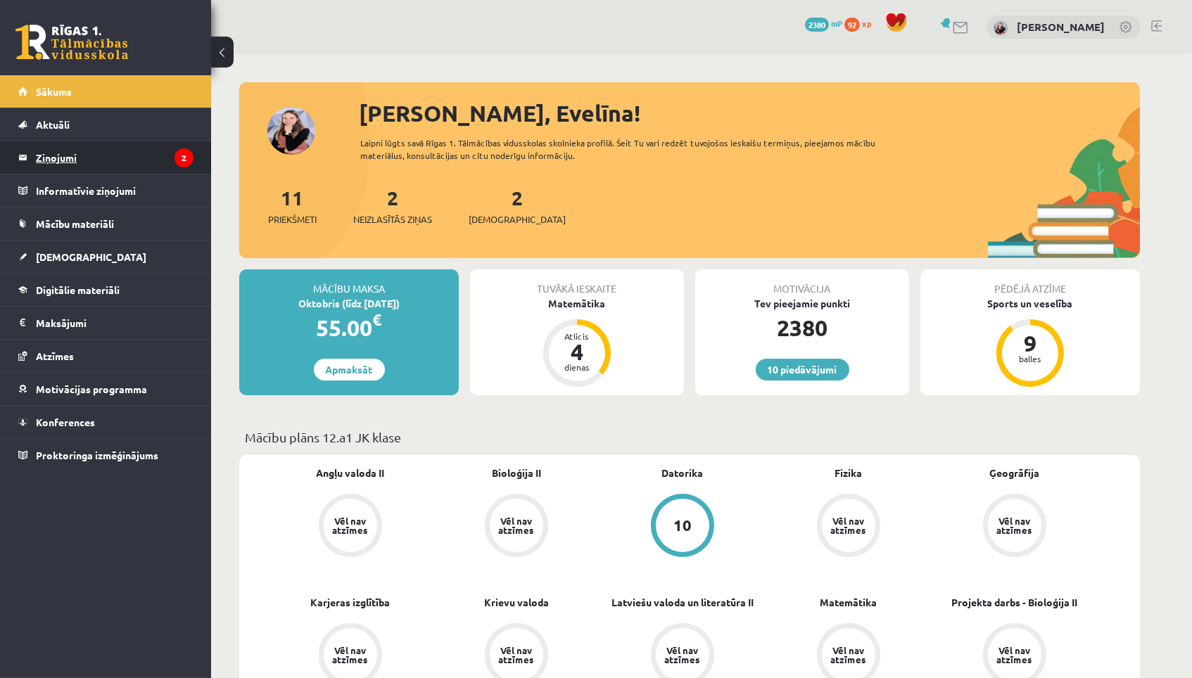
click at [135, 153] on legend "Ziņojumi 2" at bounding box center [115, 157] width 158 height 32
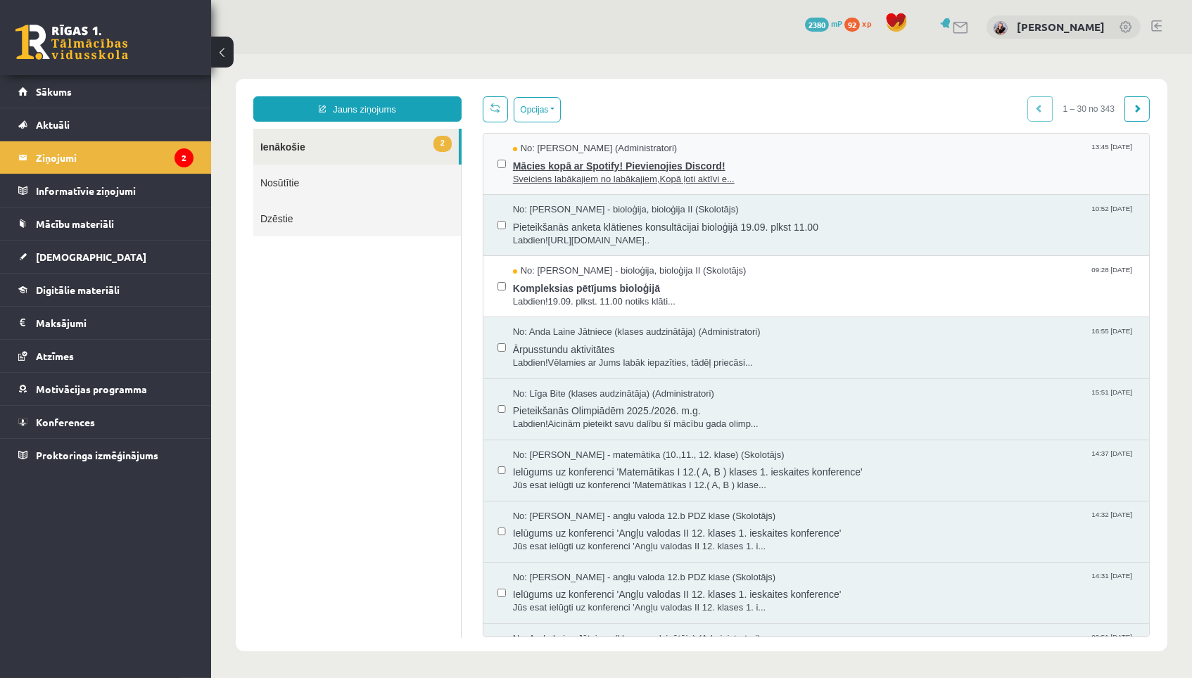
click at [649, 177] on span "Sveiciens labākajiem no labākajiem,Kopā ļoti aktīvi e..." at bounding box center [823, 179] width 622 height 13
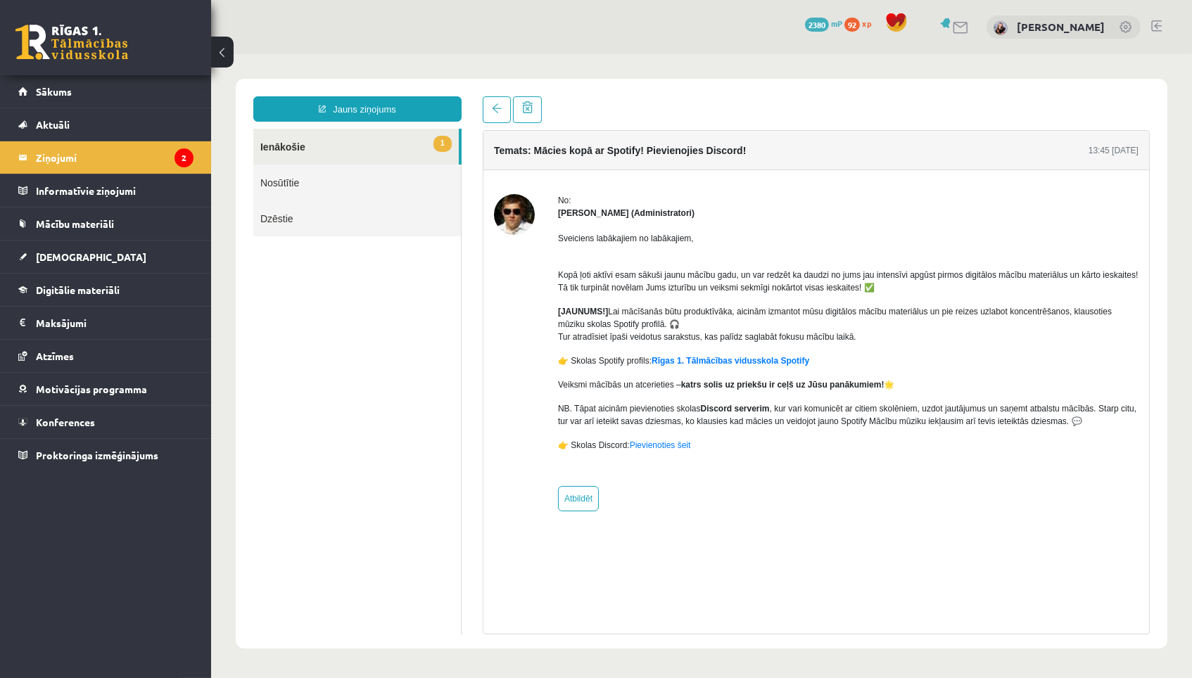
click at [424, 153] on link "1 Ienākošie" at bounding box center [355, 147] width 205 height 36
click at [424, 141] on link "1 Ienākošie" at bounding box center [355, 147] width 205 height 36
click at [424, 142] on link "1 Ienākošie" at bounding box center [355, 147] width 205 height 36
click at [174, 160] on legend "Ziņojumi 2" at bounding box center [115, 157] width 158 height 32
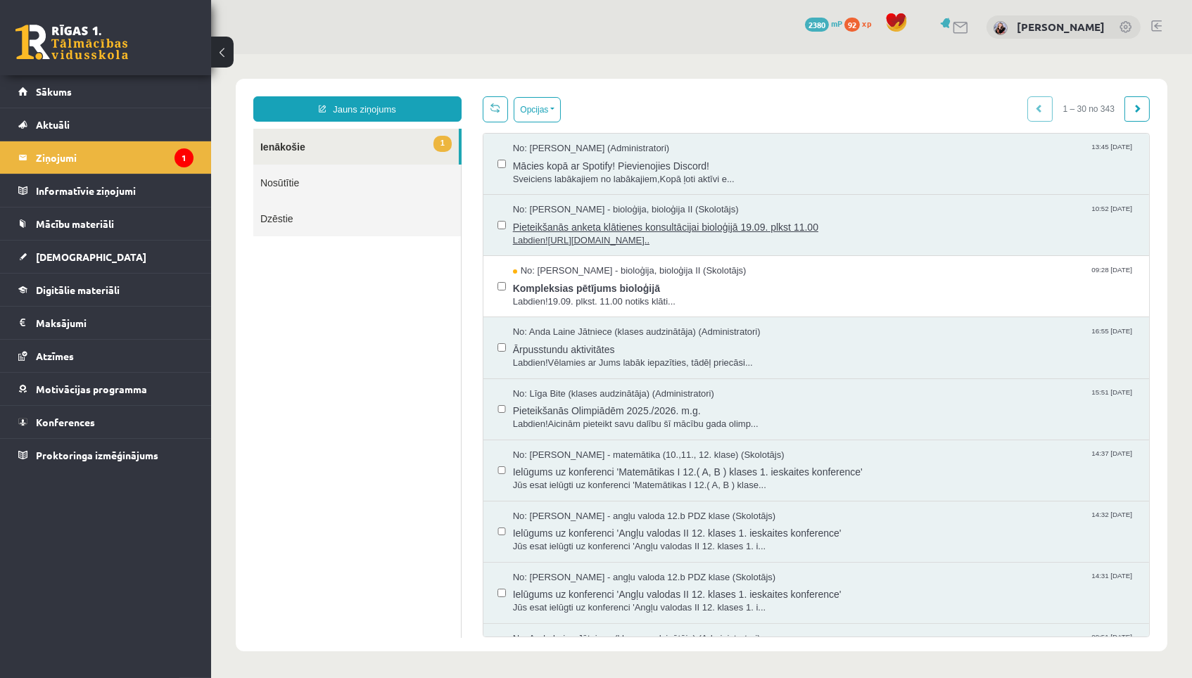
click at [624, 234] on span "Labdien![URL][DOMAIN_NAME].." at bounding box center [823, 240] width 622 height 13
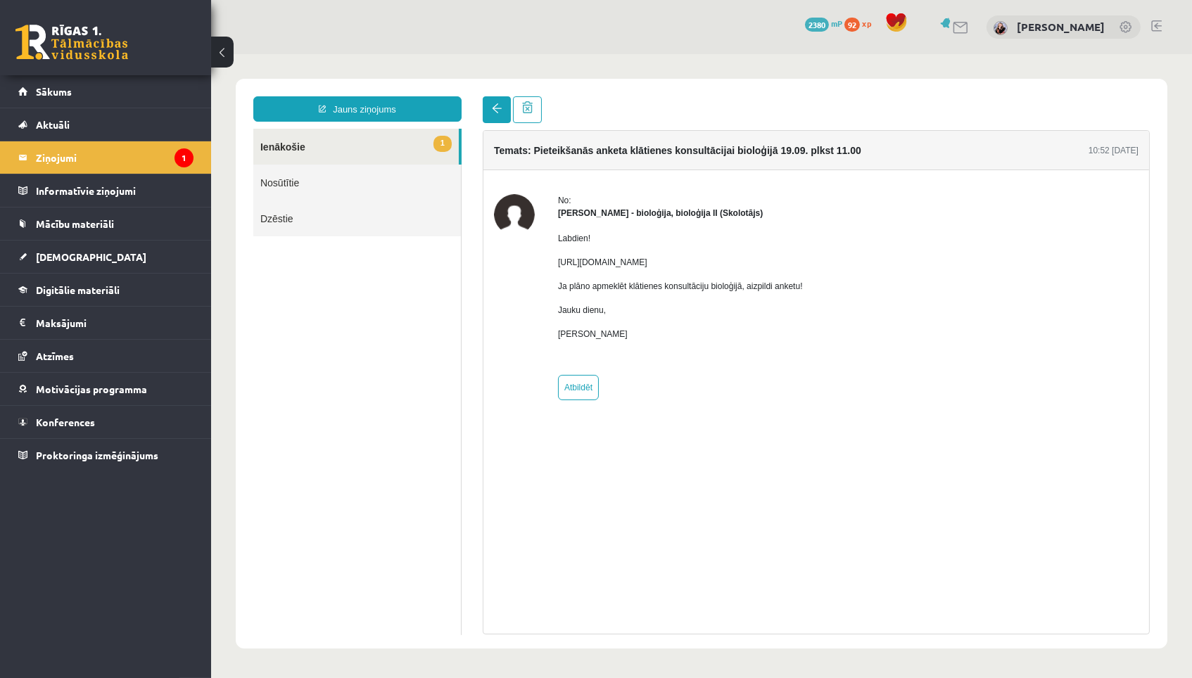
click at [498, 104] on span at bounding box center [496, 108] width 10 height 10
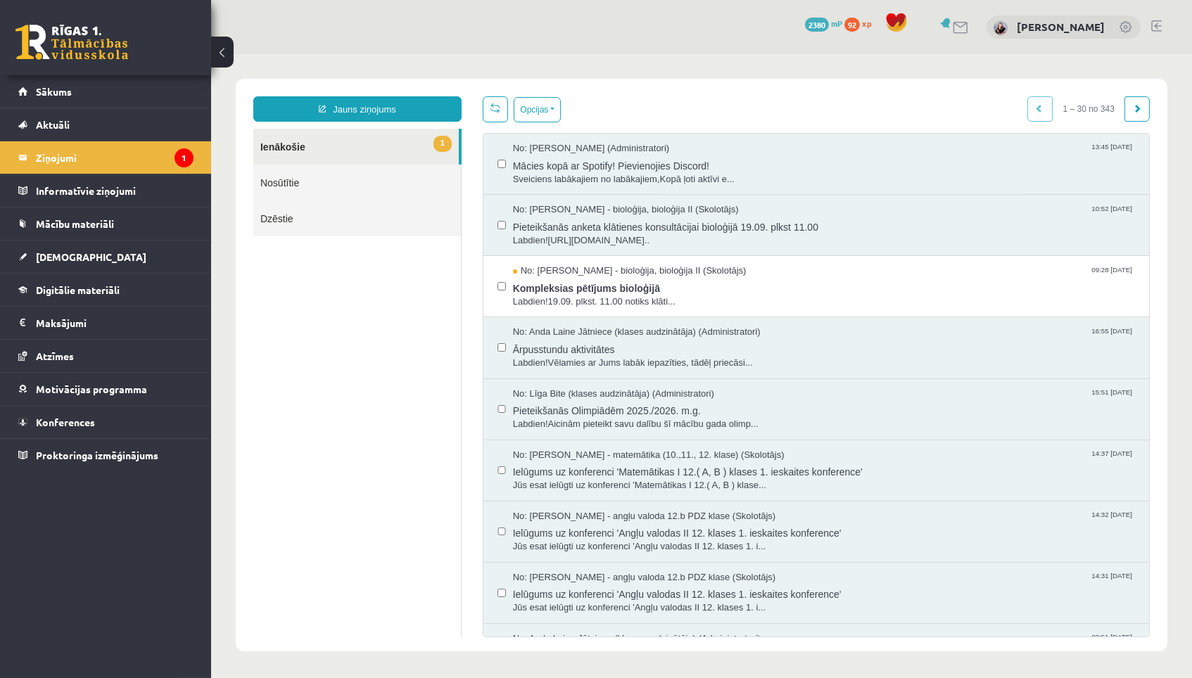
click at [502, 272] on label at bounding box center [501, 280] width 8 height 30
